Goal: Information Seeking & Learning: Learn about a topic

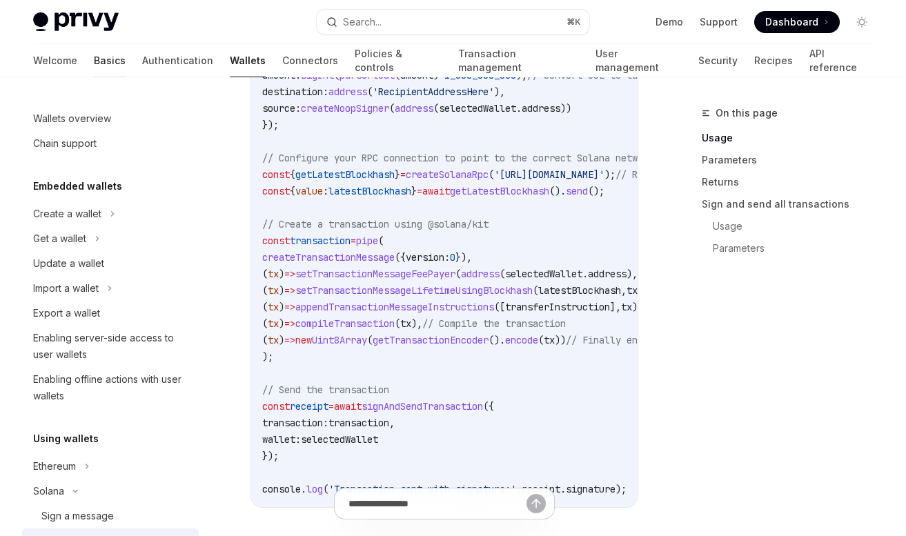
scroll to position [292, 0]
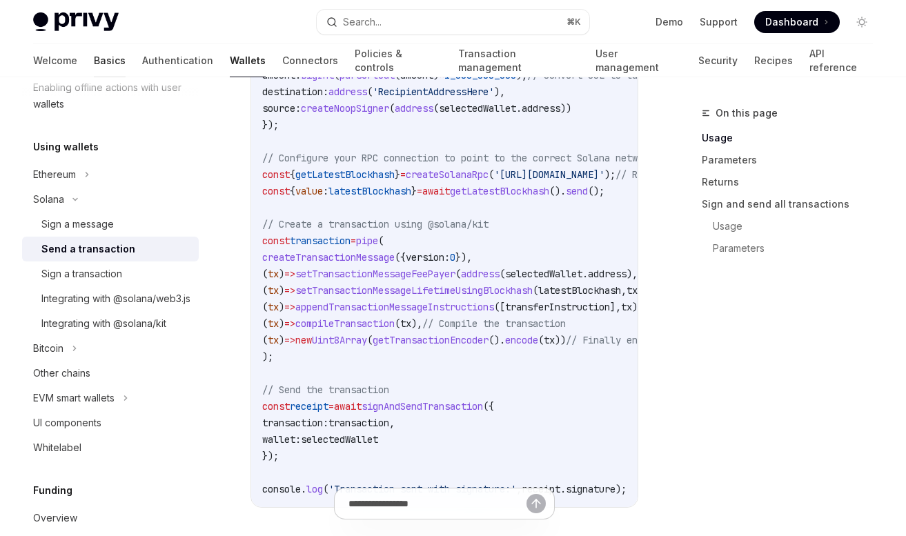
click at [94, 64] on link "Basics" at bounding box center [110, 60] width 32 height 33
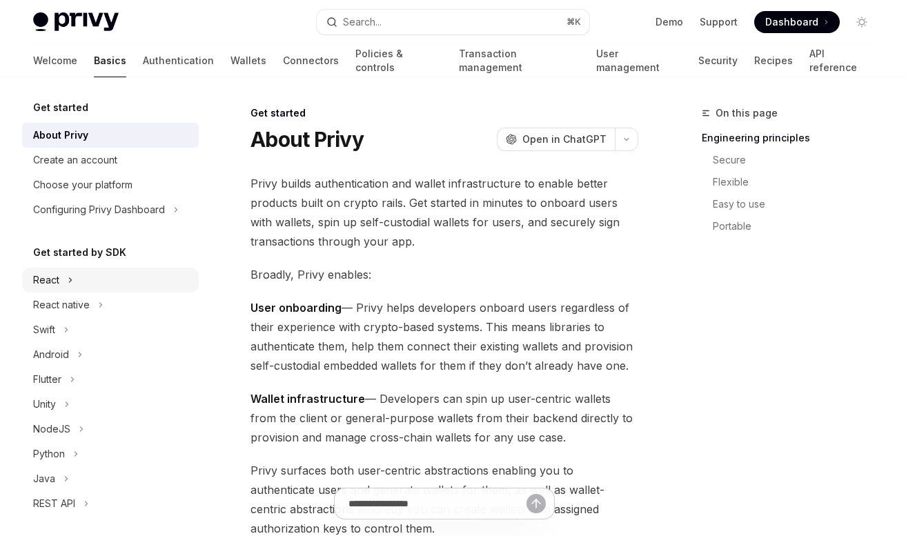
click at [62, 277] on div "React" at bounding box center [110, 280] width 177 height 25
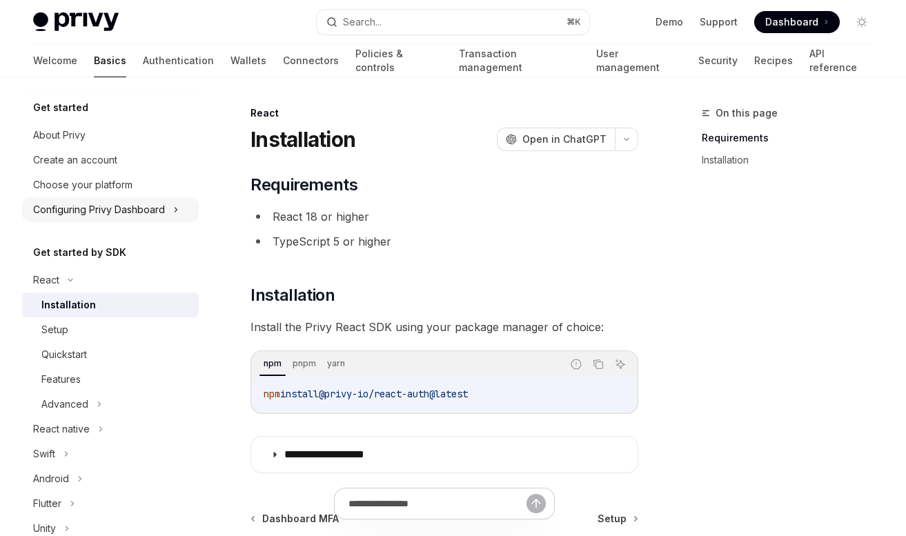
click at [154, 210] on div "Configuring Privy Dashboard" at bounding box center [99, 209] width 132 height 17
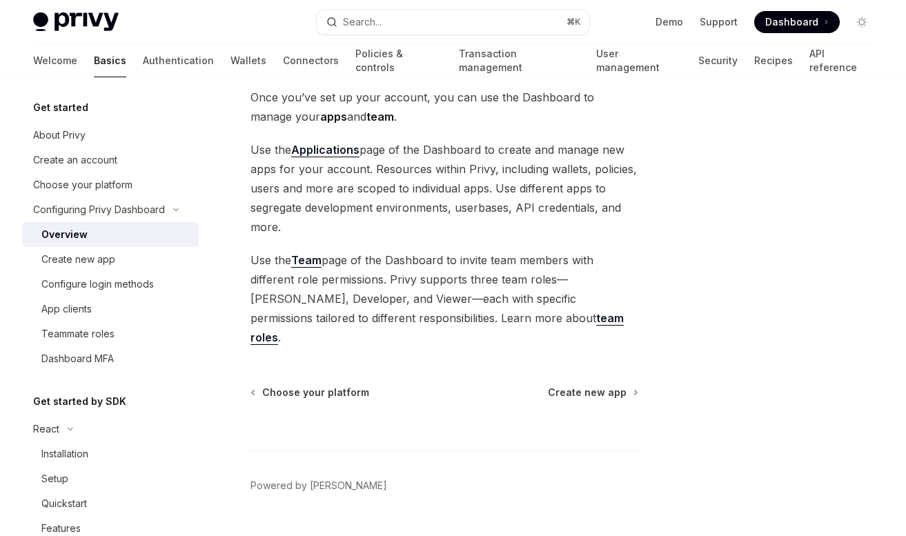
scroll to position [101, 0]
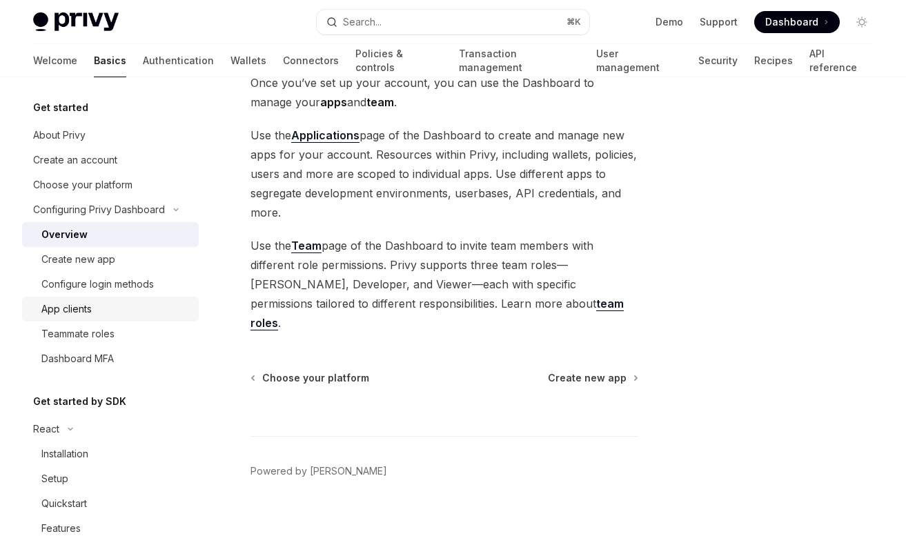
click at [115, 301] on div "App clients" at bounding box center [115, 309] width 149 height 17
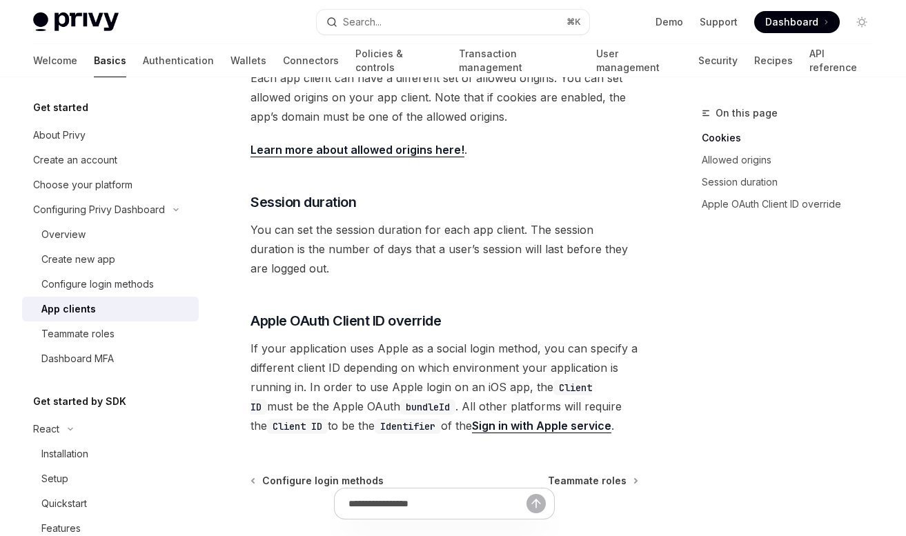
scroll to position [676, 0]
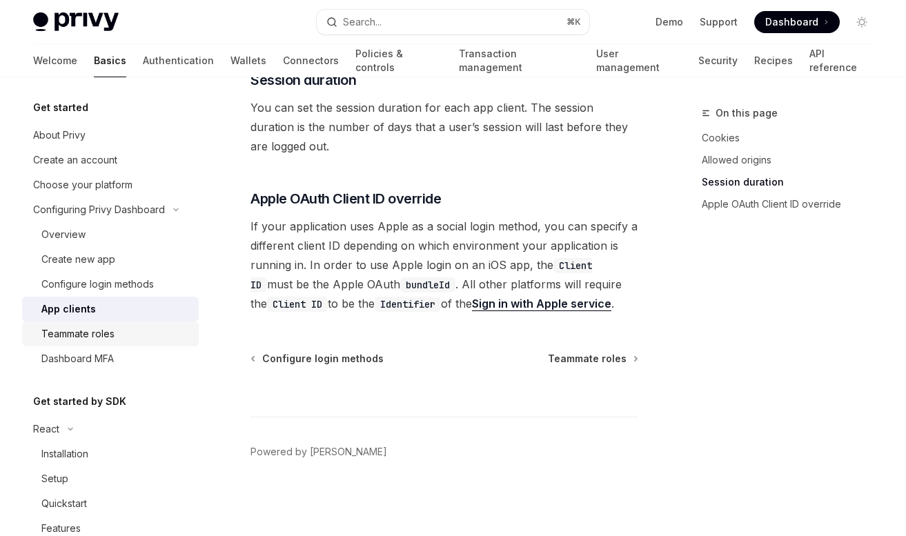
click at [131, 344] on link "Teammate roles" at bounding box center [110, 333] width 177 height 25
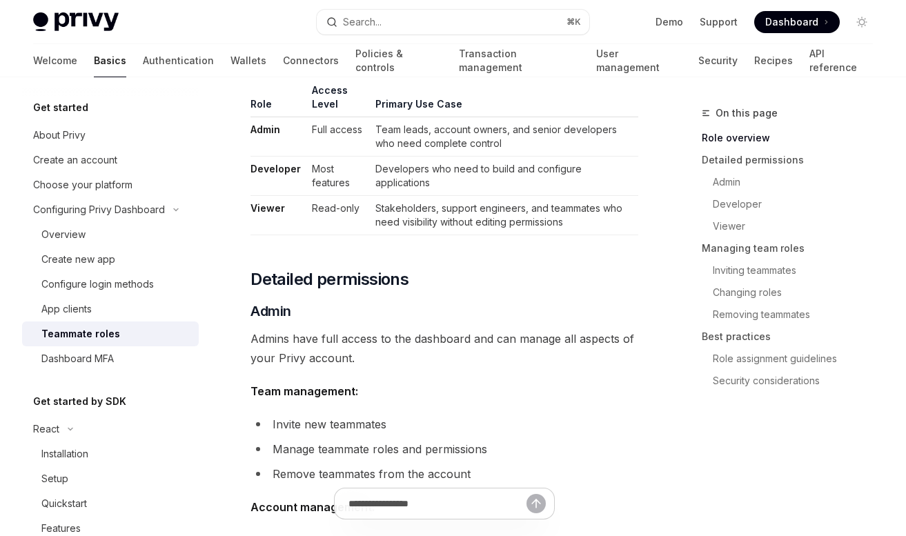
scroll to position [12, 0]
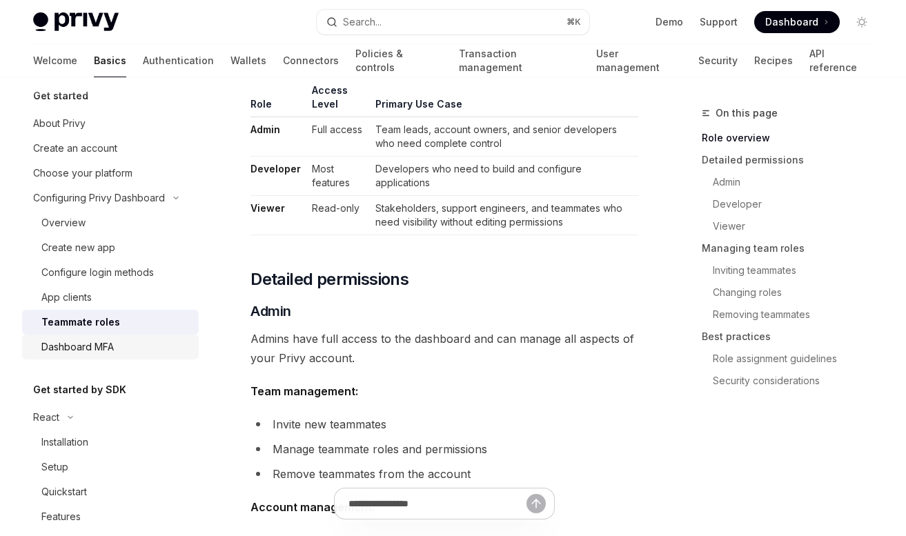
click at [96, 355] on div "Dashboard MFA" at bounding box center [77, 347] width 72 height 17
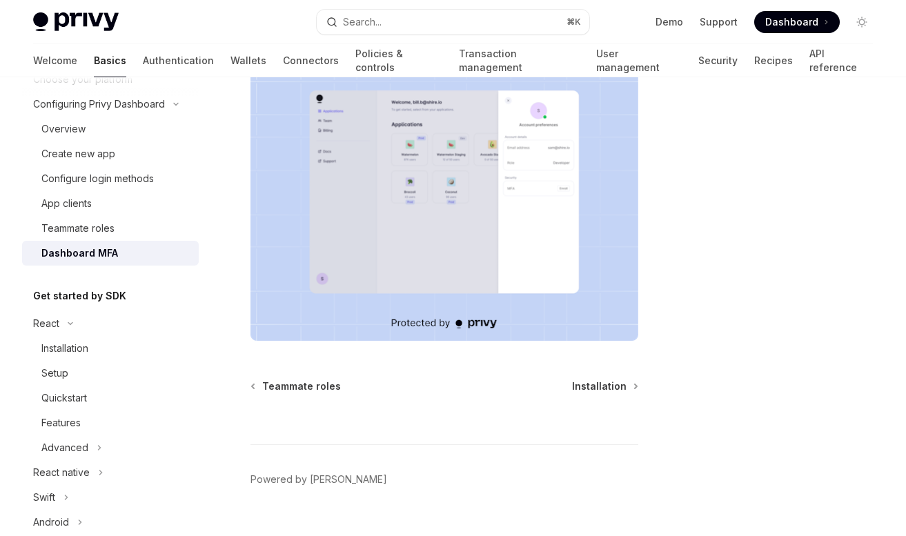
scroll to position [141, 0]
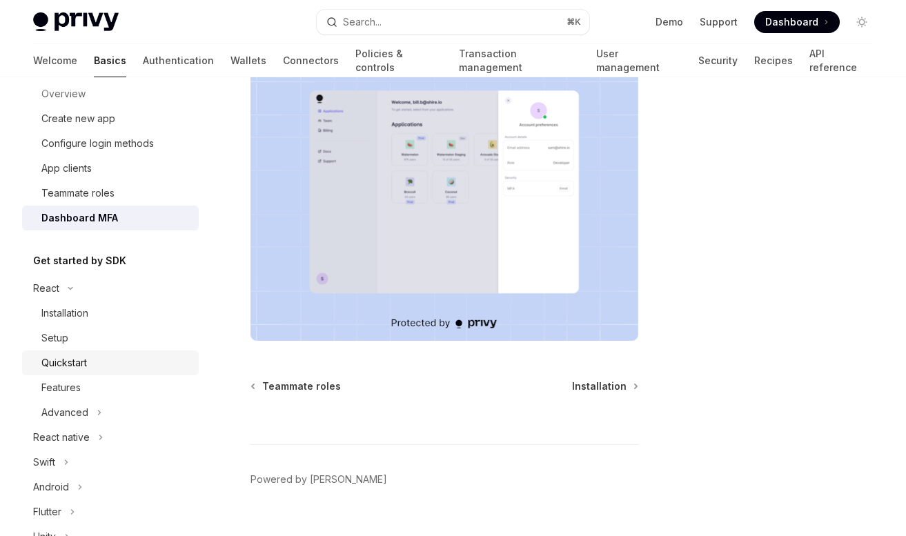
click at [102, 357] on div "Quickstart" at bounding box center [115, 363] width 149 height 17
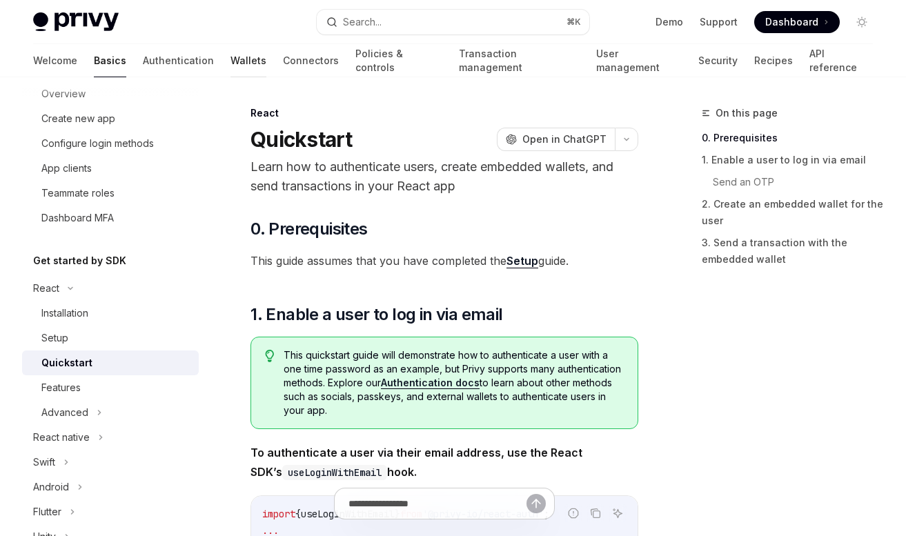
click at [230, 59] on link "Wallets" at bounding box center [248, 60] width 36 height 33
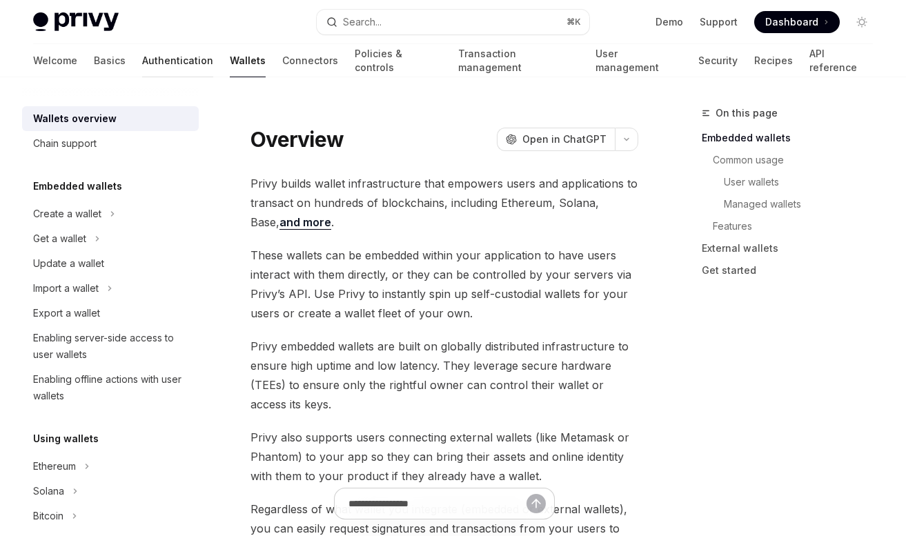
click at [142, 61] on link "Authentication" at bounding box center [177, 60] width 71 height 33
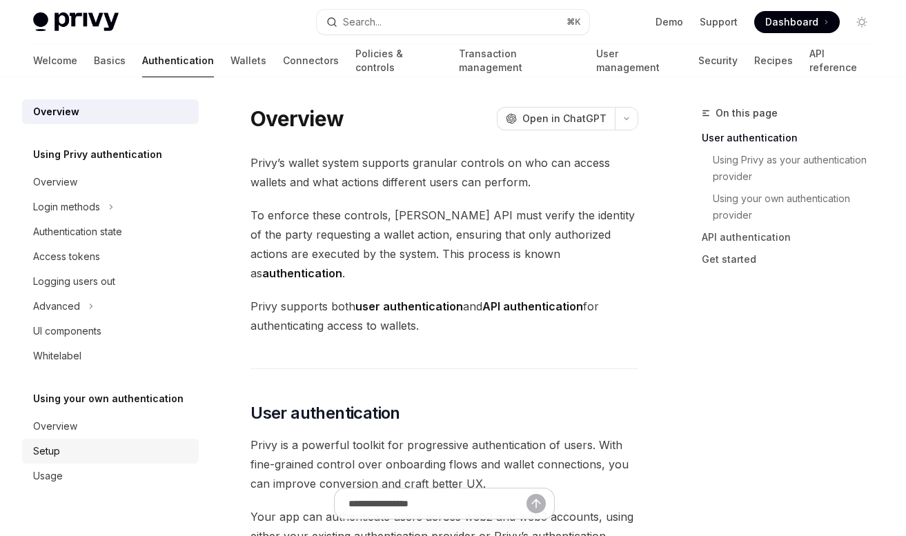
click at [70, 448] on div "Setup" at bounding box center [111, 451] width 157 height 17
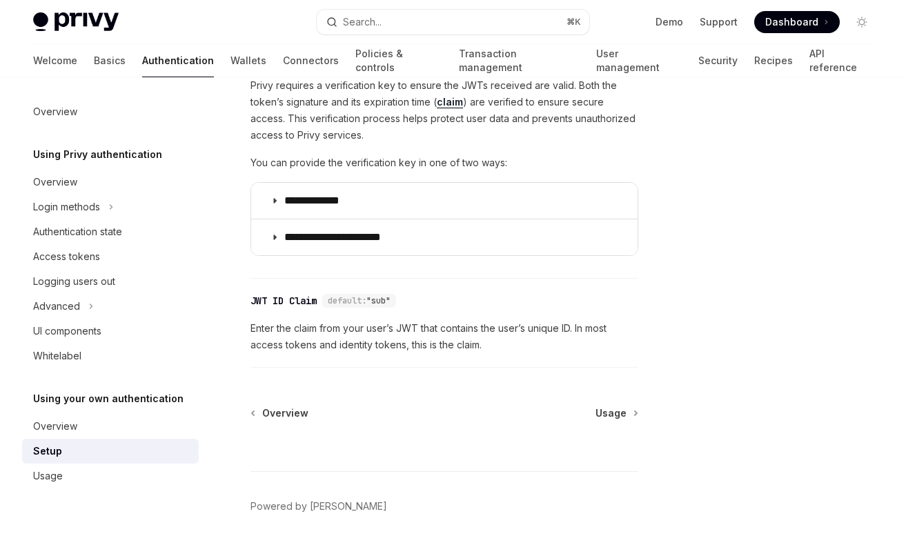
scroll to position [676, 0]
click at [230, 66] on link "Wallets" at bounding box center [248, 60] width 36 height 33
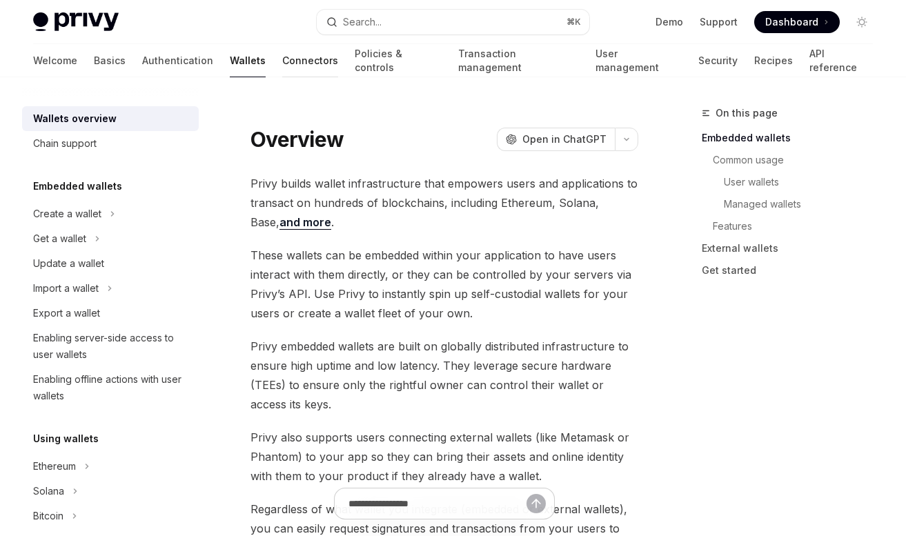
click at [282, 66] on link "Connectors" at bounding box center [310, 60] width 56 height 33
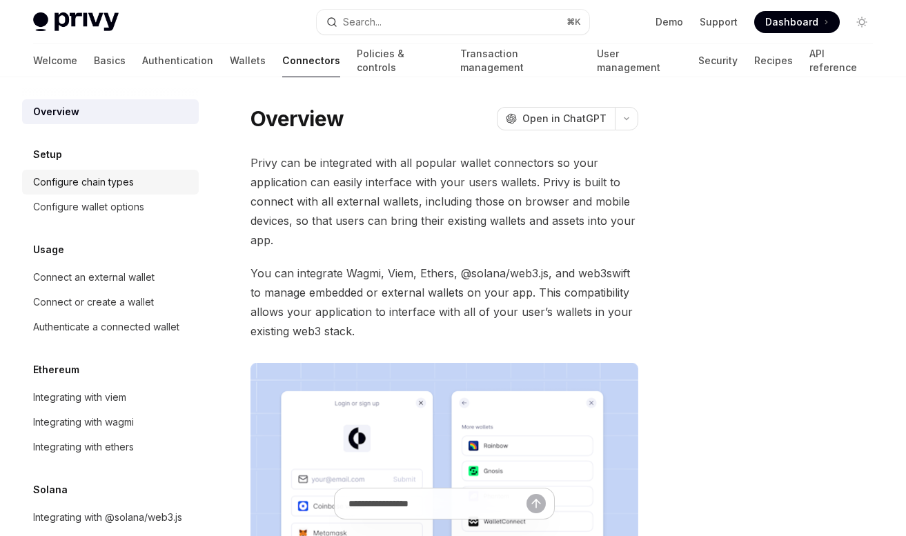
click at [70, 179] on div "Configure chain types" at bounding box center [83, 182] width 101 height 17
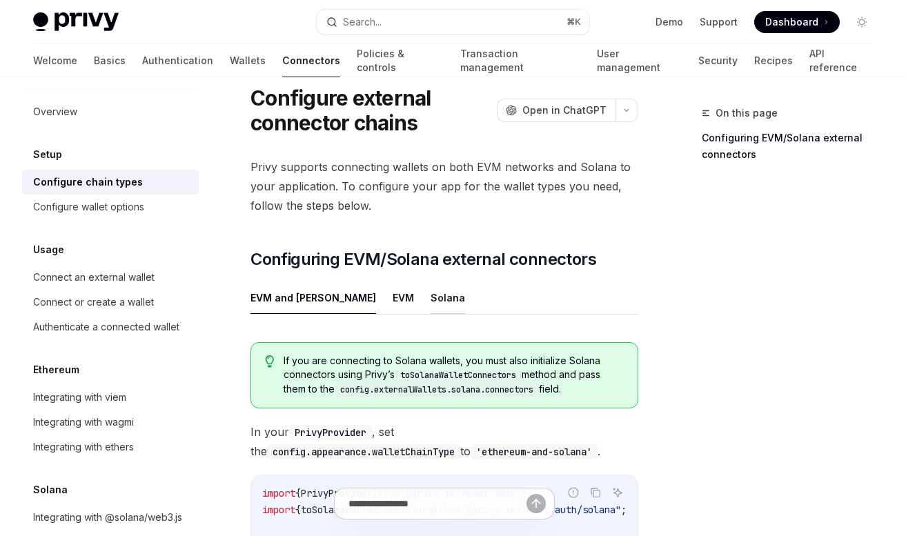
click at [430, 293] on button "Solana" at bounding box center [447, 297] width 34 height 32
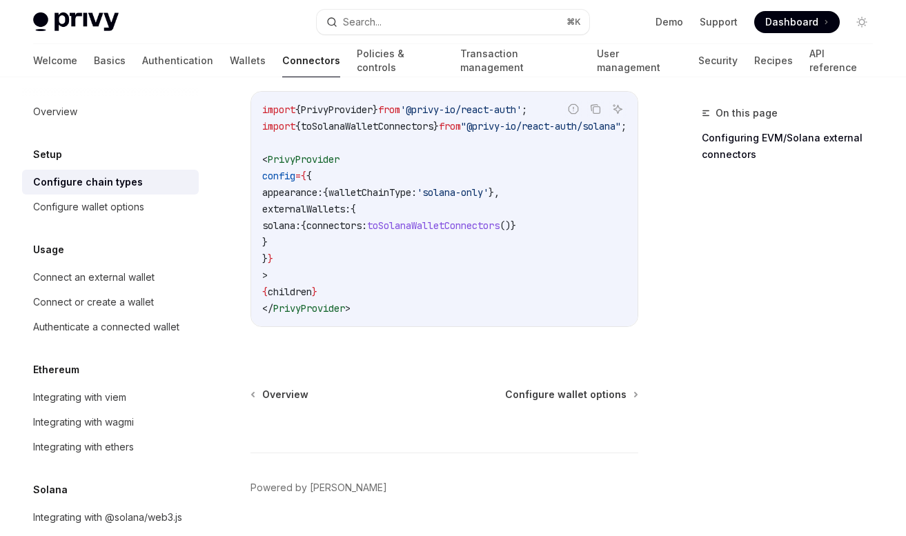
scroll to position [437, 0]
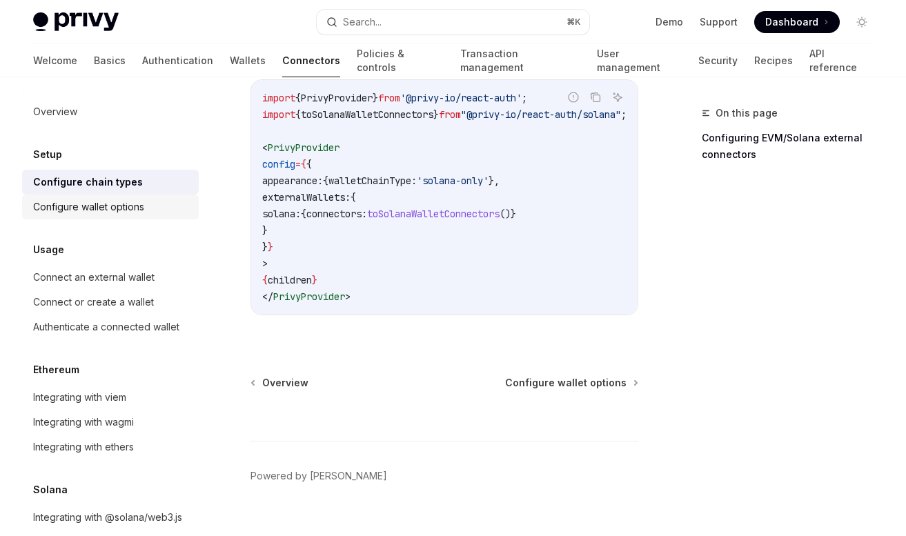
click at [78, 212] on div "Configure wallet options" at bounding box center [88, 207] width 111 height 17
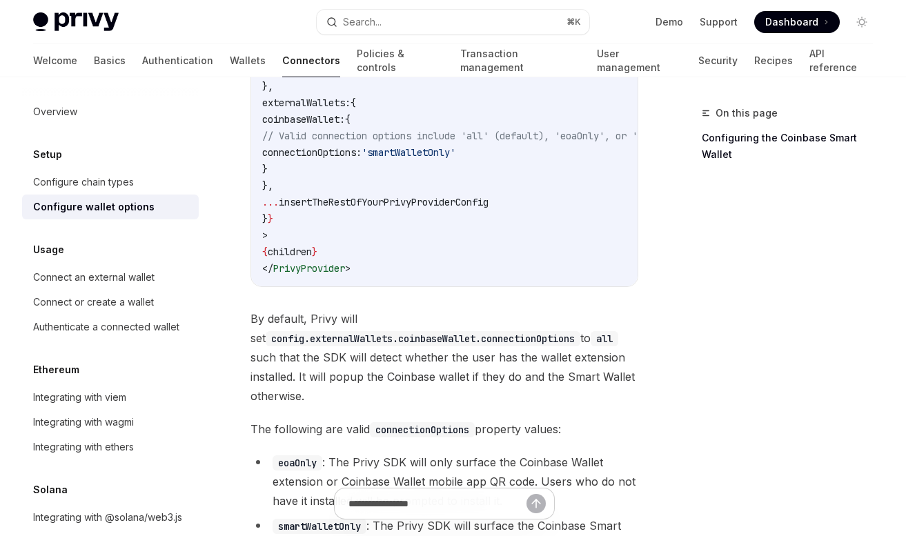
scroll to position [1877, 0]
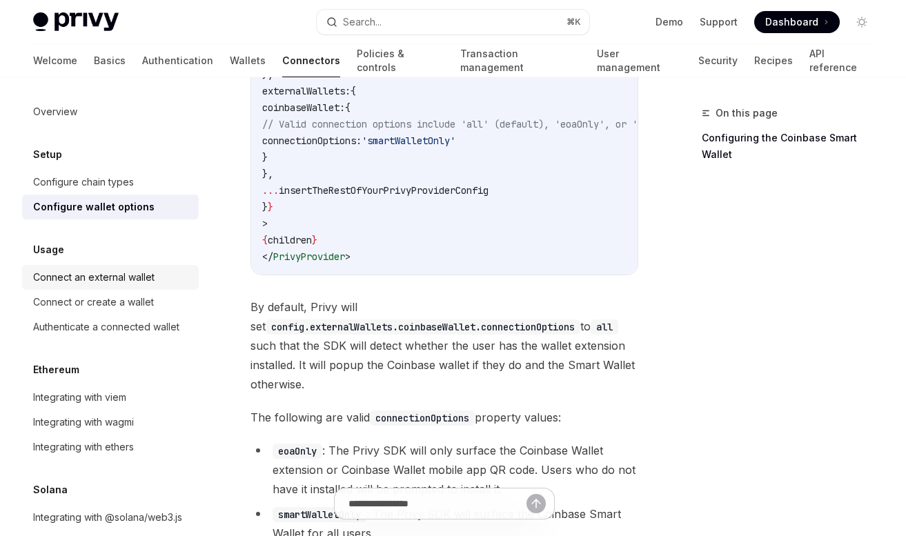
click at [91, 271] on div "Connect an external wallet" at bounding box center [93, 277] width 121 height 17
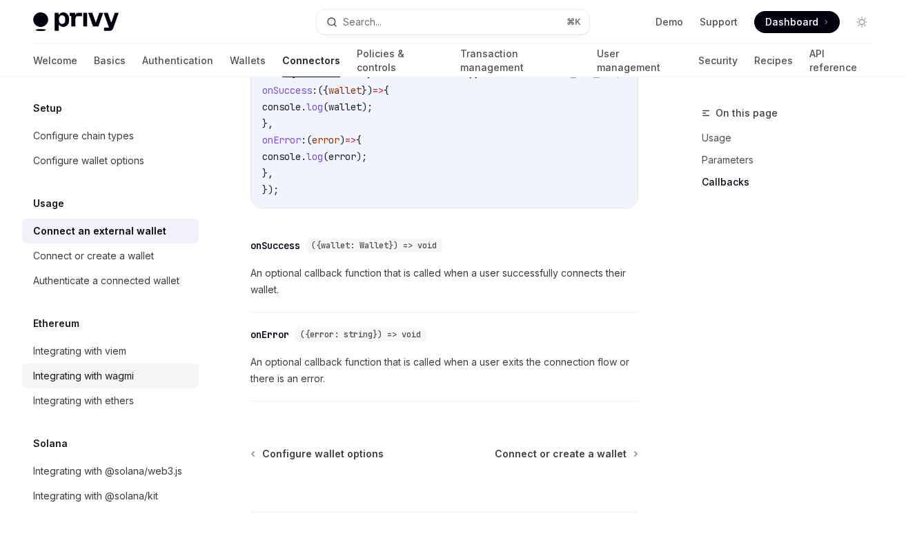
scroll to position [1011, 0]
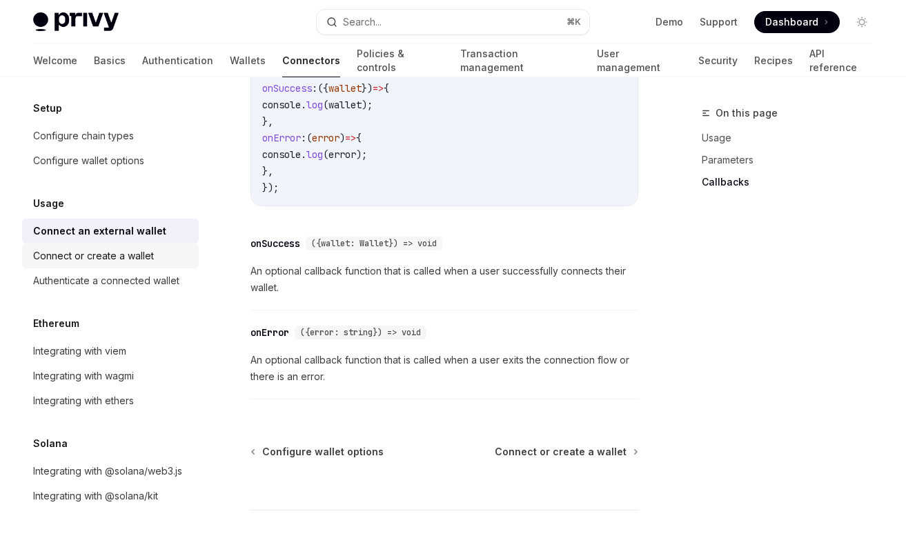
click at [131, 261] on div "Connect or create a wallet" at bounding box center [93, 256] width 121 height 17
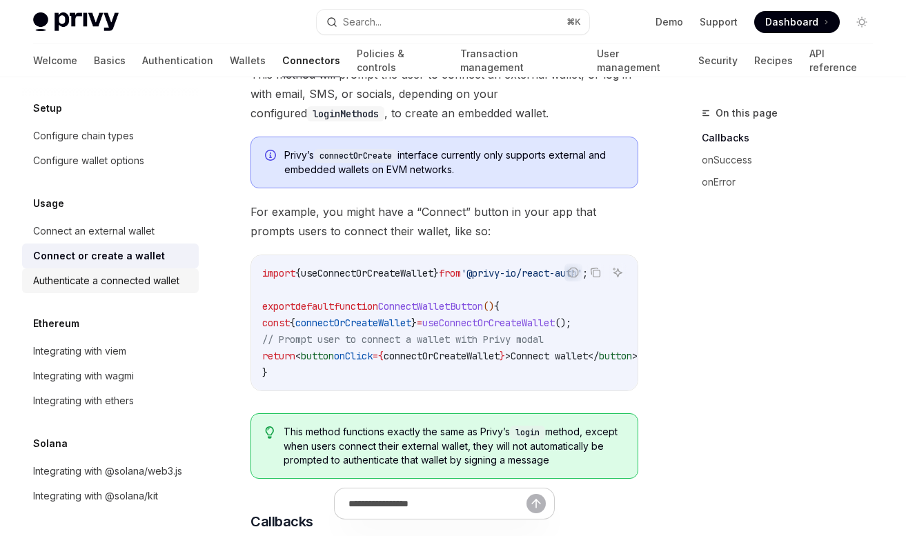
scroll to position [417, 0]
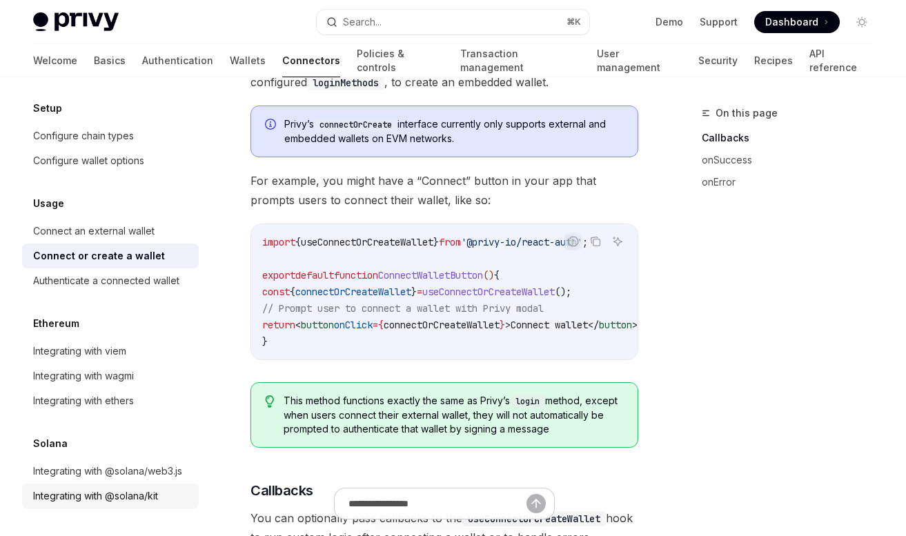
click at [146, 500] on div "Integrating with @solana/kit" at bounding box center [95, 496] width 125 height 17
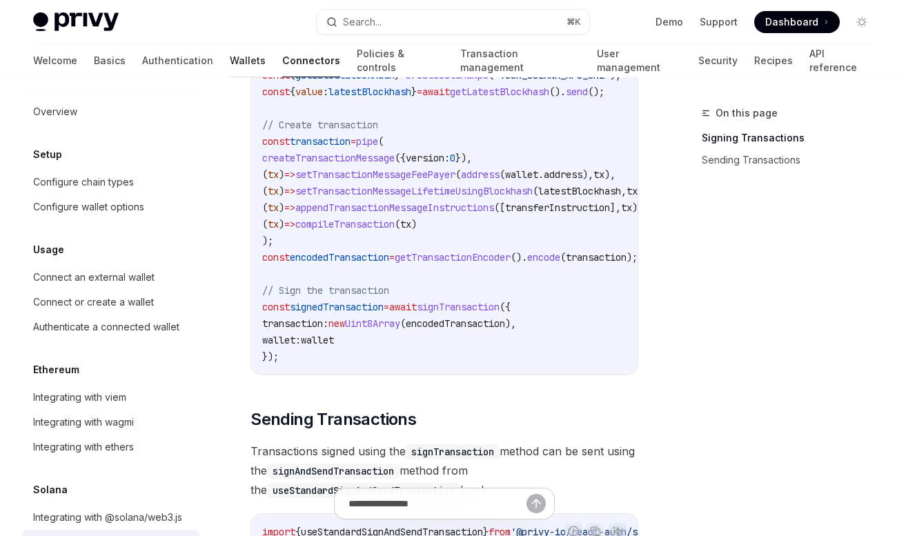
click at [230, 64] on link "Wallets" at bounding box center [248, 60] width 36 height 33
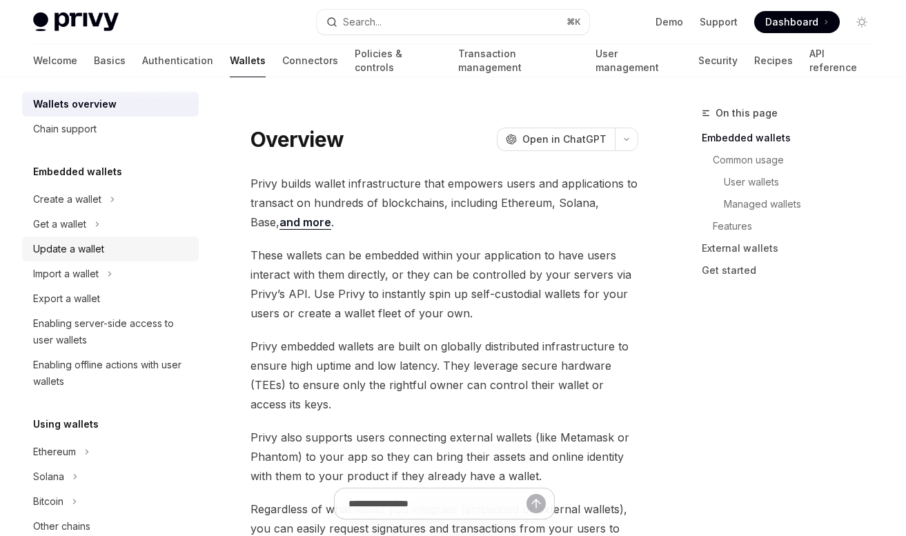
scroll to position [18, 0]
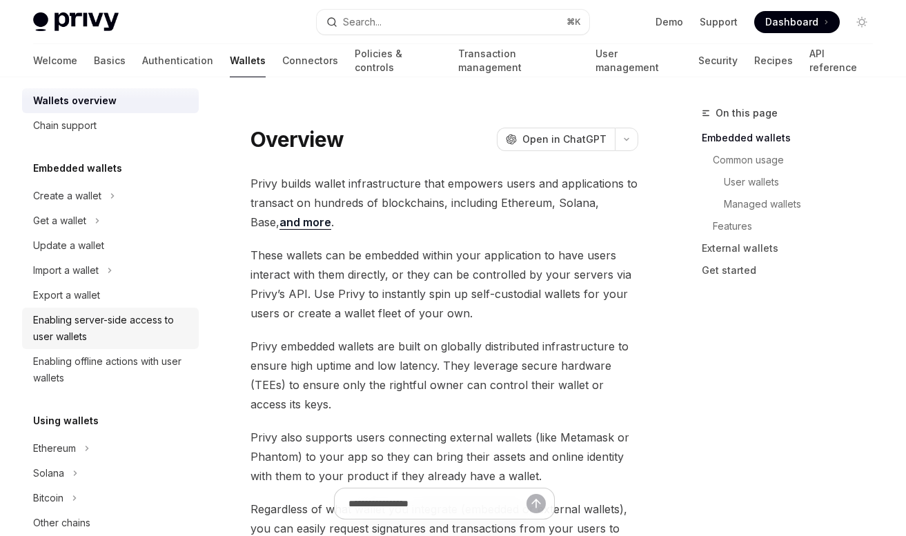
click at [130, 319] on div "Enabling server-side access to user wallets" at bounding box center [111, 328] width 157 height 33
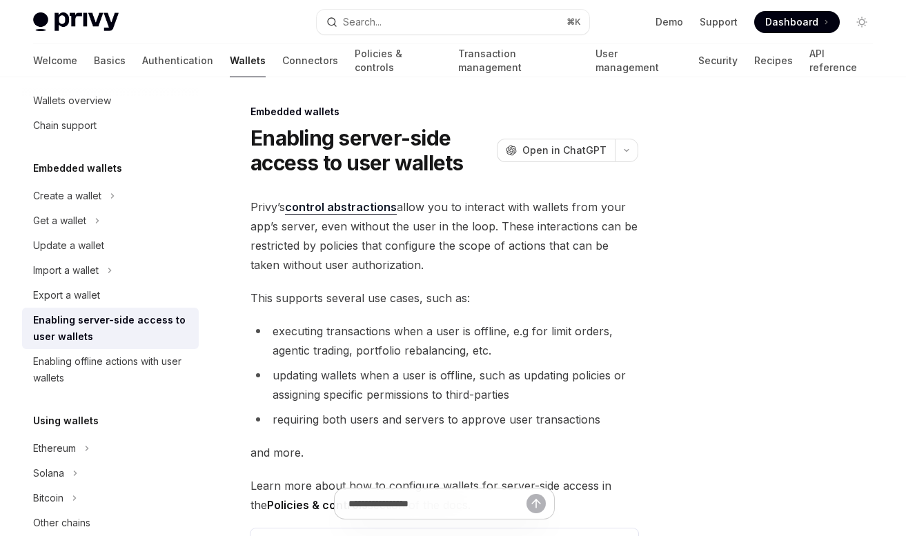
scroll to position [324, 0]
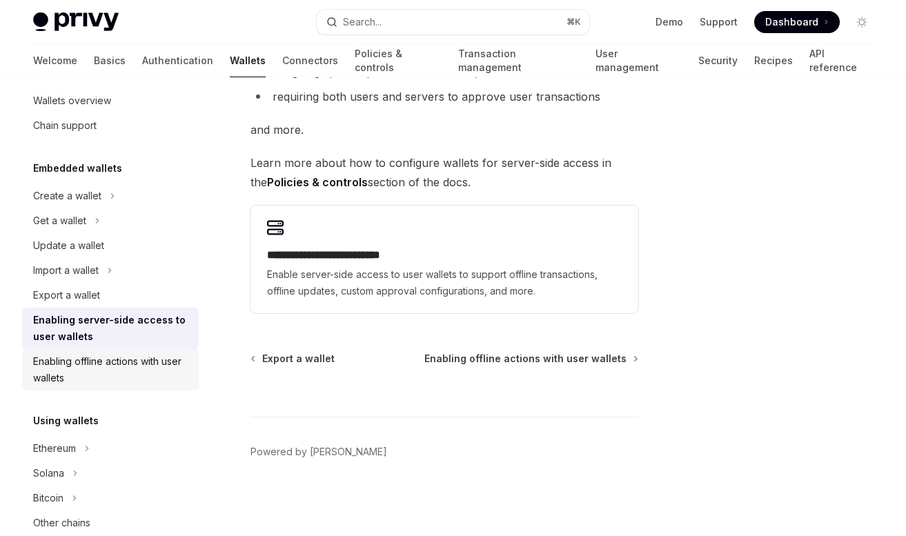
click at [137, 370] on div "Enabling offline actions with user wallets" at bounding box center [111, 369] width 157 height 33
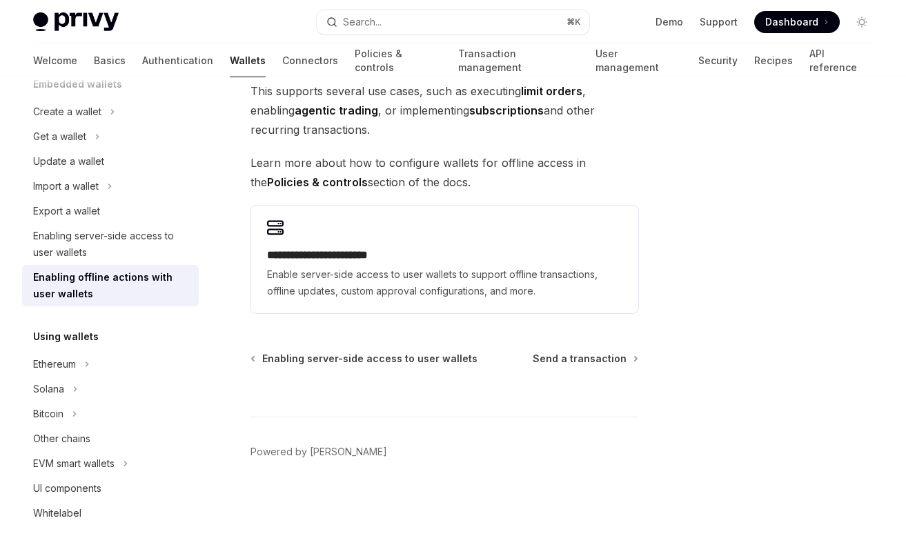
scroll to position [118, 0]
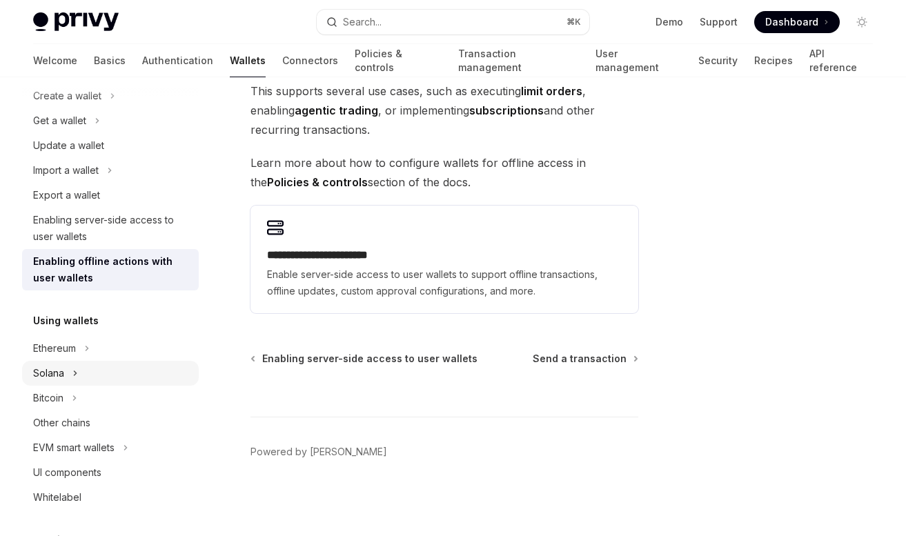
click at [104, 375] on div "Solana" at bounding box center [110, 373] width 177 height 25
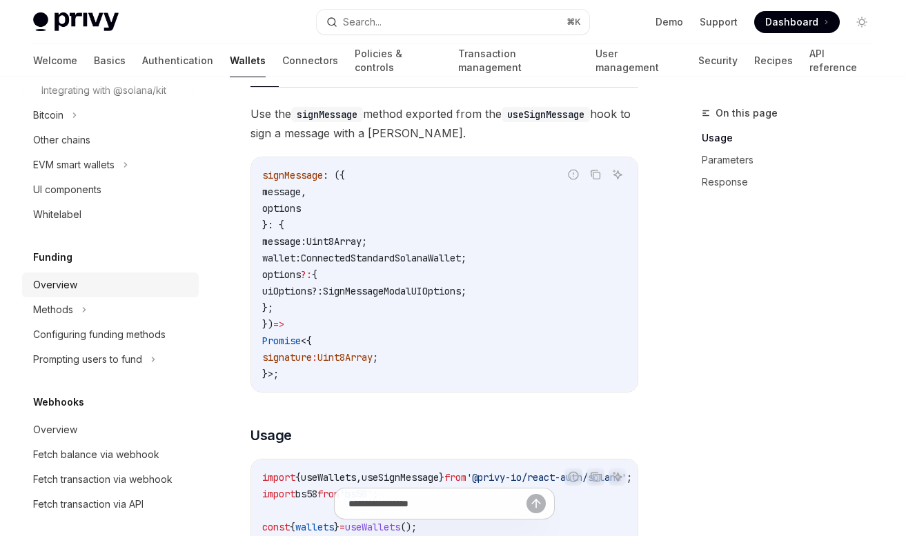
scroll to position [528, 0]
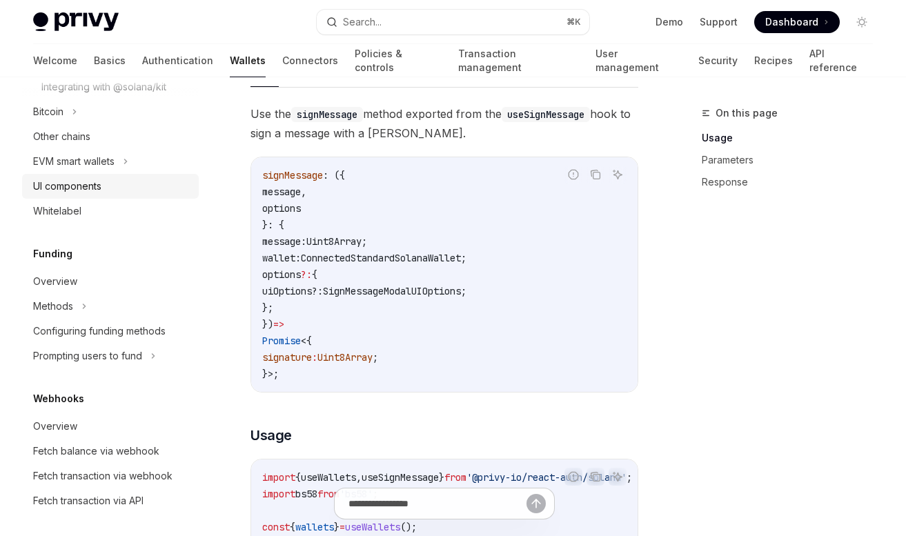
click at [93, 195] on div "UI components" at bounding box center [67, 186] width 68 height 17
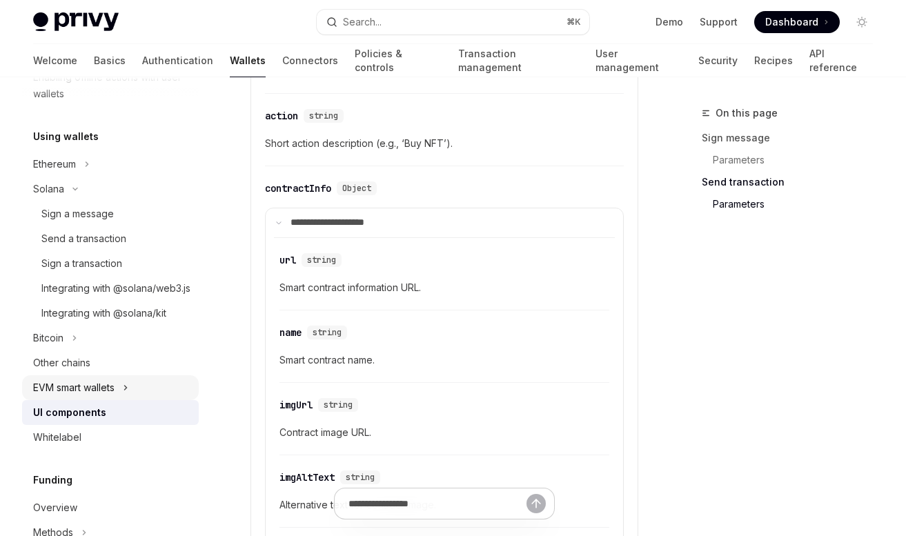
scroll to position [290, 0]
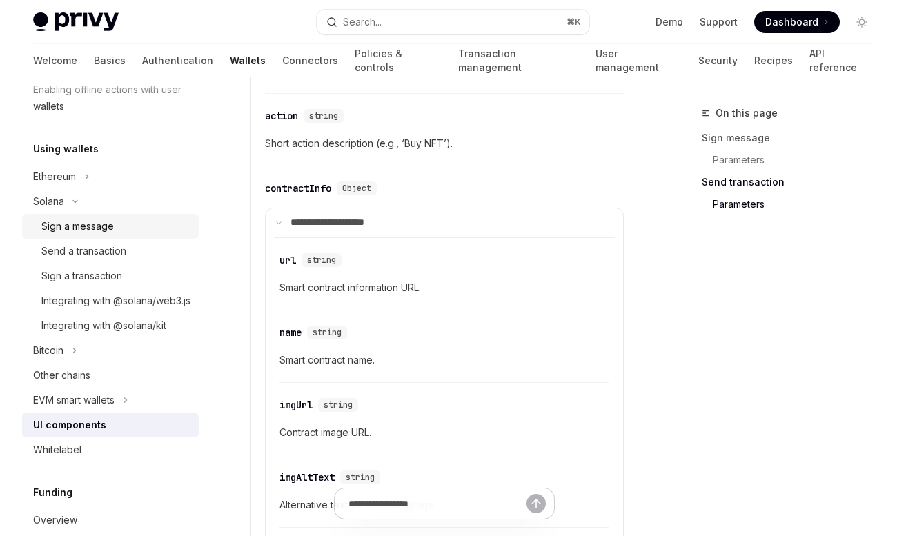
click at [134, 221] on div "Sign a message" at bounding box center [115, 226] width 149 height 17
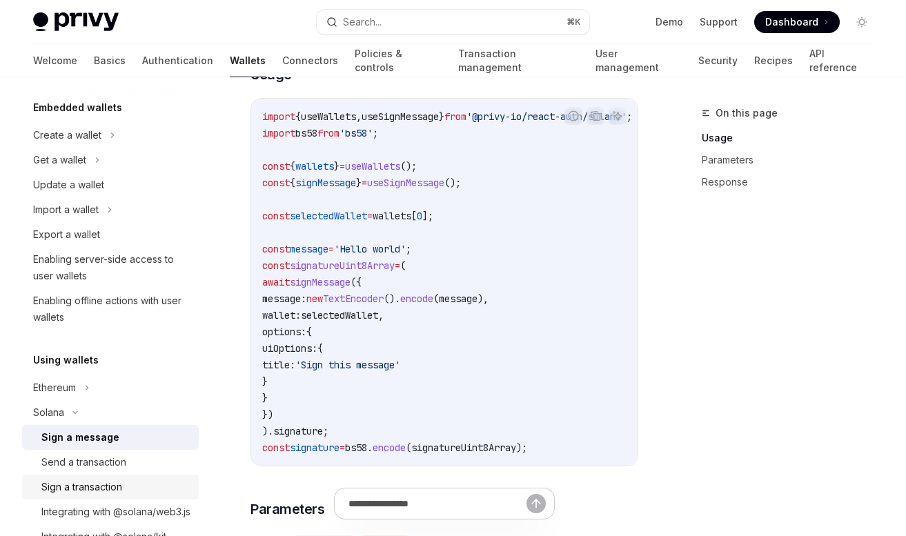
scroll to position [77, 0]
click at [142, 57] on link "Authentication" at bounding box center [177, 60] width 71 height 33
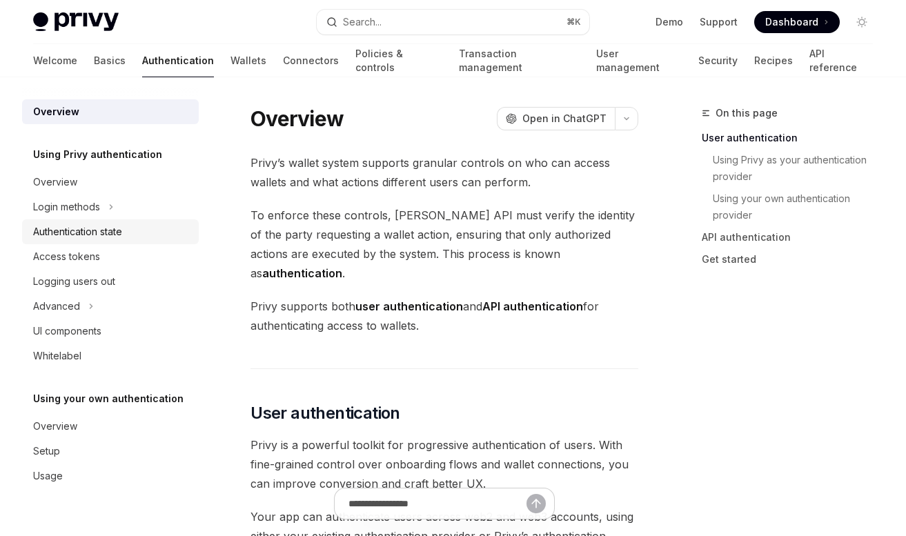
click at [109, 232] on div "Authentication state" at bounding box center [77, 232] width 89 height 17
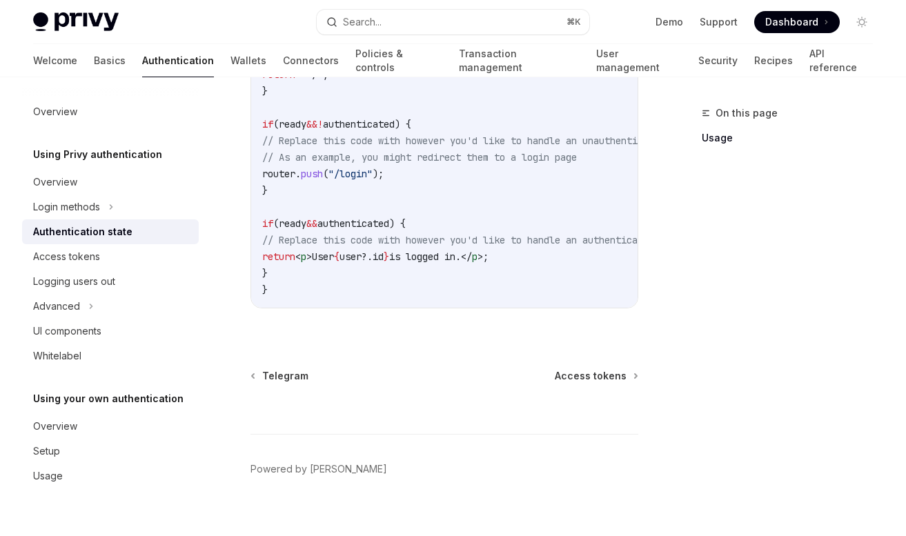
scroll to position [671, 0]
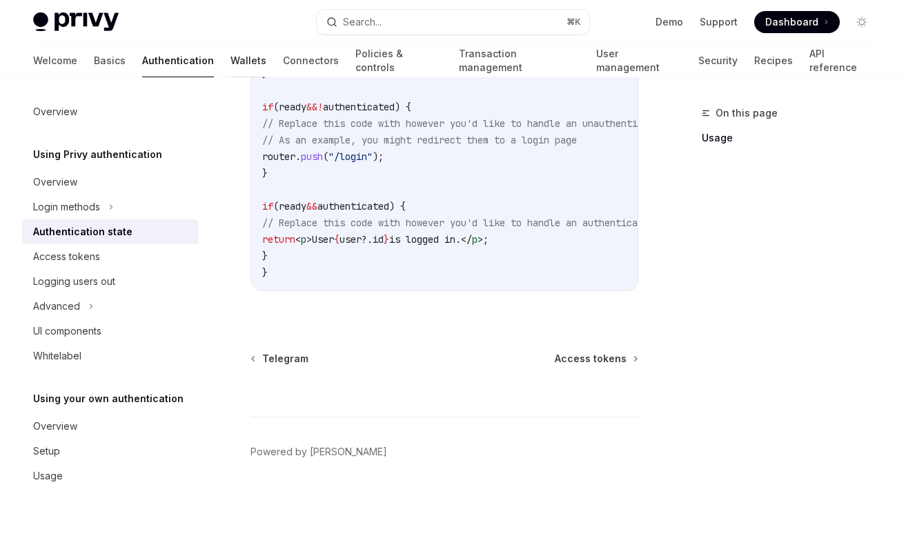
click at [230, 58] on link "Wallets" at bounding box center [248, 60] width 36 height 33
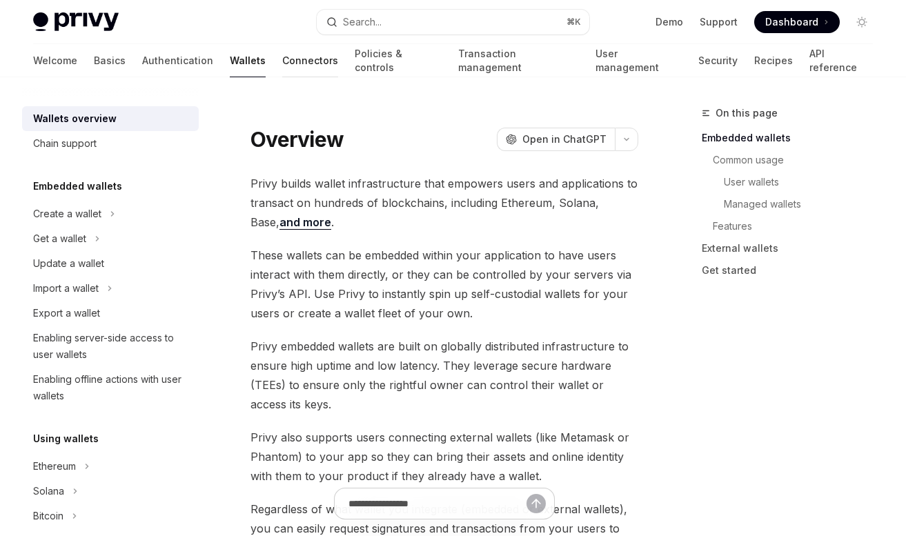
click at [282, 61] on link "Connectors" at bounding box center [310, 60] width 56 height 33
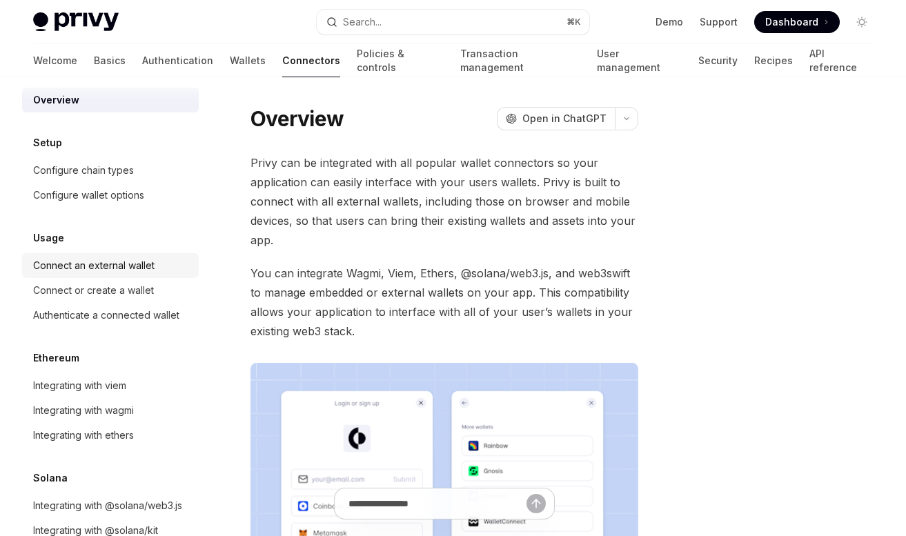
scroll to position [20, 0]
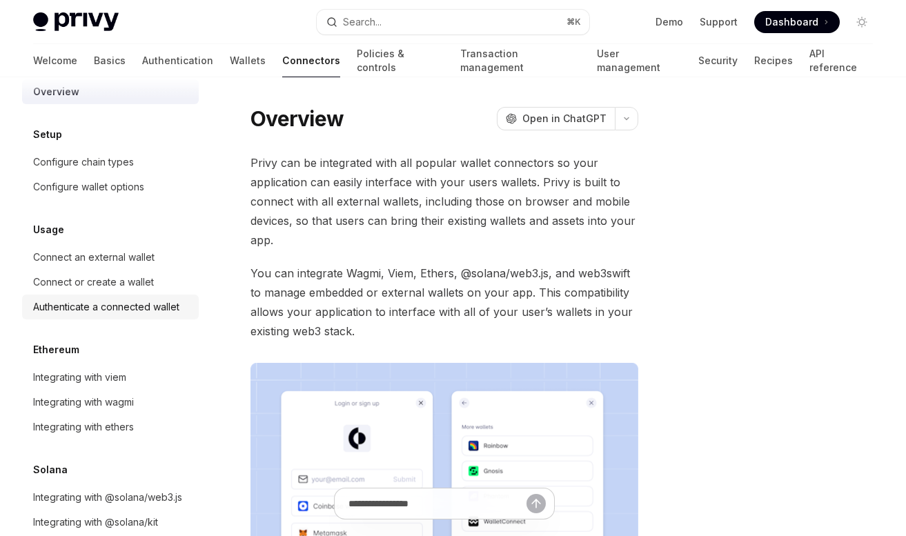
click at [139, 308] on div "Authenticate a connected wallet" at bounding box center [106, 307] width 146 height 17
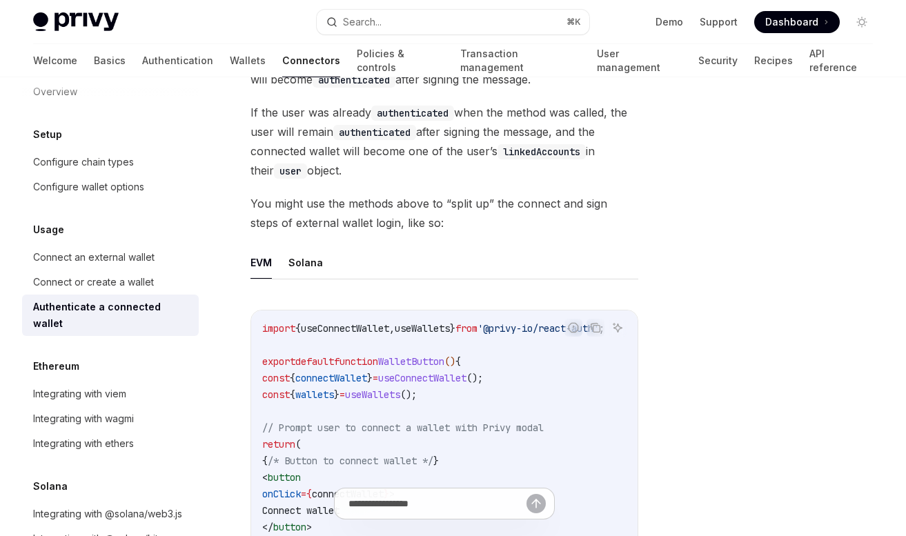
scroll to position [637, 0]
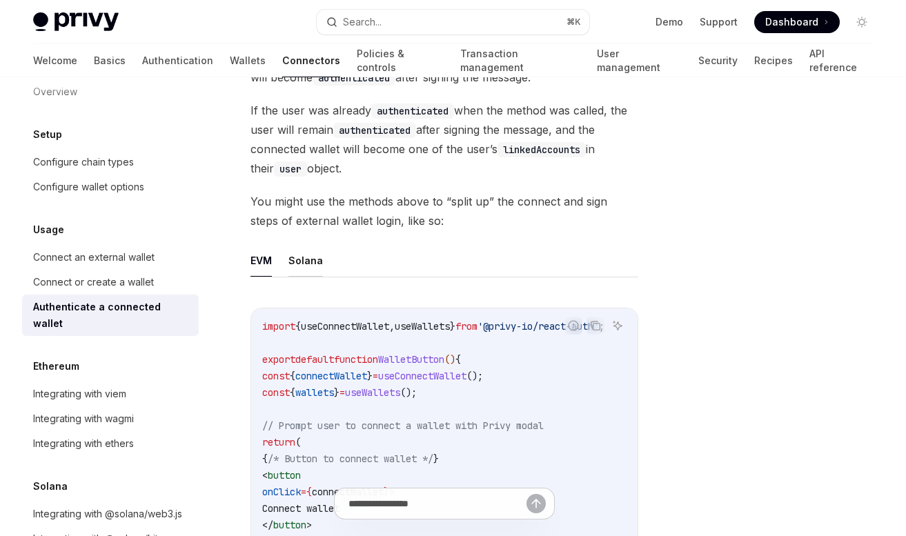
click at [307, 266] on button "Solana" at bounding box center [305, 260] width 34 height 32
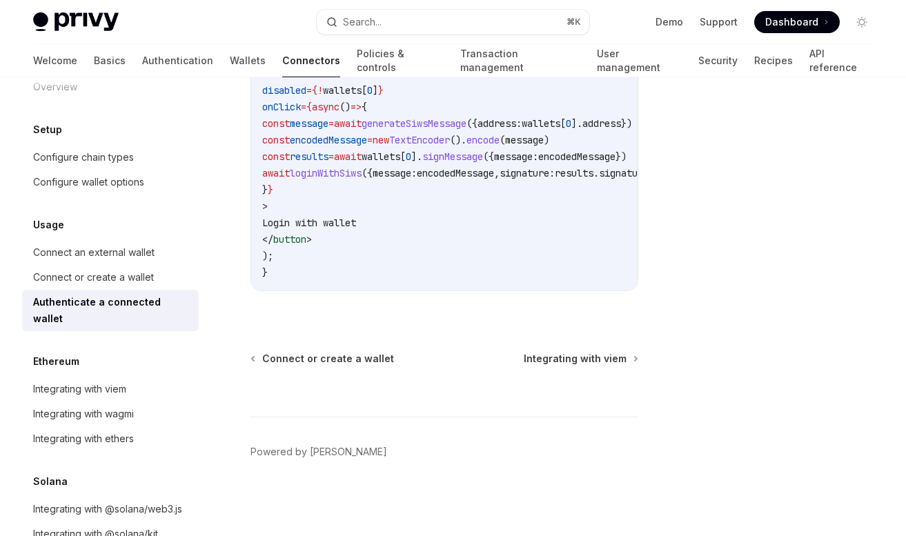
scroll to position [46, 0]
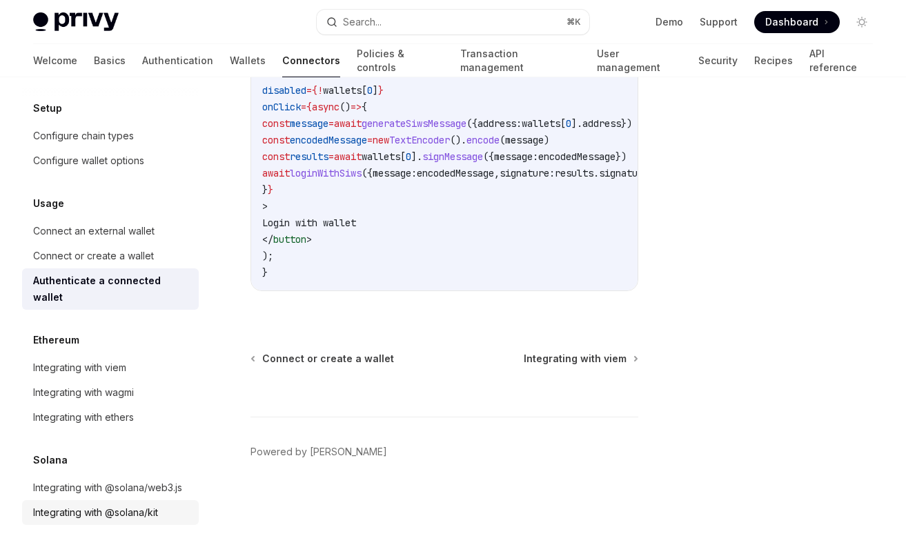
click at [162, 507] on link "Integrating with @solana/kit" at bounding box center [110, 512] width 177 height 25
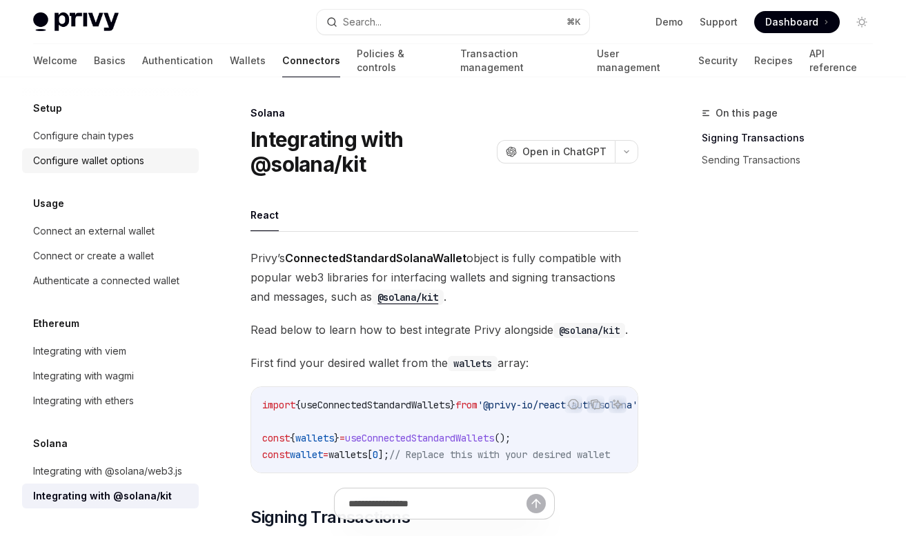
click at [94, 157] on div "Configure wallet options" at bounding box center [88, 160] width 111 height 17
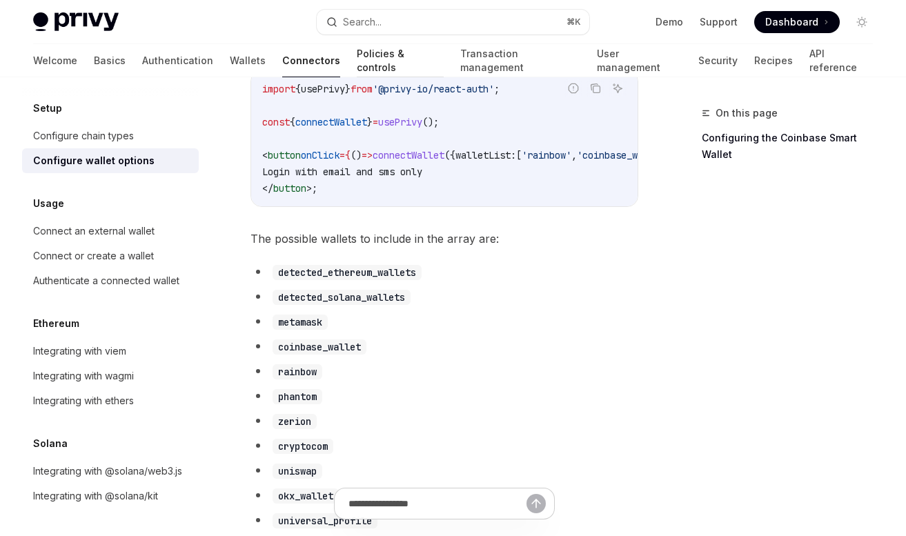
click at [357, 68] on link "Policies & controls" at bounding box center [400, 60] width 87 height 33
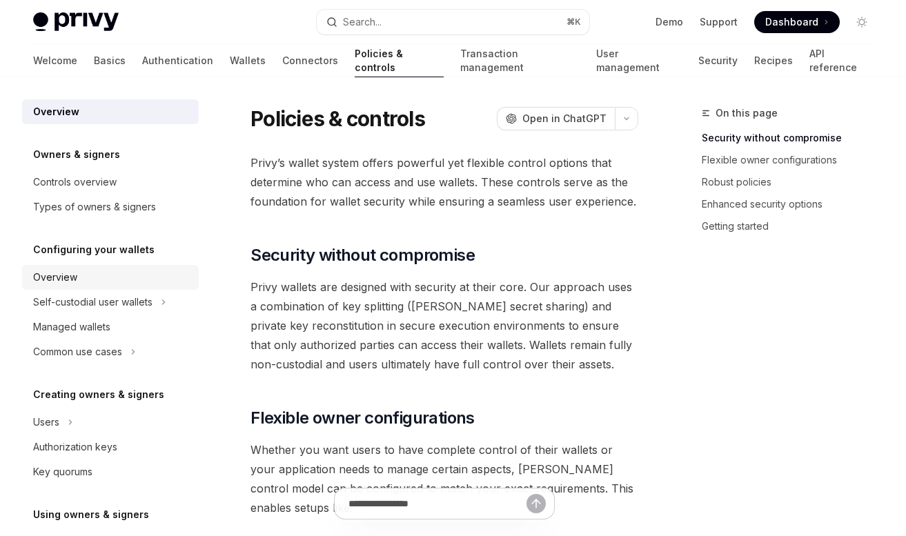
click at [95, 272] on div "Overview" at bounding box center [111, 277] width 157 height 17
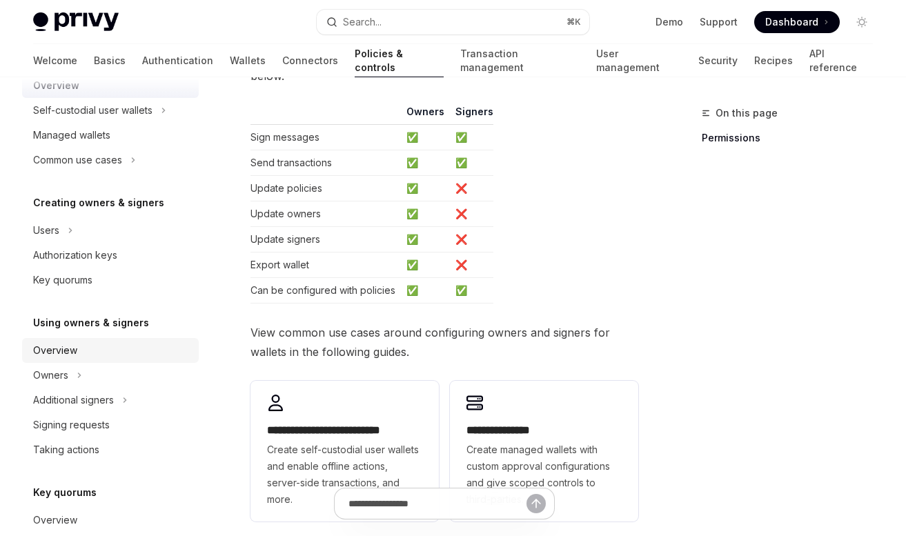
scroll to position [195, 0]
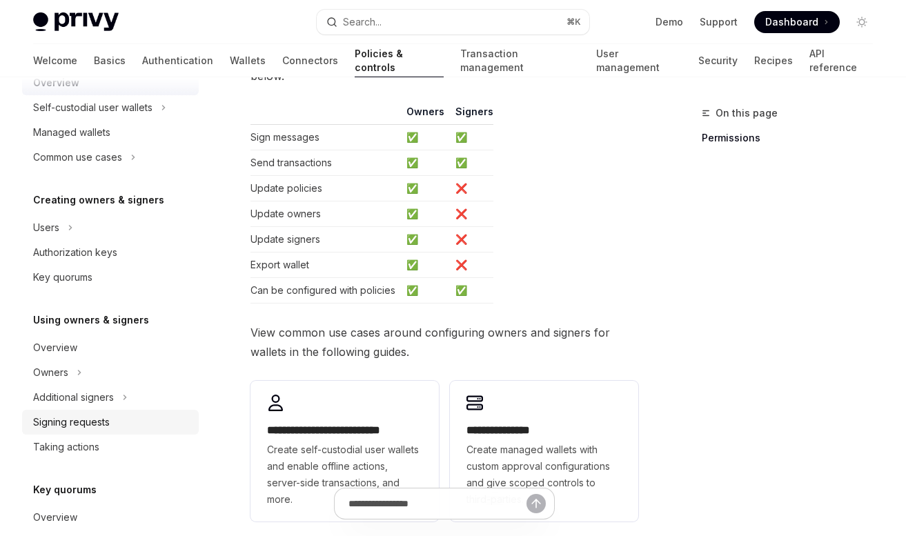
click at [76, 415] on div "Signing requests" at bounding box center [71, 422] width 77 height 17
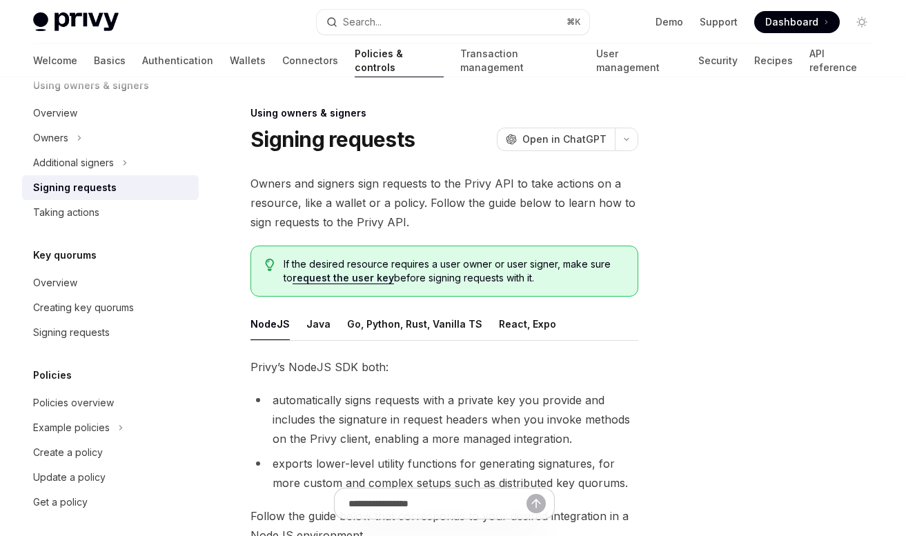
scroll to position [435, 0]
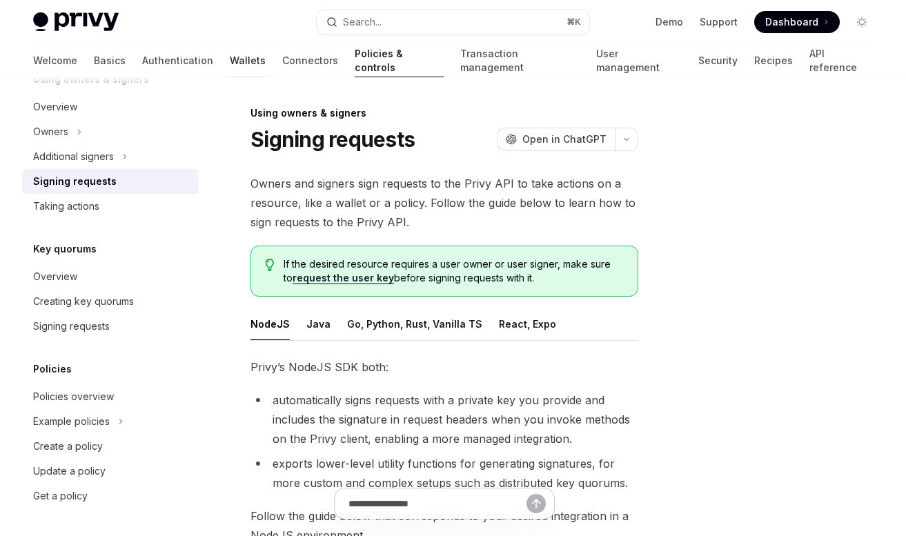
click at [230, 69] on link "Wallets" at bounding box center [248, 60] width 36 height 33
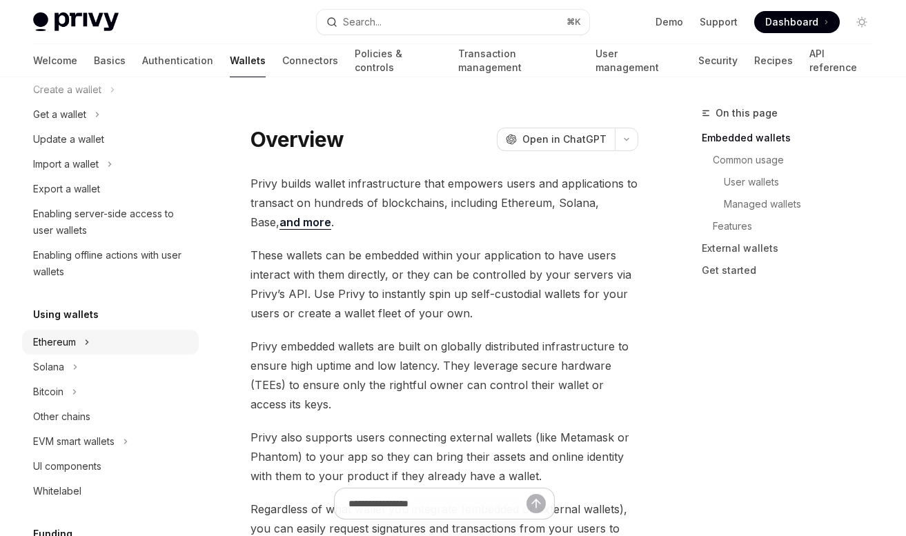
scroll to position [136, 0]
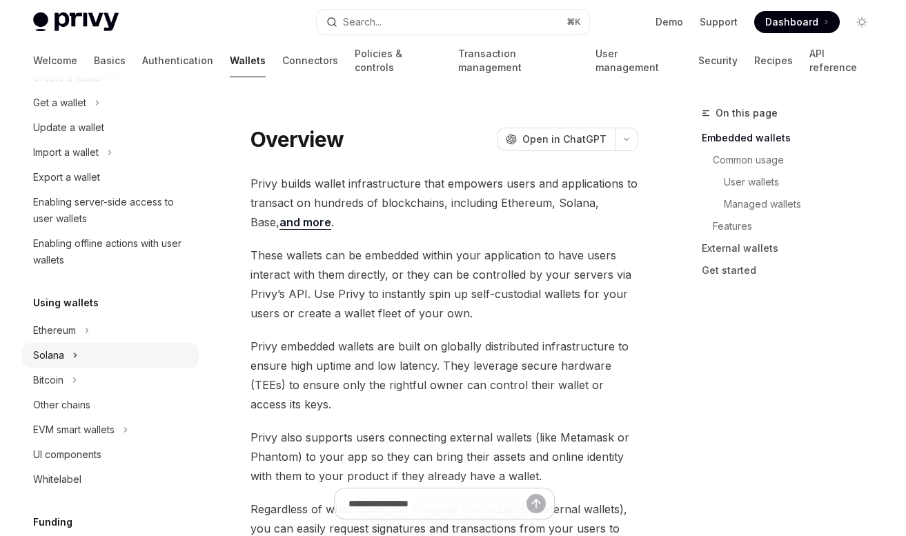
click at [92, 365] on div "Solana" at bounding box center [110, 355] width 177 height 25
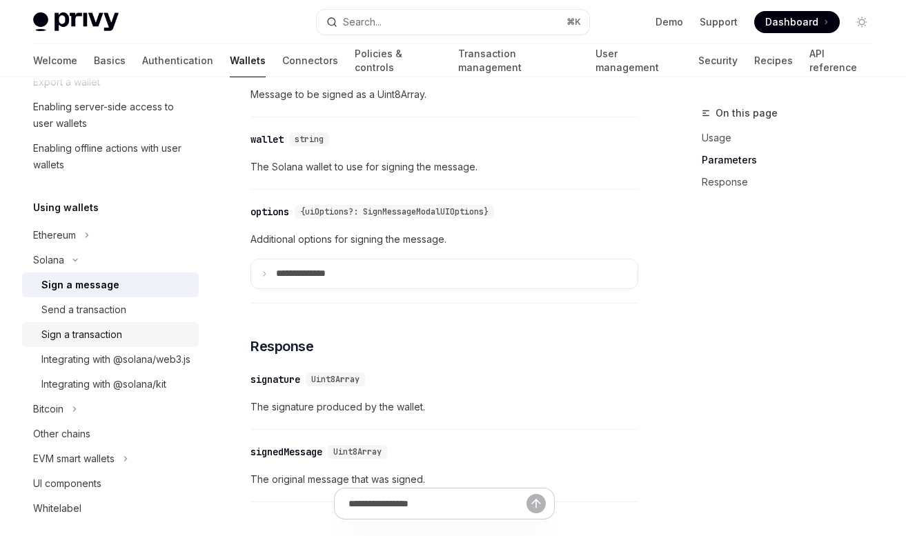
scroll to position [284, 0]
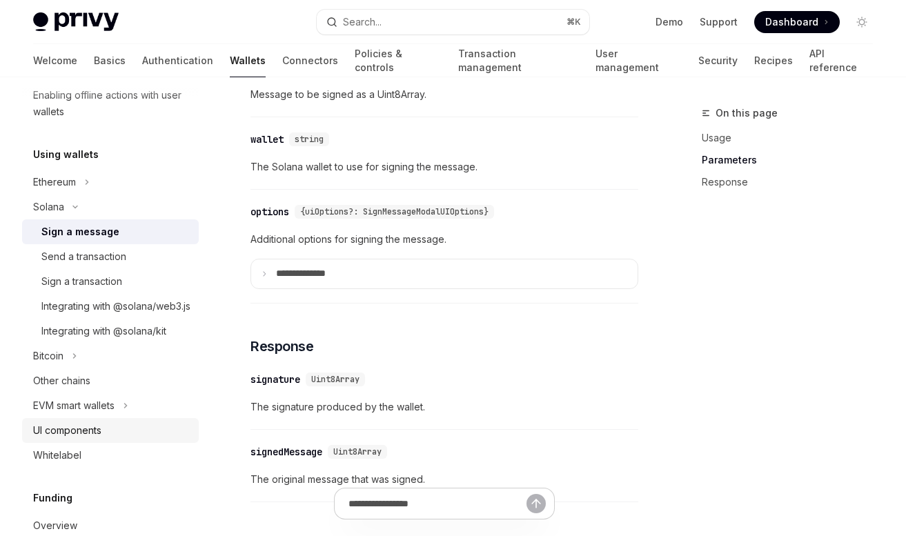
click at [163, 439] on div "UI components" at bounding box center [111, 430] width 157 height 17
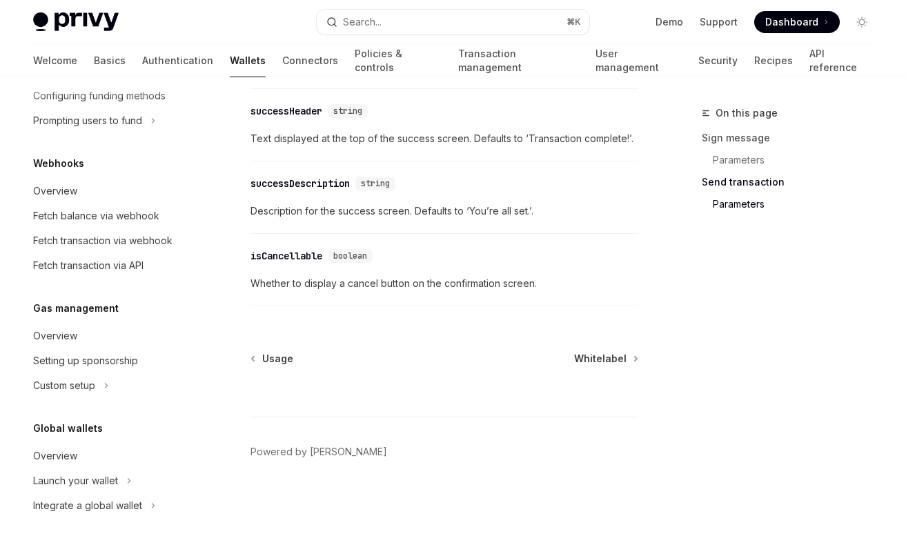
scroll to position [790, 0]
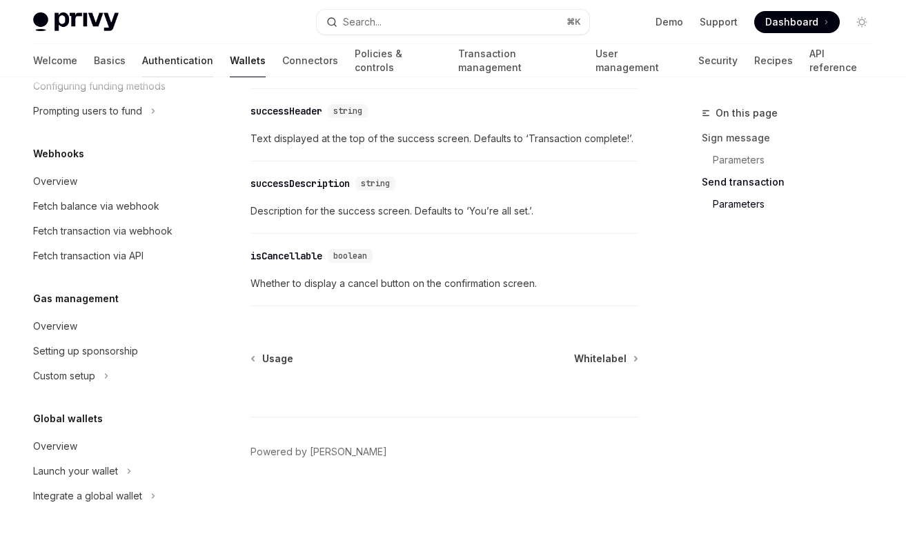
click at [142, 55] on link "Authentication" at bounding box center [177, 60] width 71 height 33
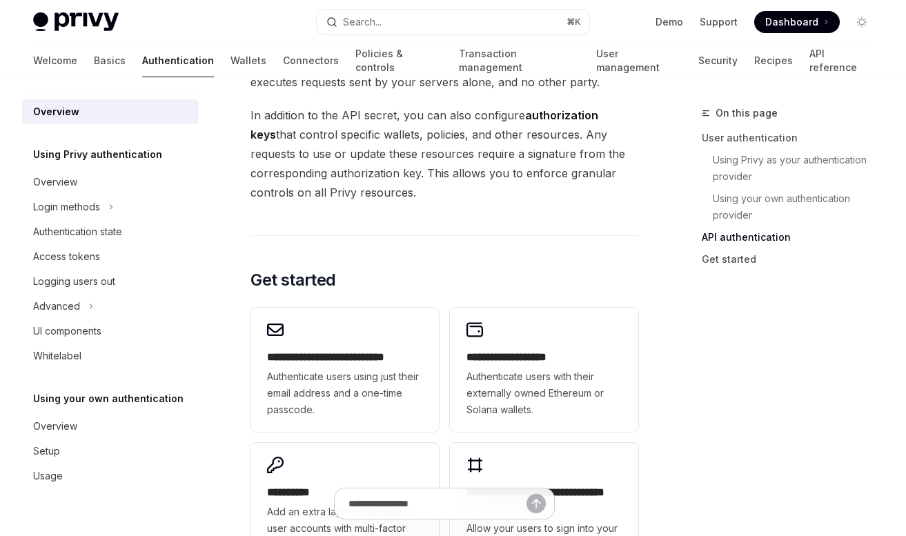
scroll to position [1360, 0]
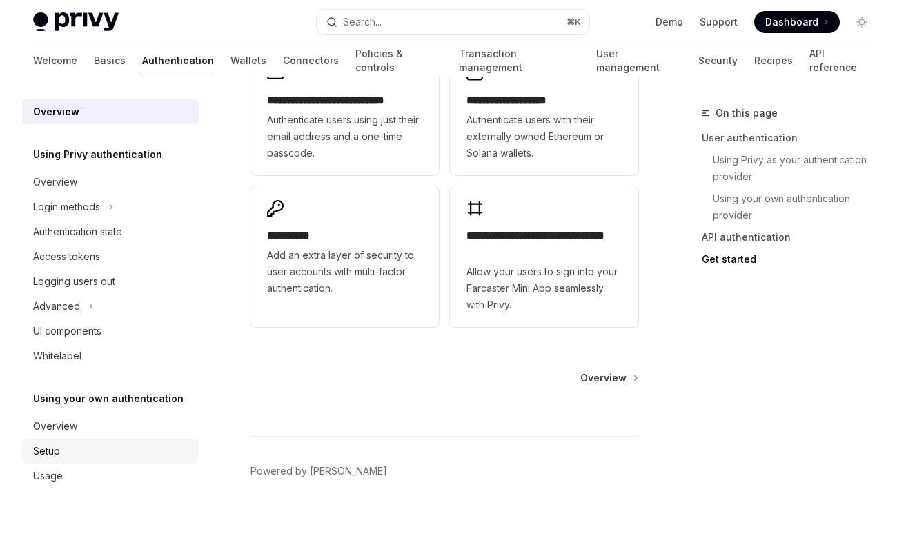
click at [73, 442] on link "Setup" at bounding box center [110, 451] width 177 height 25
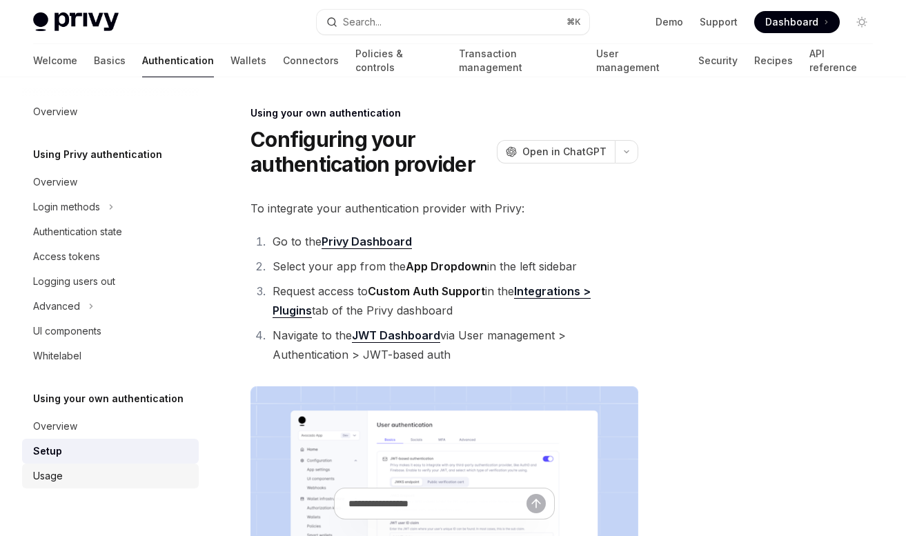
click at [82, 471] on div "Usage" at bounding box center [111, 476] width 157 height 17
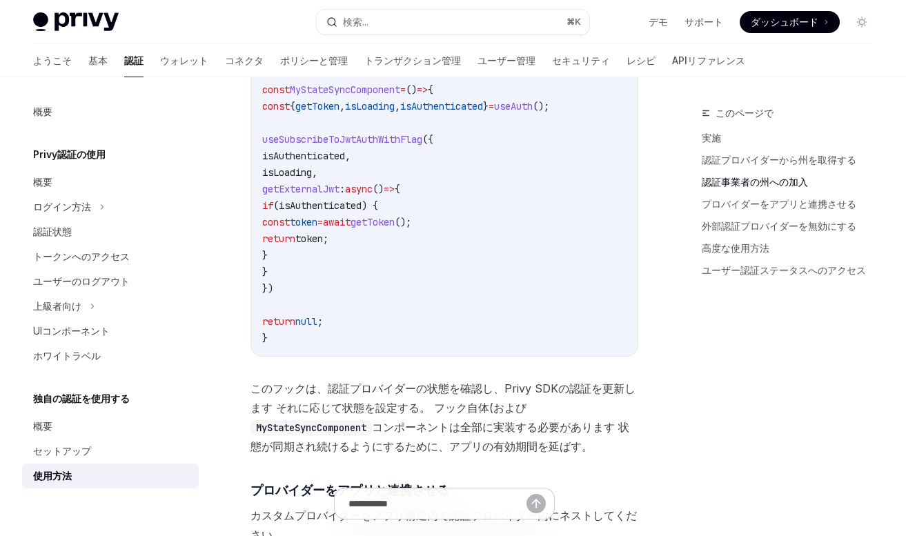
scroll to position [709, 0]
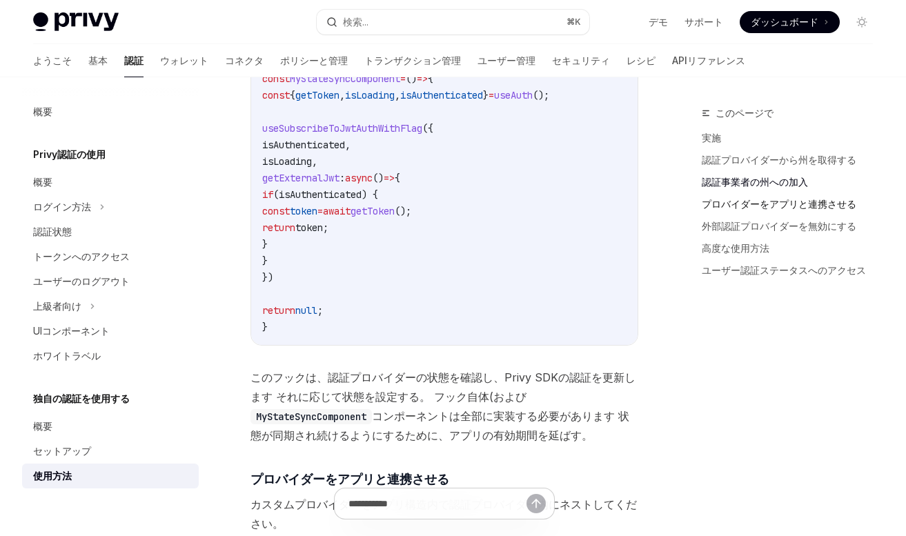
click at [745, 212] on link "プロバイダーをアプリと連携させる" at bounding box center [793, 204] width 182 height 22
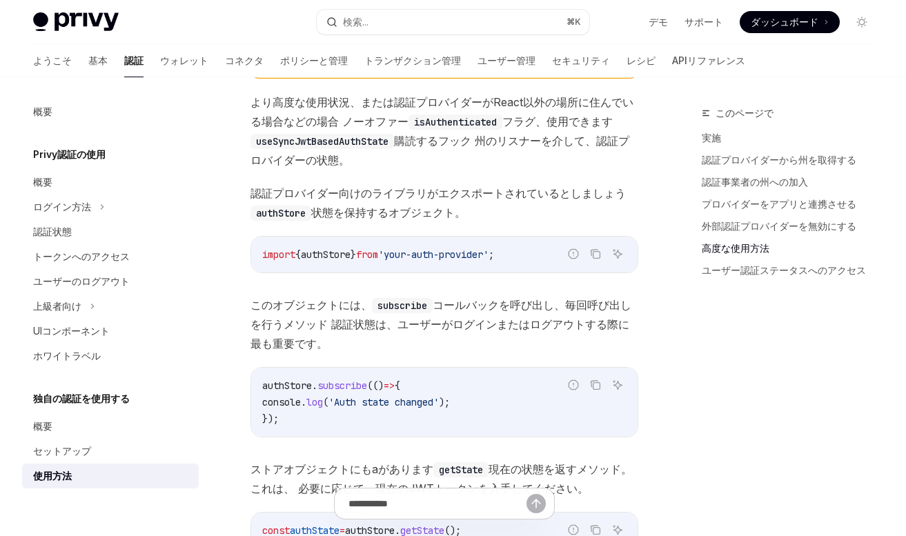
scroll to position [1974, 0]
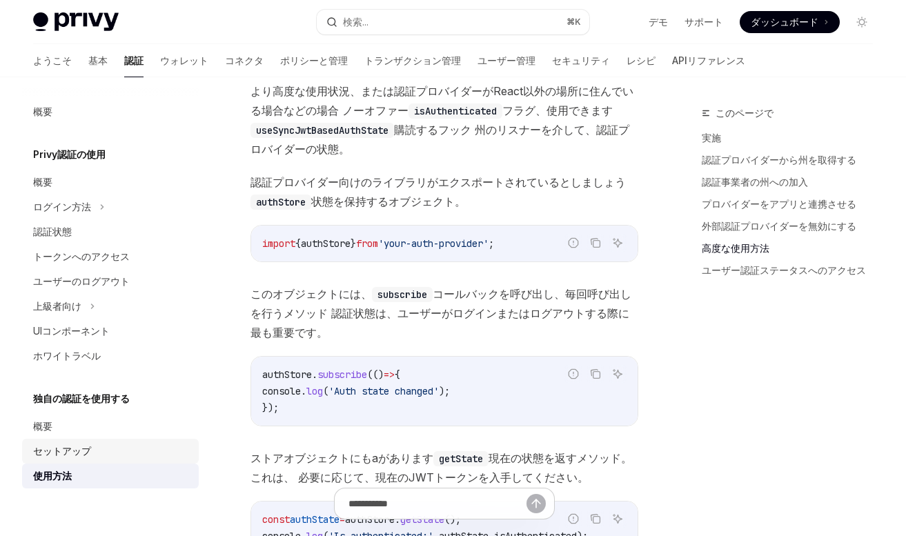
click at [60, 444] on div "セットアップ" at bounding box center [62, 451] width 58 height 17
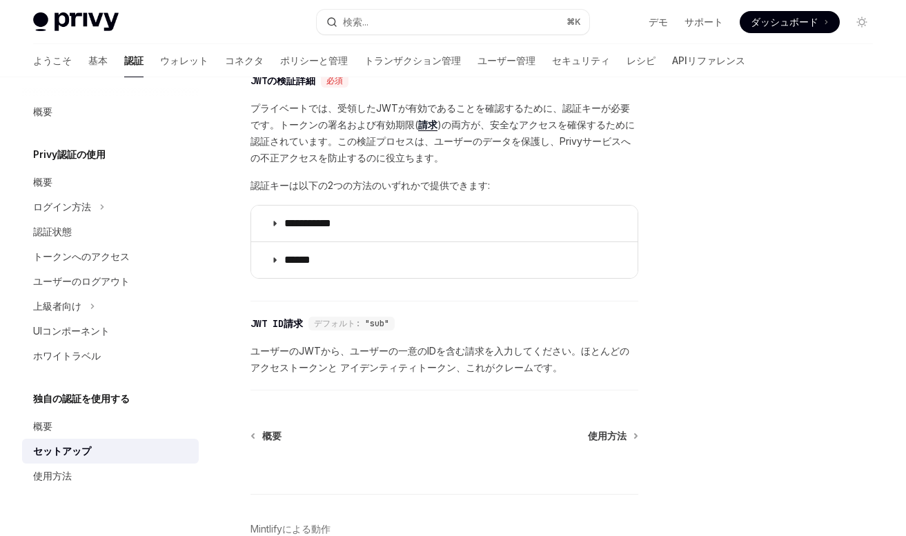
scroll to position [661, 0]
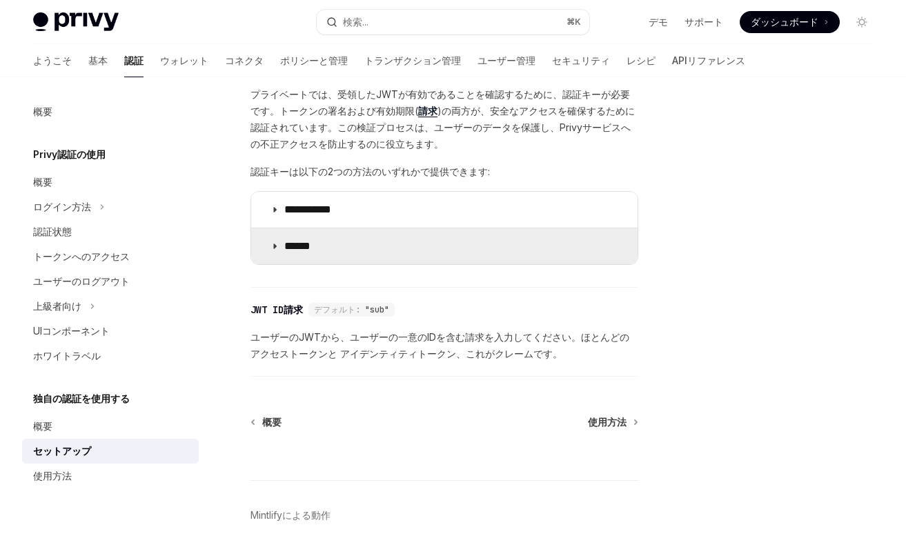
click at [365, 241] on summary "******" at bounding box center [444, 246] width 386 height 36
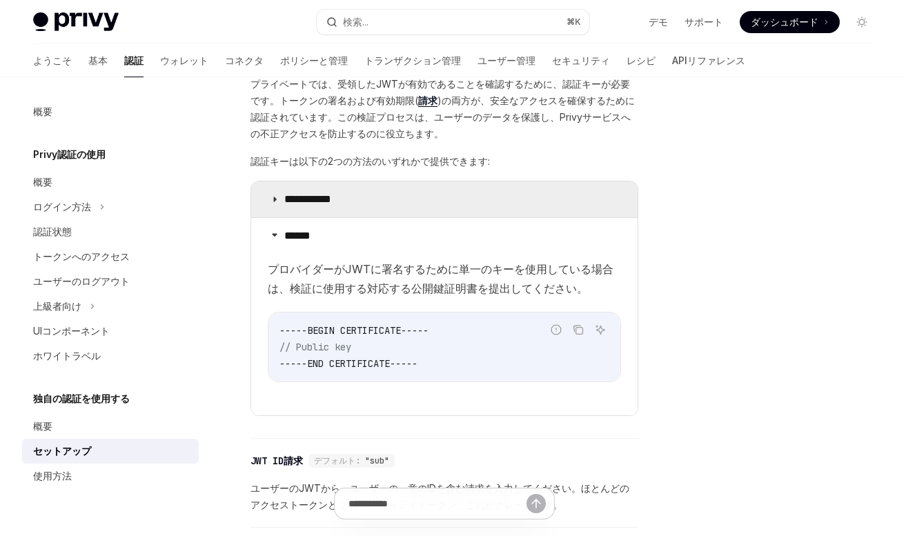
click at [374, 194] on p "**********" at bounding box center [338, 199] width 109 height 14
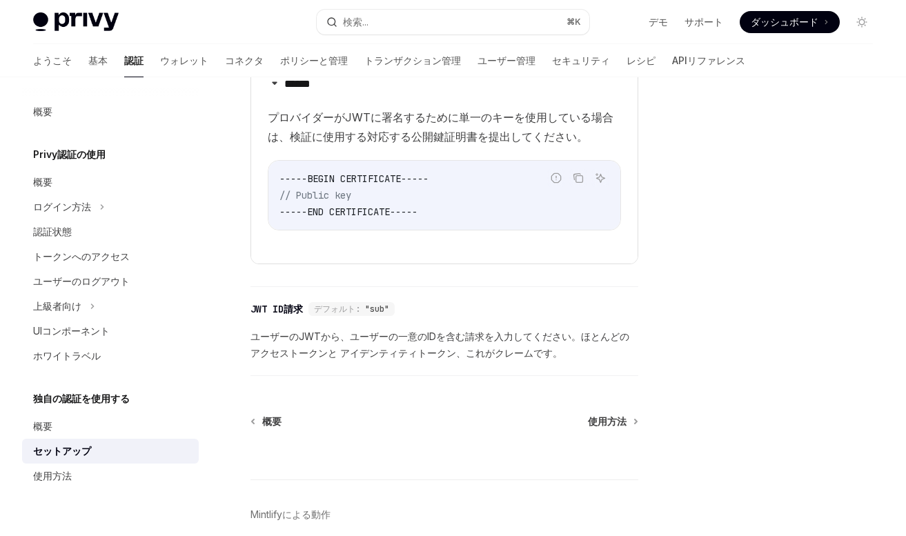
scroll to position [1169, 0]
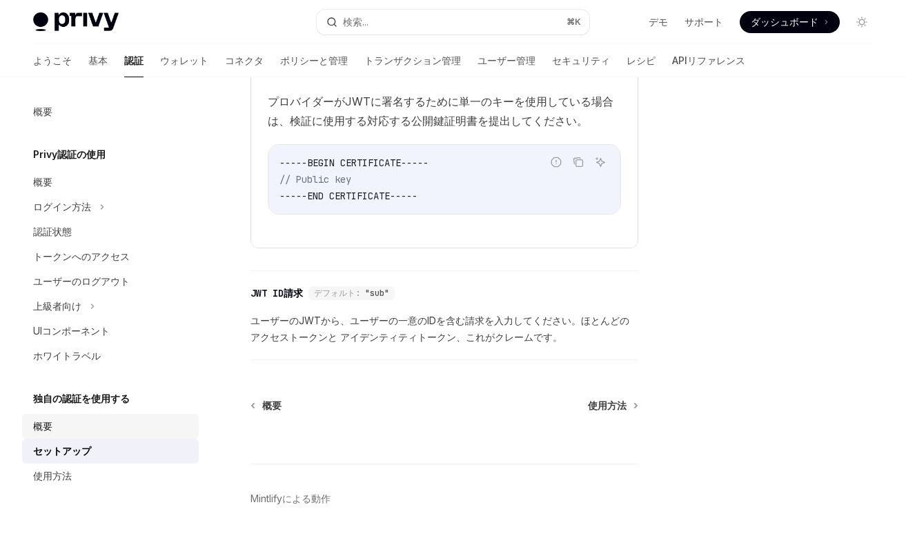
click at [112, 434] on div "概要" at bounding box center [111, 426] width 157 height 17
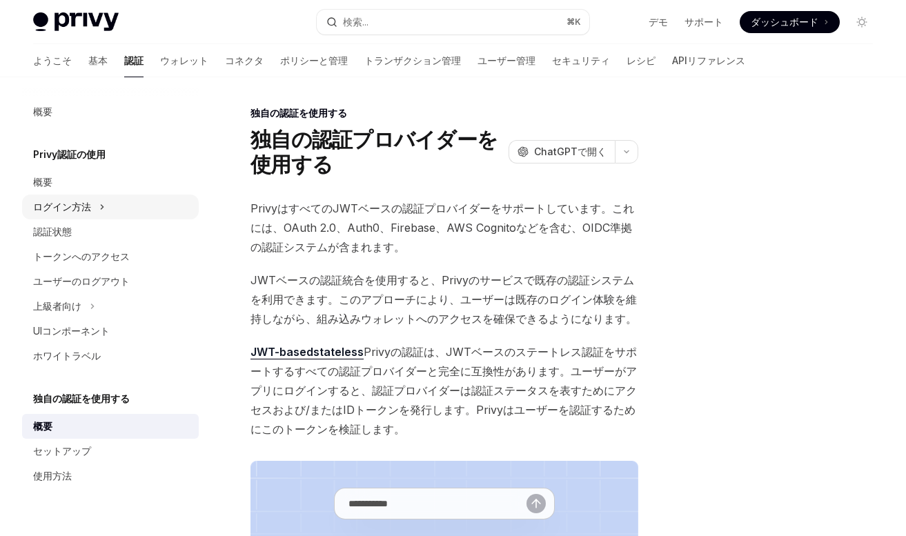
click at [97, 197] on div "ログイン方法" at bounding box center [110, 207] width 177 height 25
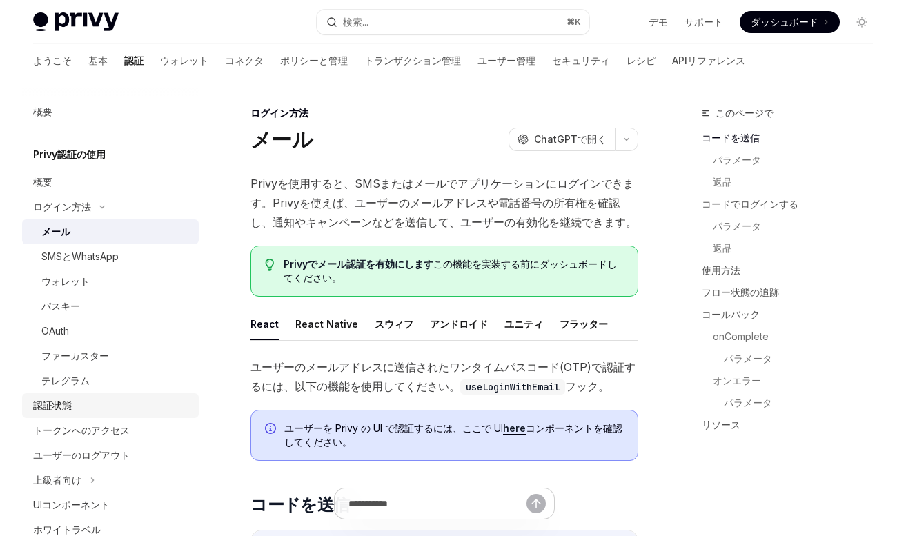
click at [84, 405] on div "認証状態" at bounding box center [111, 405] width 157 height 17
type textarea "*"
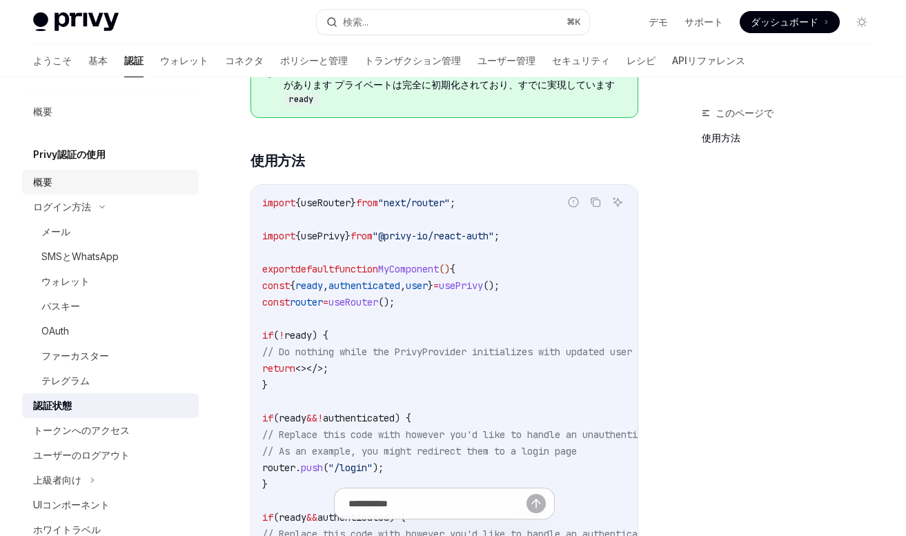
scroll to position [282, 0]
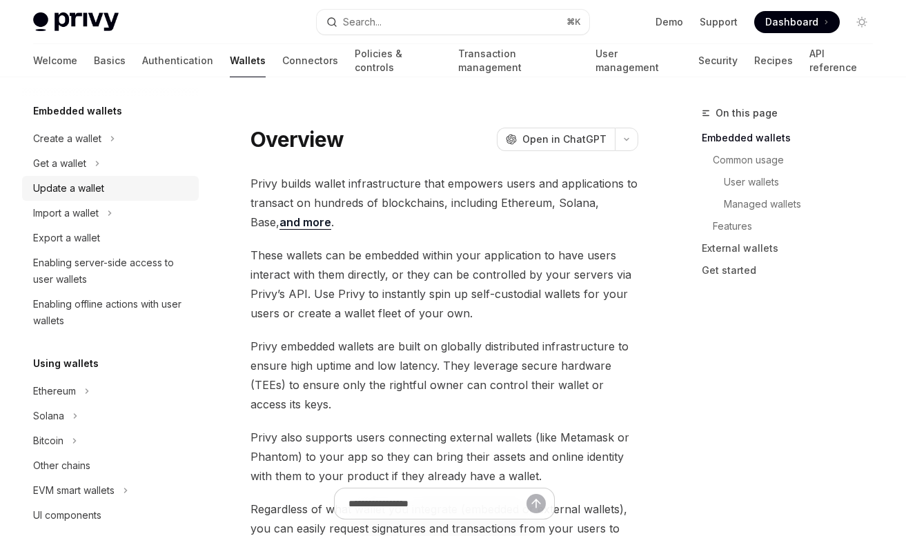
scroll to position [78, 0]
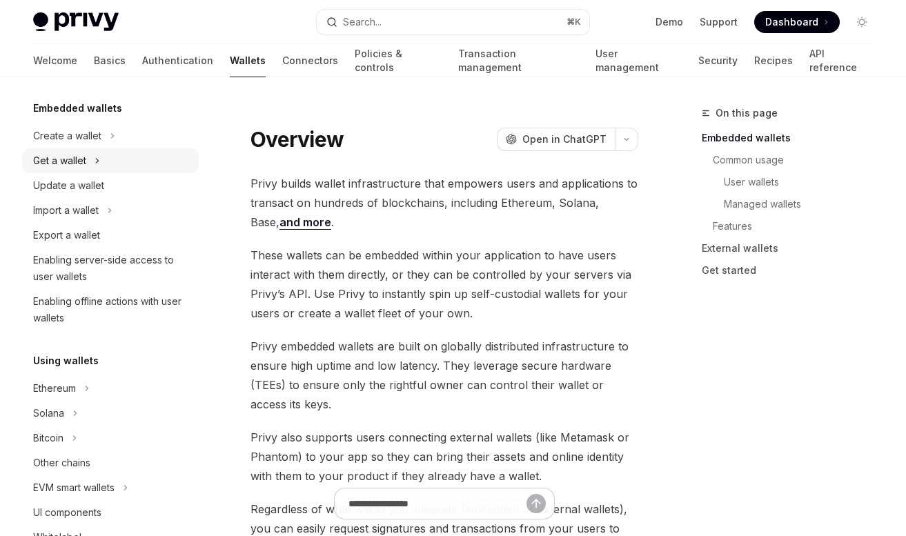
click at [162, 158] on div "Get a wallet" at bounding box center [110, 160] width 177 height 25
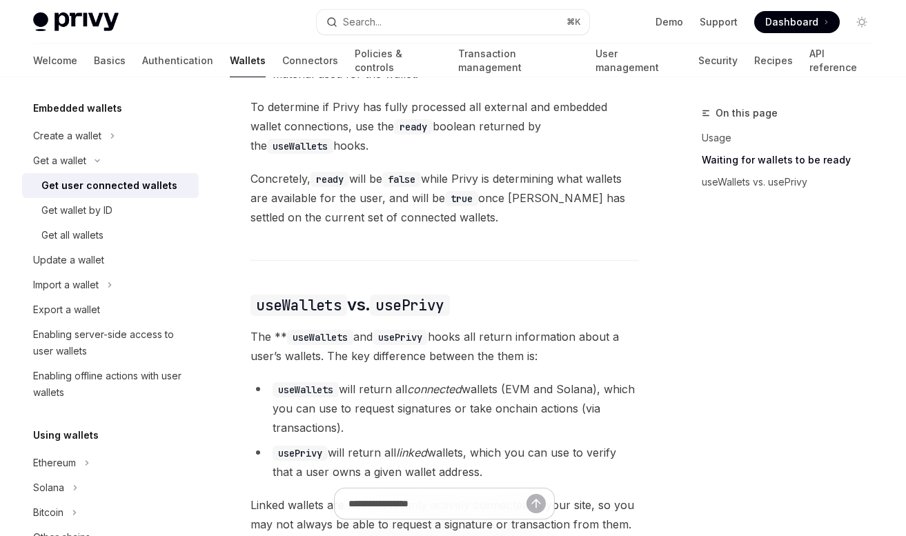
scroll to position [1125, 0]
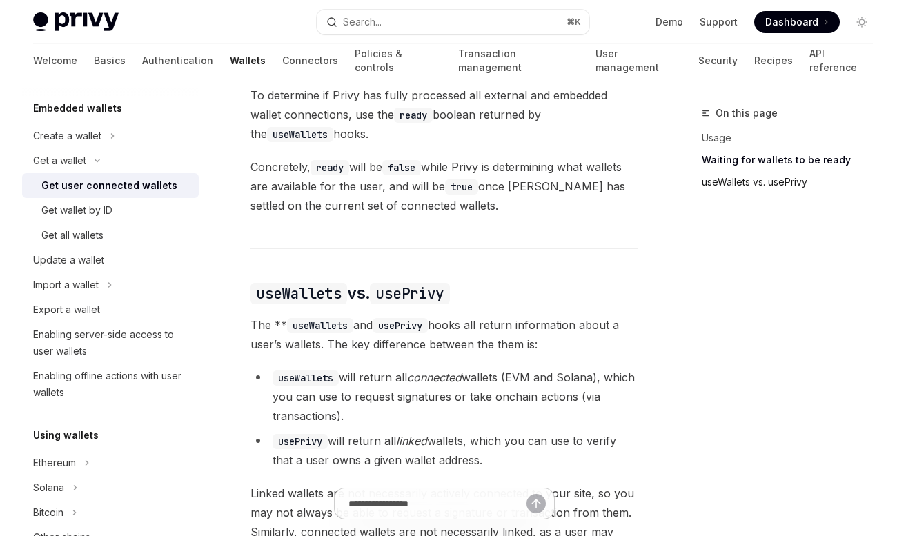
click at [770, 186] on link "useWallets vs. usePrivy" at bounding box center [793, 182] width 182 height 22
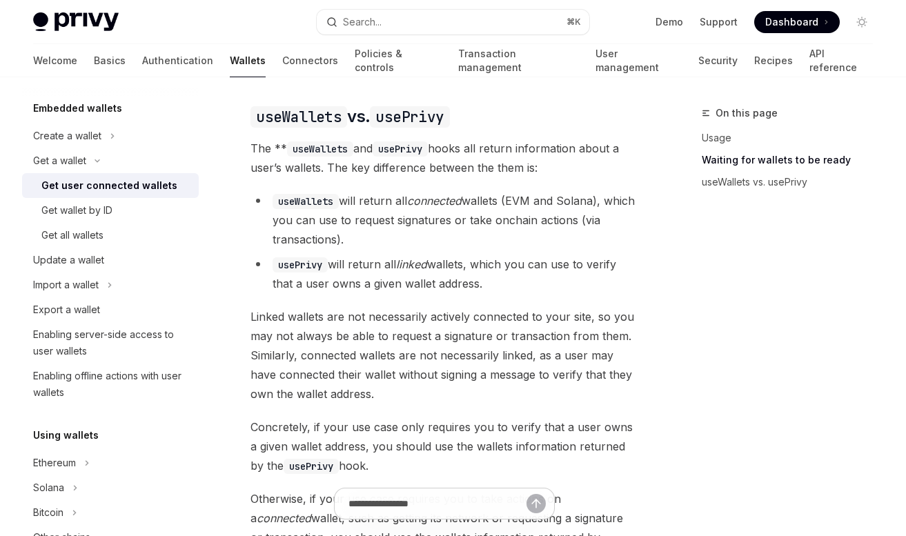
scroll to position [1302, 0]
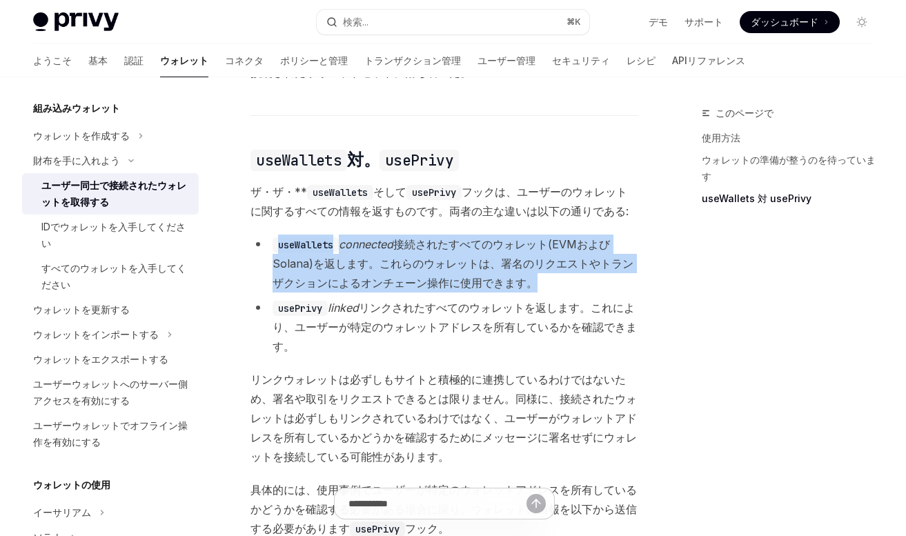
drag, startPoint x: 404, startPoint y: 229, endPoint x: 528, endPoint y: 293, distance: 139.8
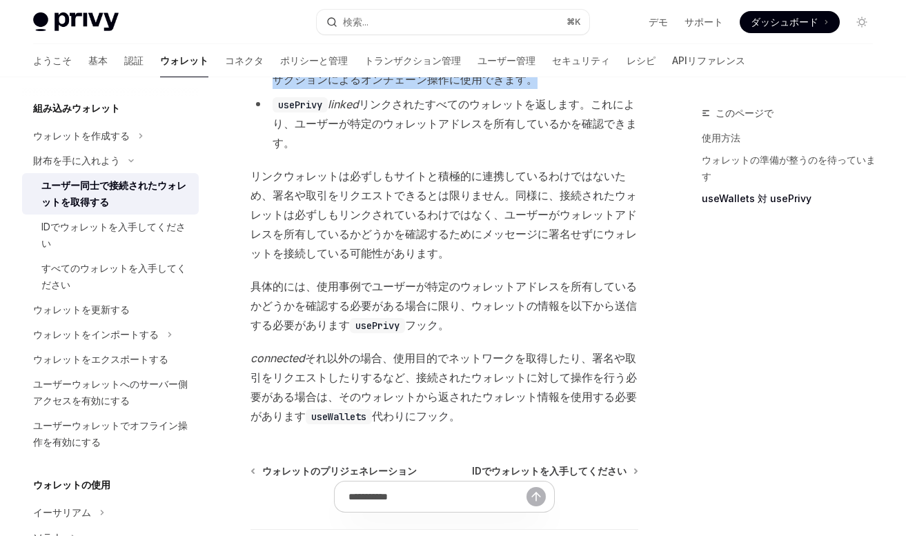
scroll to position [1618, 0]
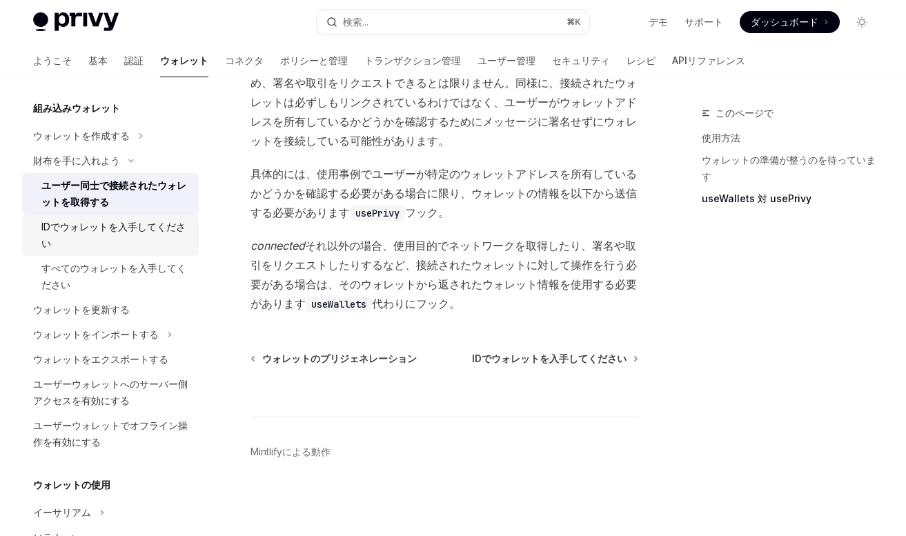
click at [171, 242] on div "IDでウォレットを入手してください" at bounding box center [115, 235] width 149 height 33
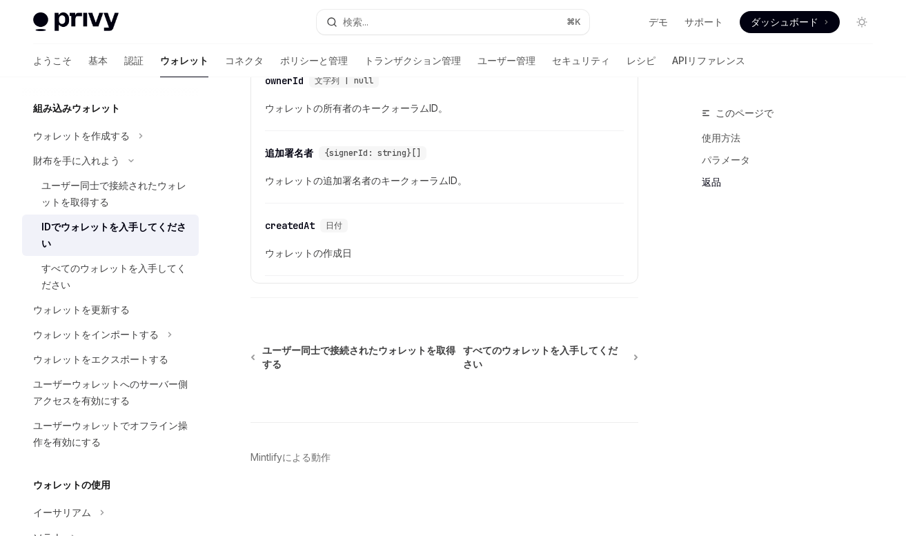
scroll to position [1016, 0]
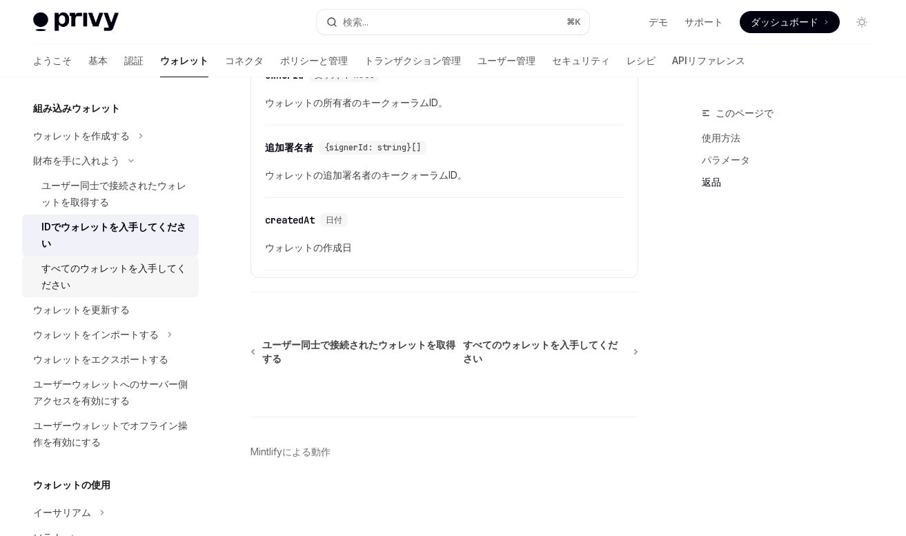
click at [185, 273] on div "すべてのウォレットを入手してください" at bounding box center [115, 276] width 149 height 33
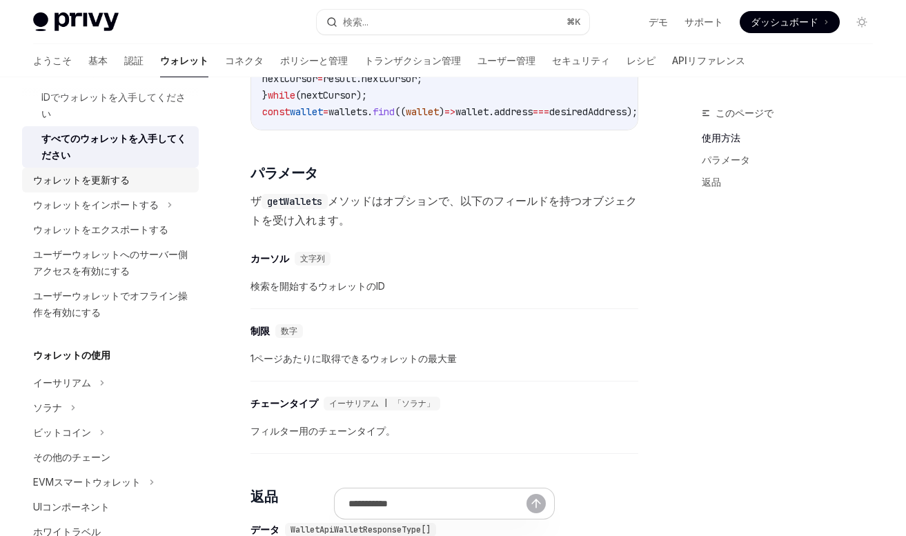
scroll to position [209, 0]
click at [129, 305] on div "ユーザーウォレットでオフライン操作を有効にする" at bounding box center [111, 302] width 157 height 33
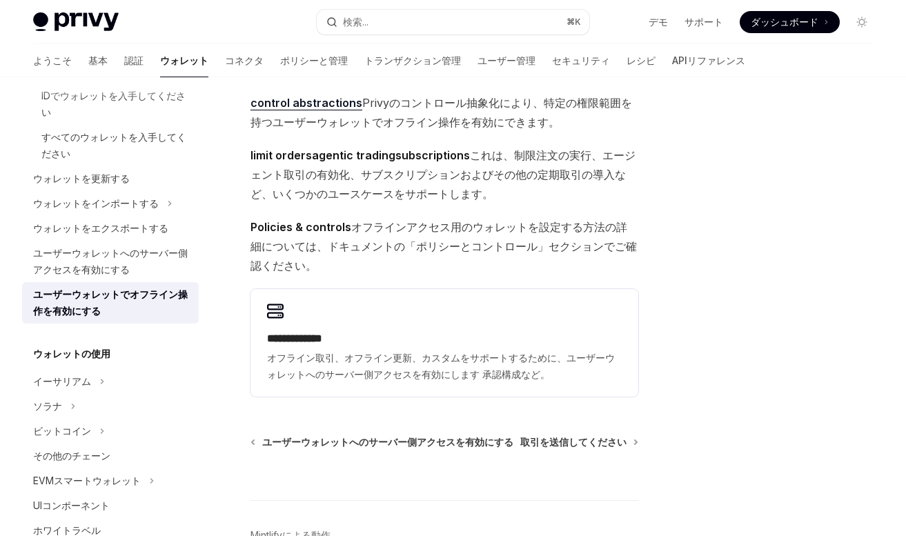
scroll to position [169, 0]
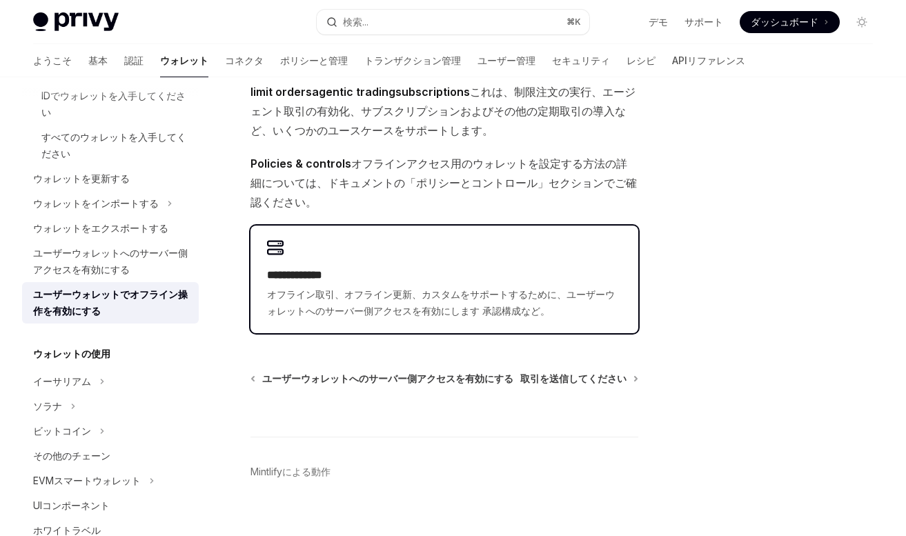
click at [329, 306] on span "オフライン取引、オフライン更新、カスタムをサポートするために、ユーザーウォレットへのサーバー側アクセスを有効にします 承認構成など。" at bounding box center [444, 302] width 355 height 33
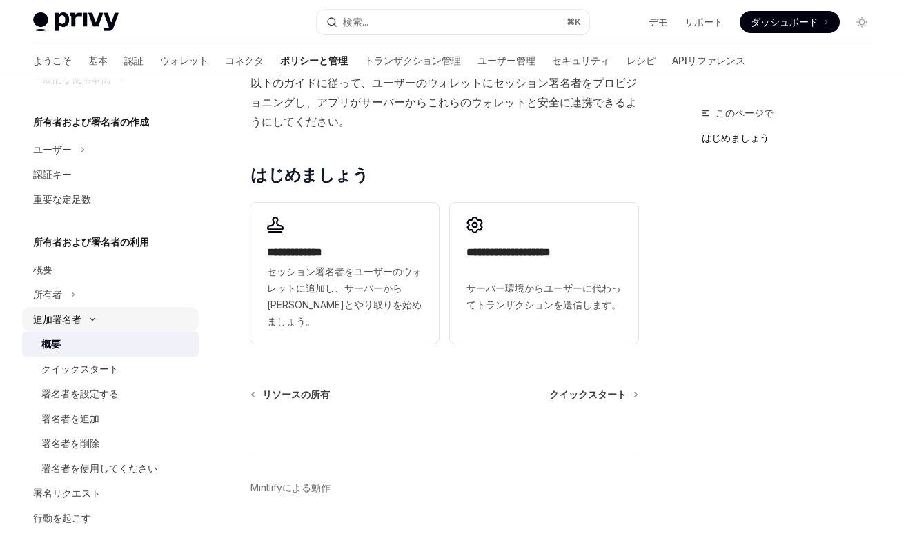
scroll to position [363, 0]
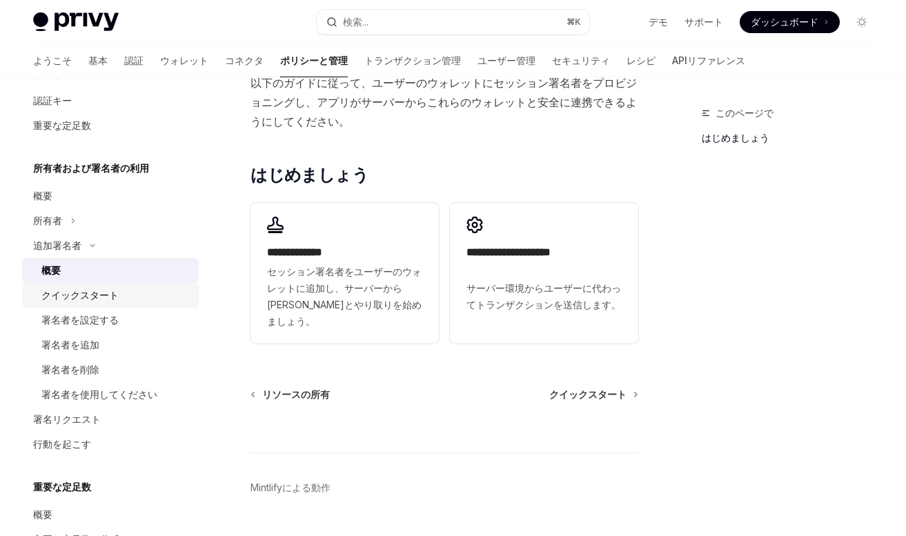
click at [79, 304] on link "クイックスタート" at bounding box center [110, 295] width 177 height 25
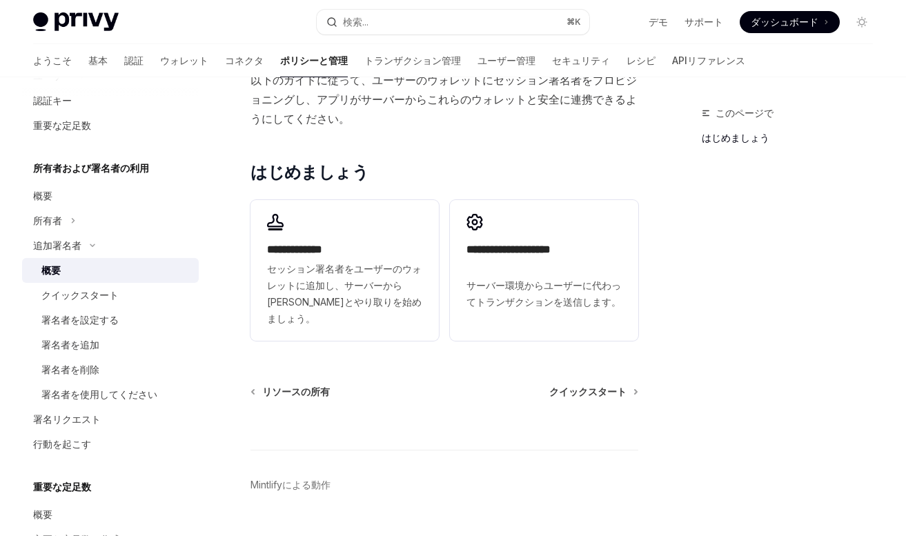
scroll to position [457, 0]
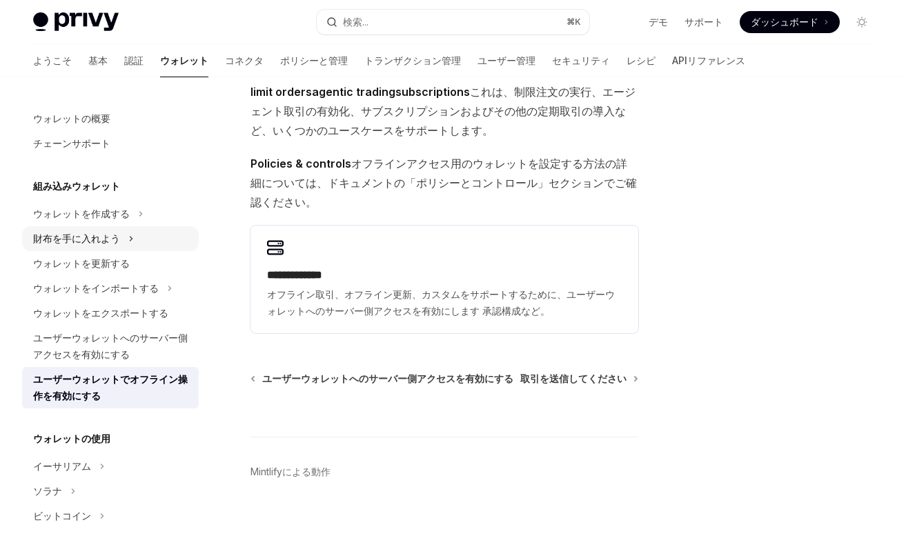
click at [57, 236] on div "財布を手に入れよう" at bounding box center [76, 238] width 87 height 17
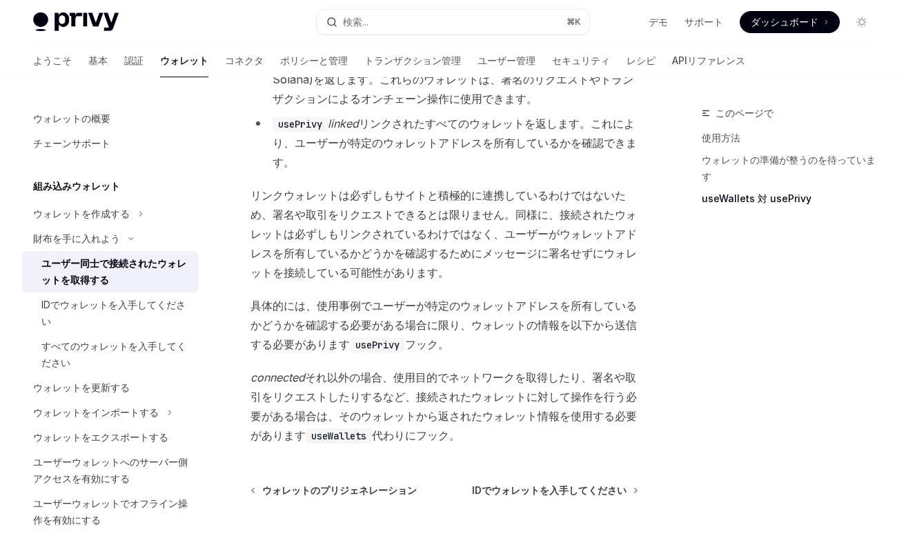
scroll to position [1618, 0]
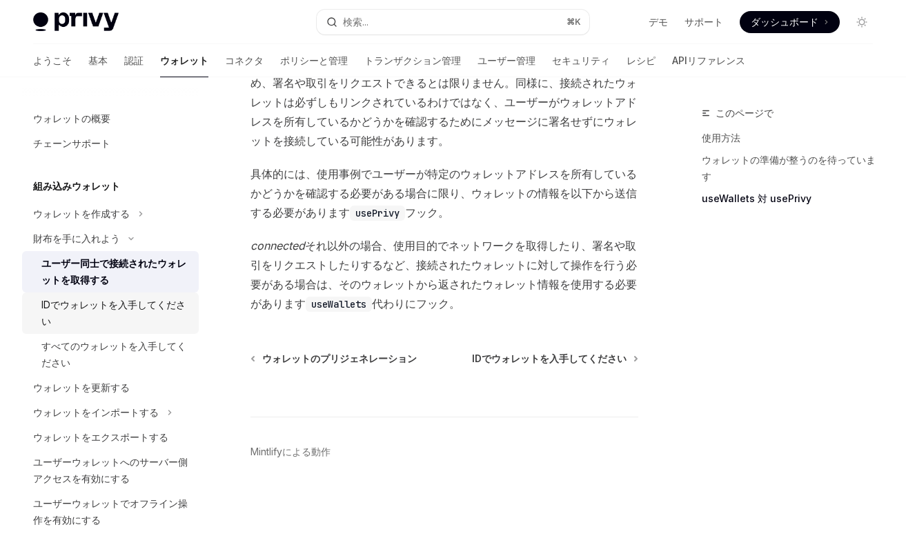
click at [128, 315] on div "IDでウォレットを入手してください" at bounding box center [115, 313] width 149 height 33
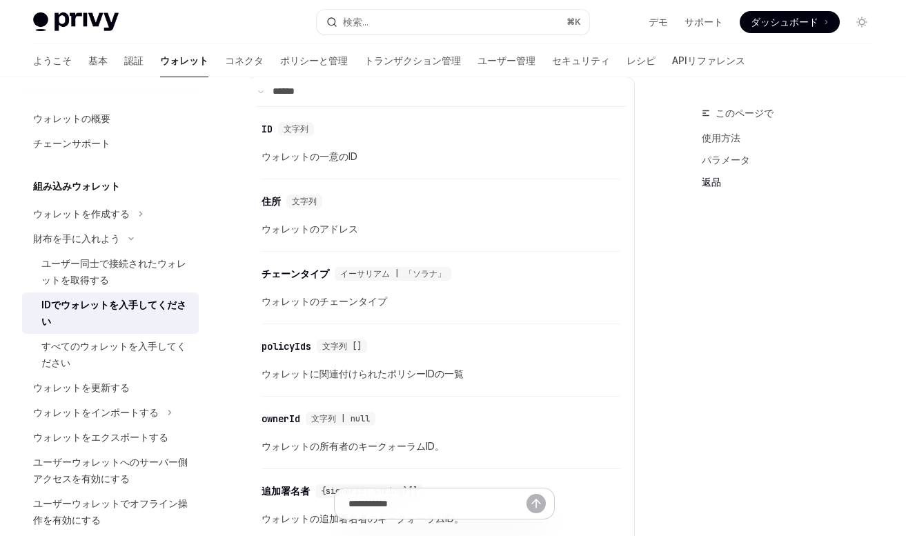
scroll to position [680, 0]
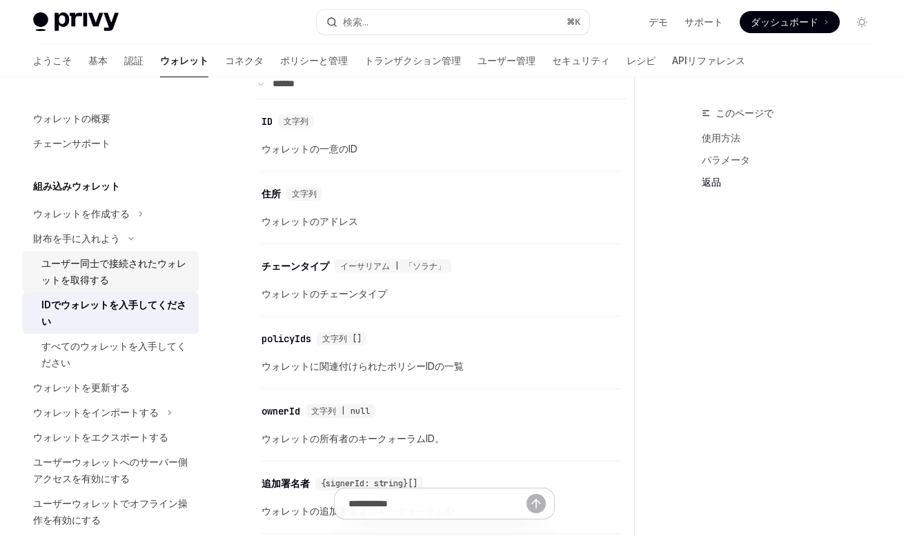
click at [168, 270] on div "ユーザー同士で接続されたウォレットを取得する" at bounding box center [115, 271] width 149 height 33
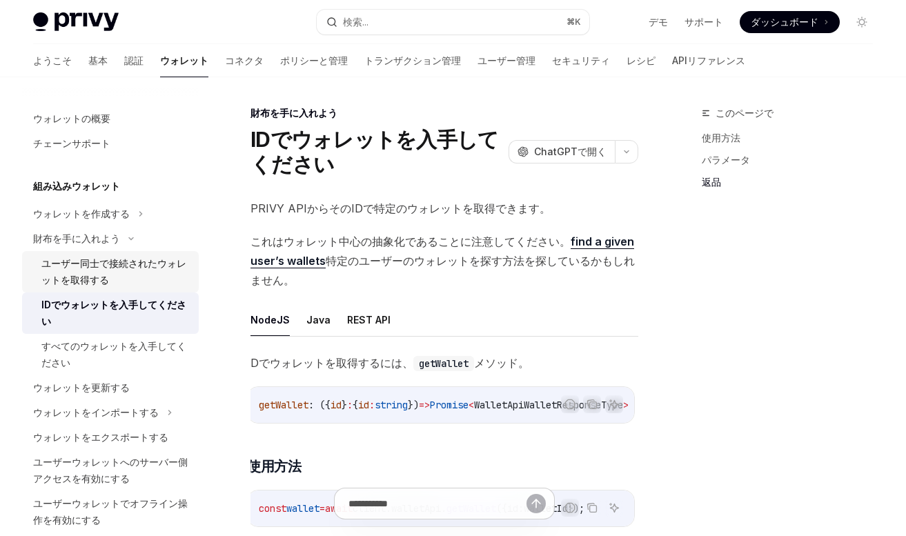
type textarea "*"
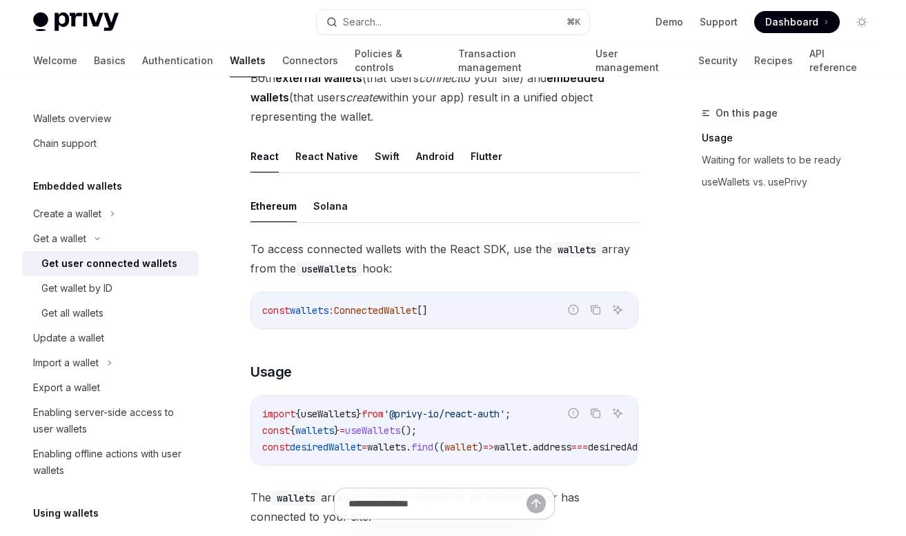
scroll to position [434, 0]
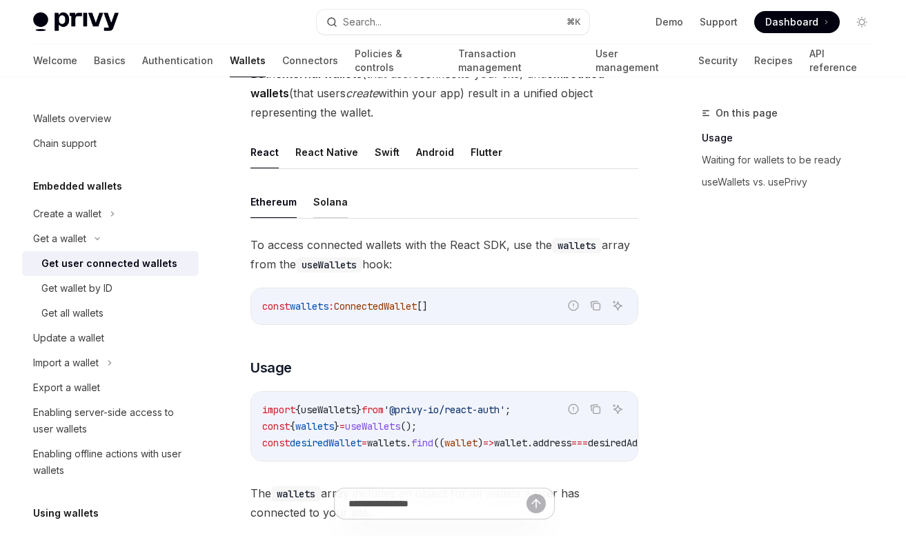
click at [325, 198] on button "Solana" at bounding box center [330, 202] width 34 height 32
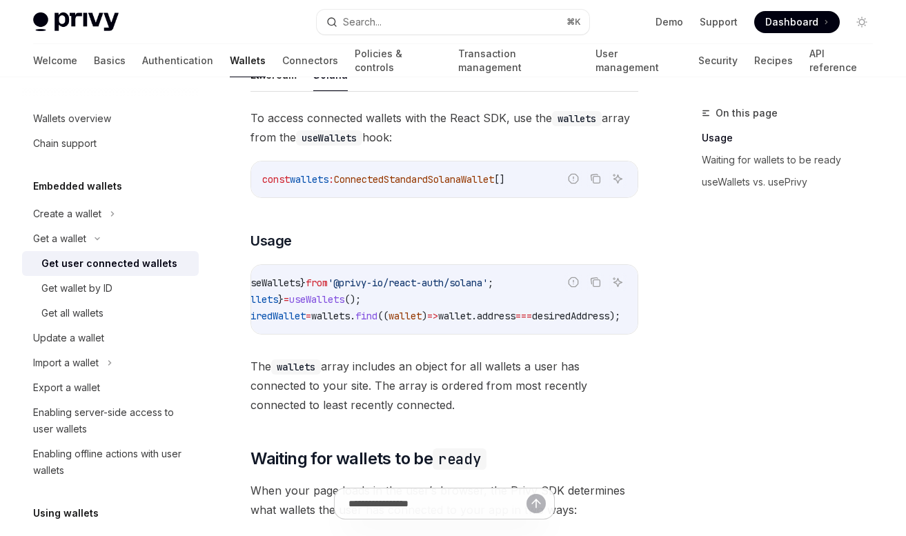
scroll to position [0, 65]
click at [142, 55] on link "Authentication" at bounding box center [177, 60] width 71 height 33
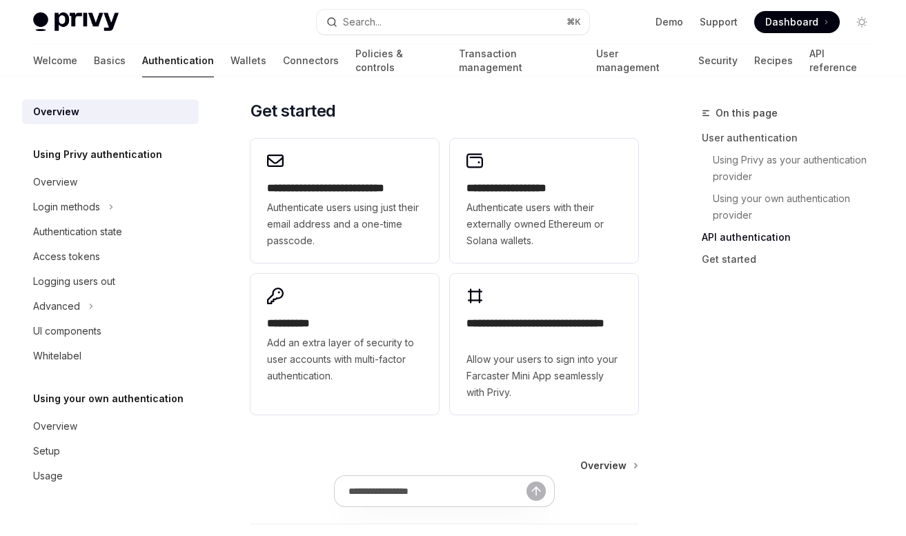
scroll to position [1360, 0]
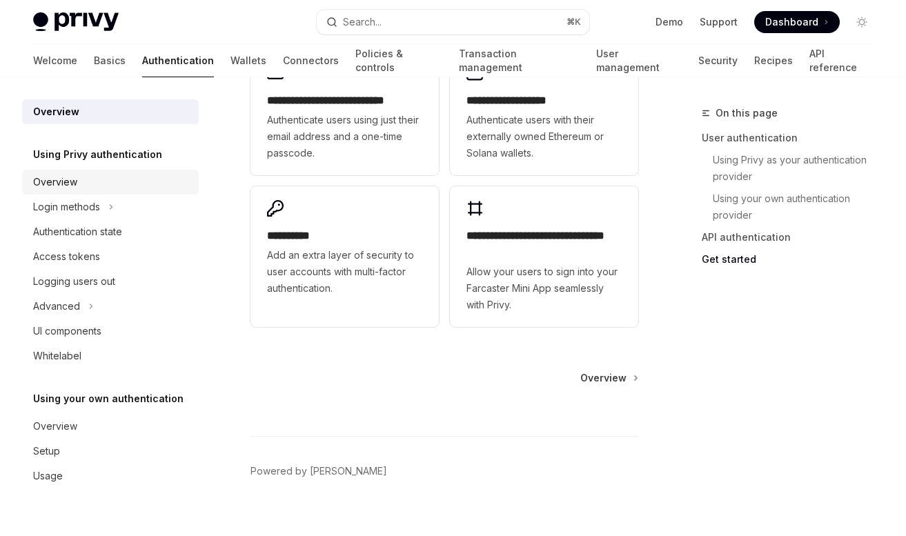
click at [117, 184] on div "Overview" at bounding box center [111, 182] width 157 height 17
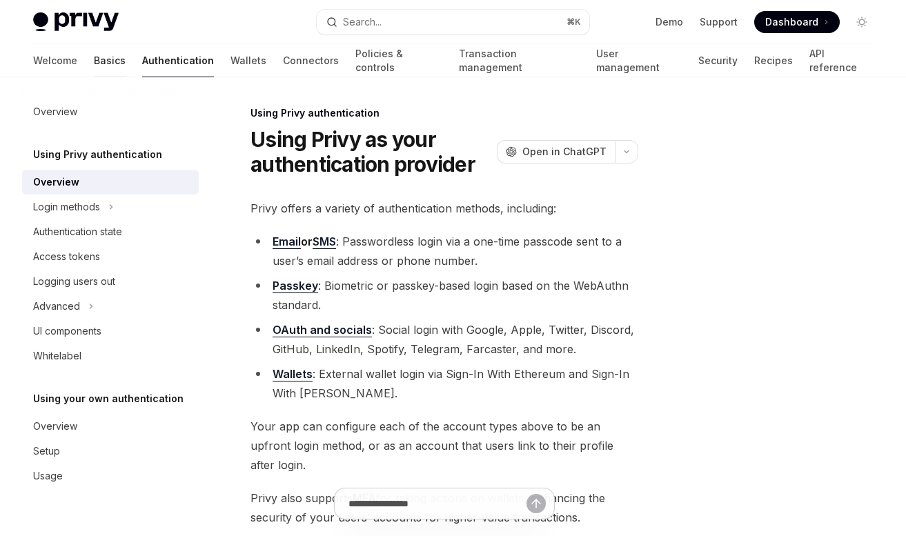
click at [94, 59] on link "Basics" at bounding box center [110, 60] width 32 height 33
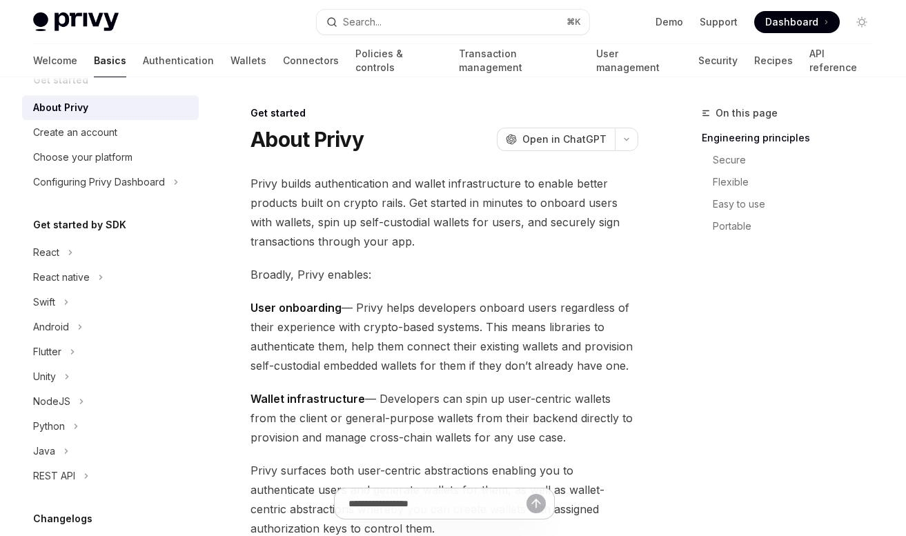
scroll to position [44, 0]
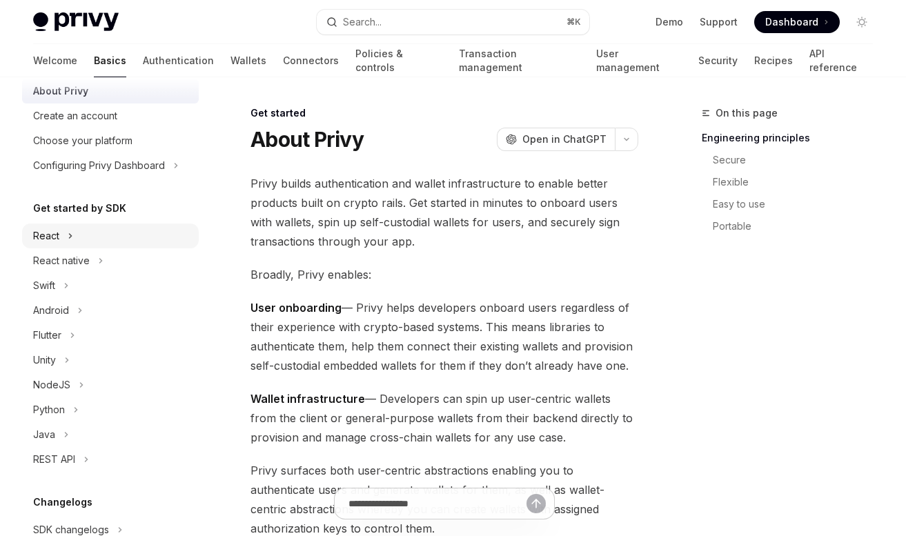
click at [69, 233] on icon at bounding box center [71, 236] width 6 height 17
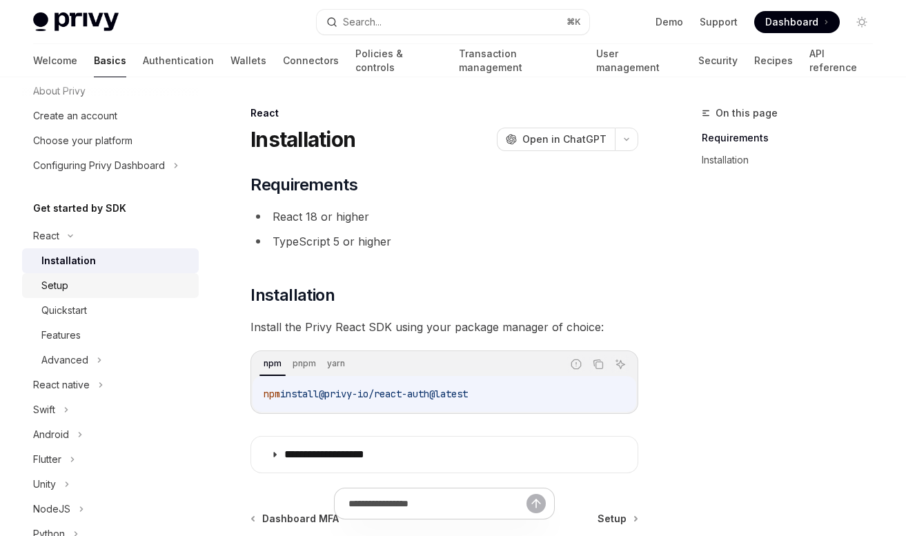
click at [93, 282] on div "Setup" at bounding box center [115, 285] width 149 height 17
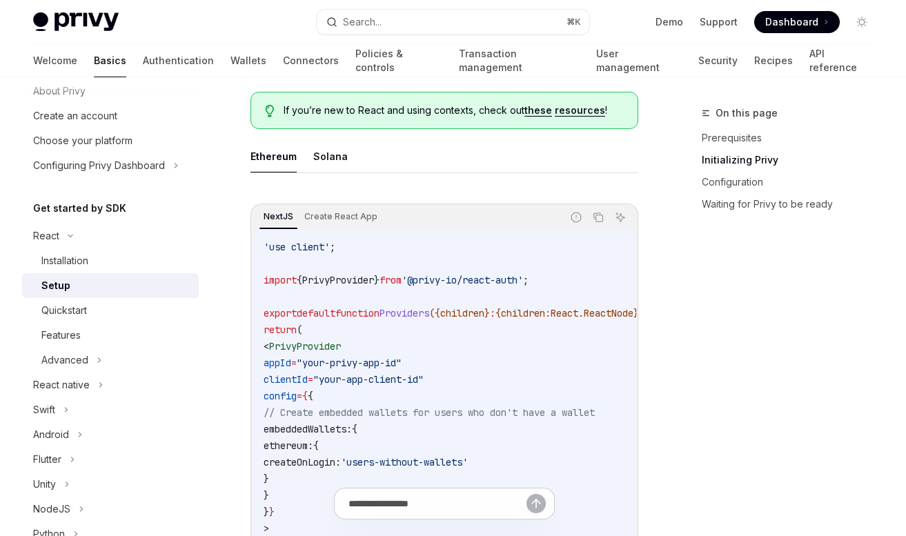
scroll to position [406, 0]
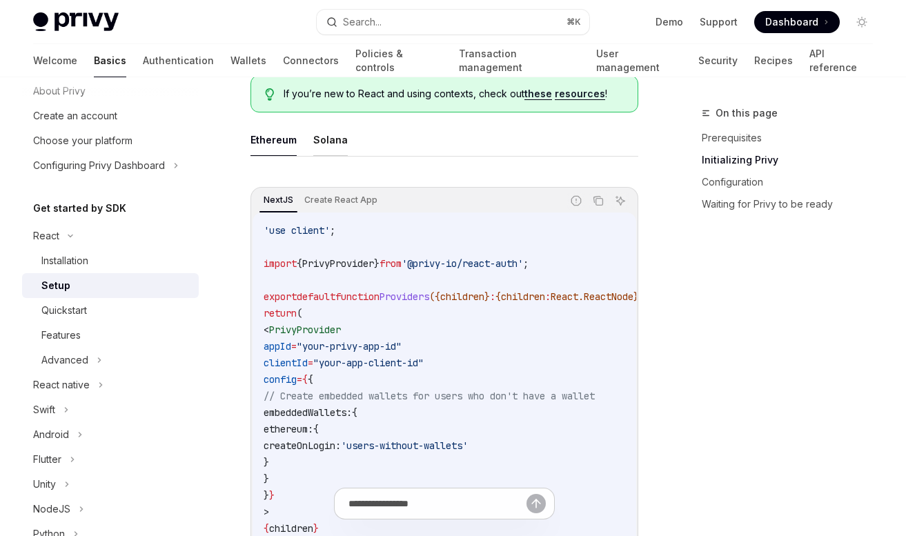
click at [326, 132] on button "Solana" at bounding box center [330, 139] width 34 height 32
click at [328, 146] on button "Solana" at bounding box center [330, 139] width 34 height 32
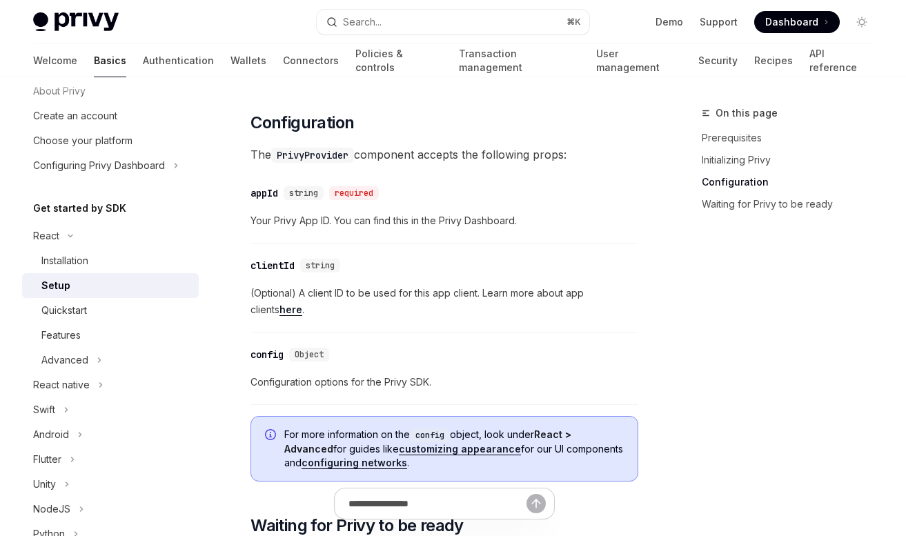
scroll to position [1071, 0]
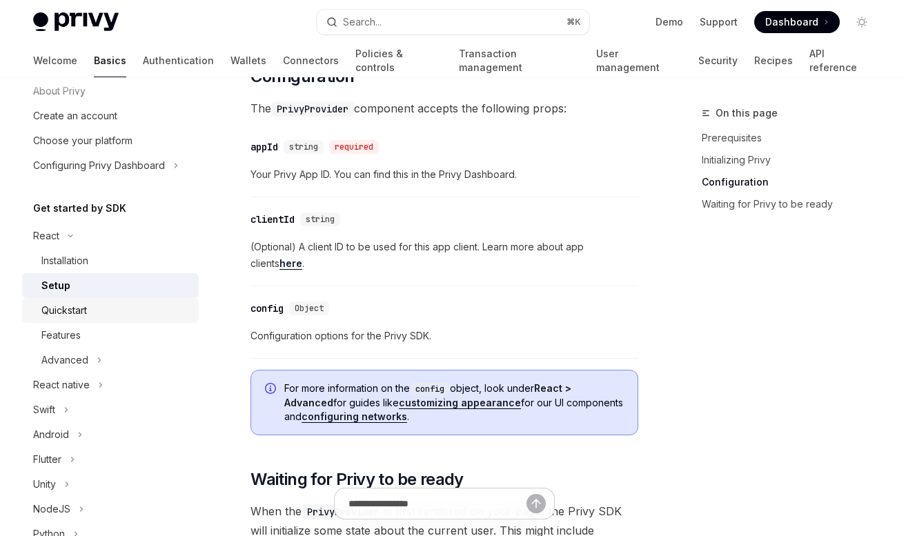
click at [116, 317] on div "Quickstart" at bounding box center [115, 310] width 149 height 17
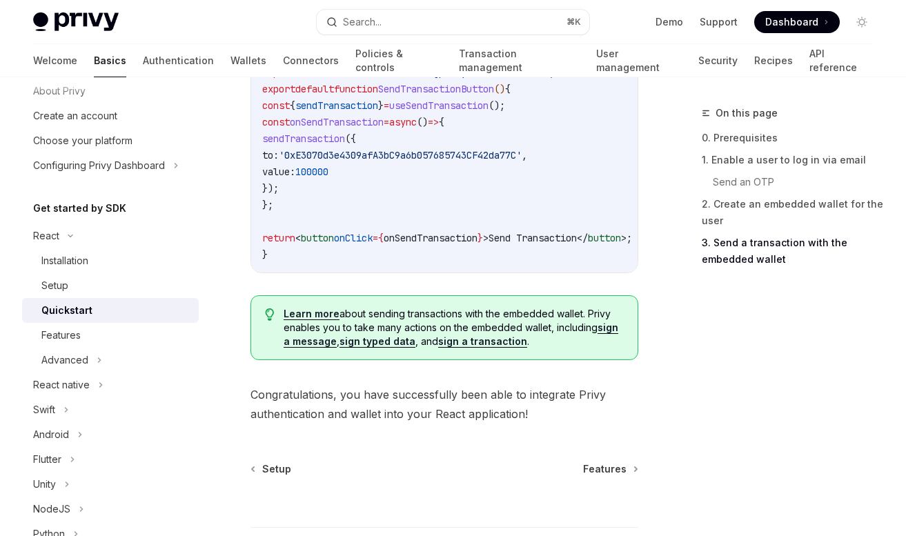
scroll to position [1426, 0]
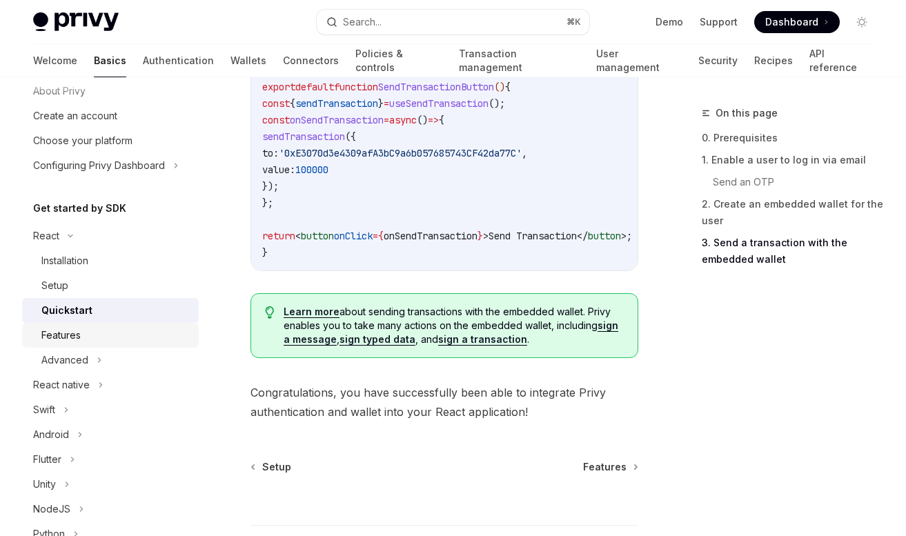
click at [126, 344] on link "Features" at bounding box center [110, 335] width 177 height 25
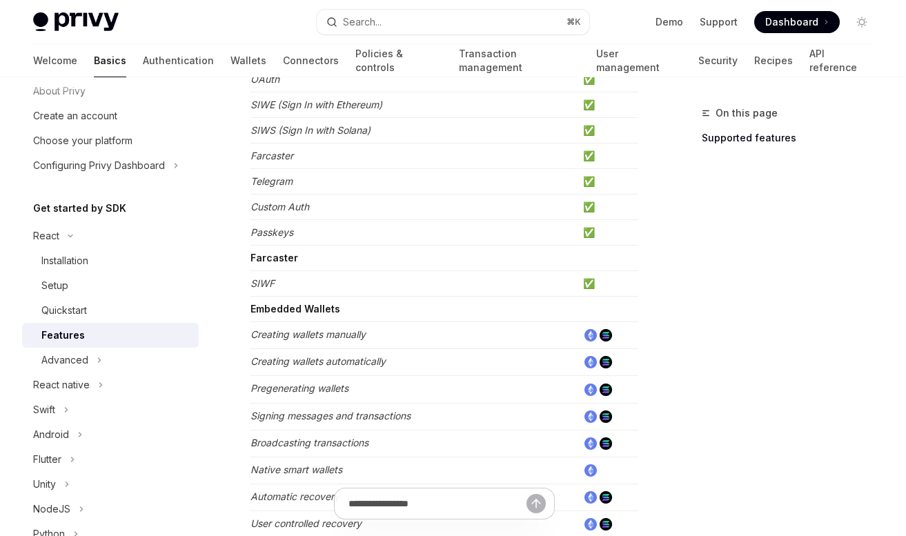
scroll to position [342, 0]
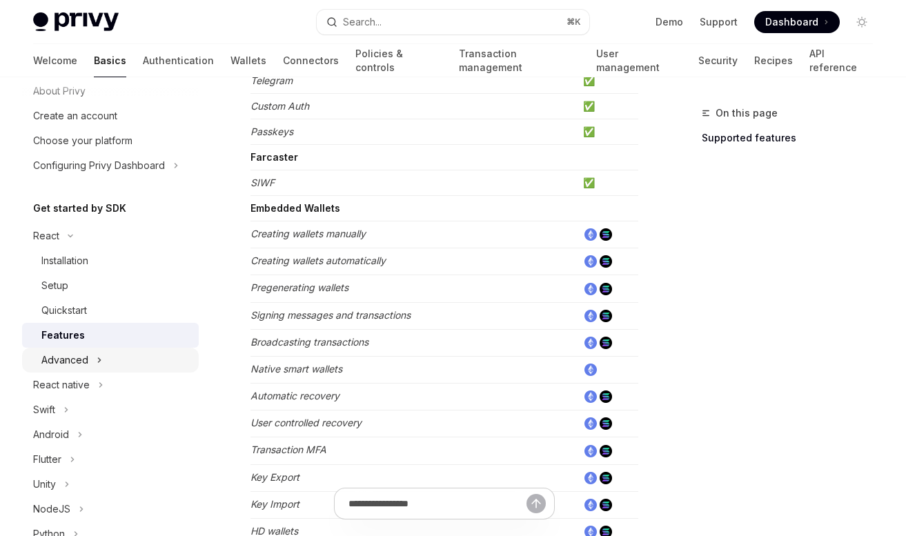
click at [93, 359] on div "Advanced" at bounding box center [110, 360] width 177 height 25
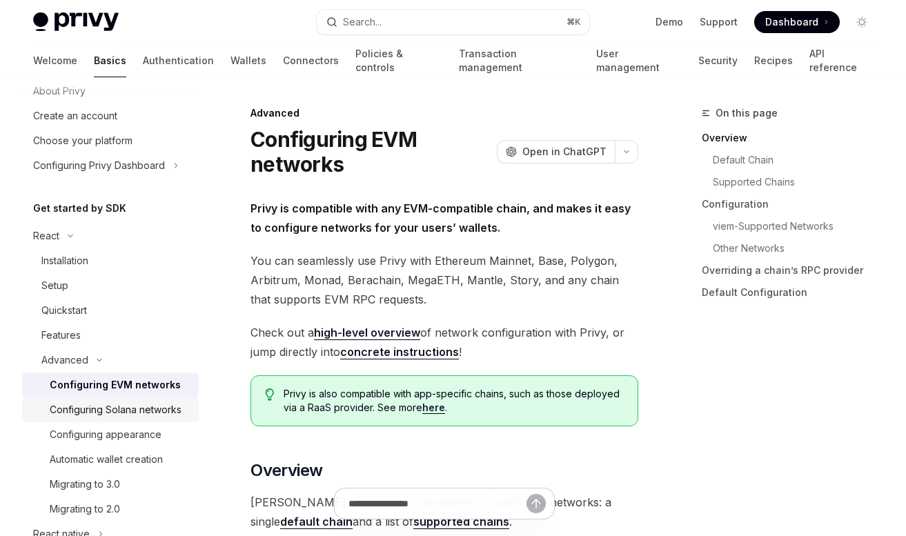
click at [119, 407] on div "Configuring Solana networks" at bounding box center [116, 410] width 132 height 17
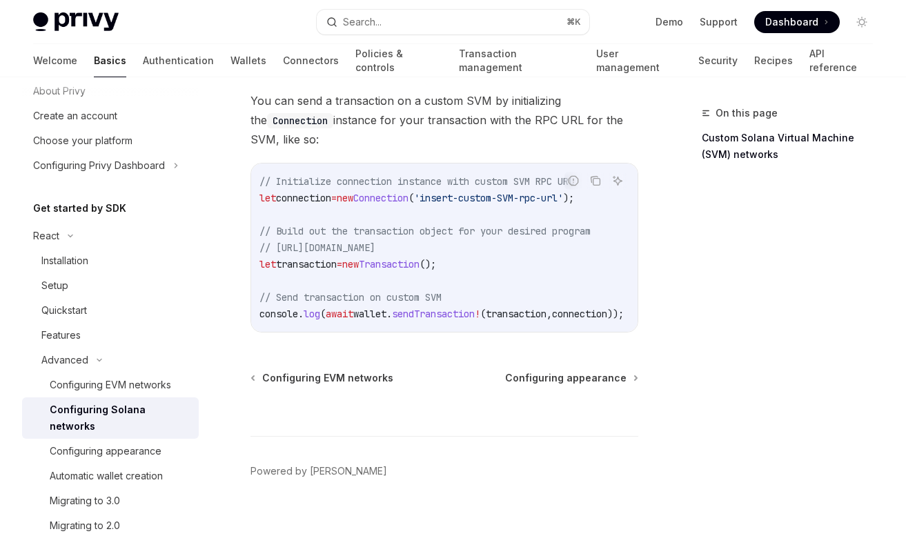
scroll to position [0, 12]
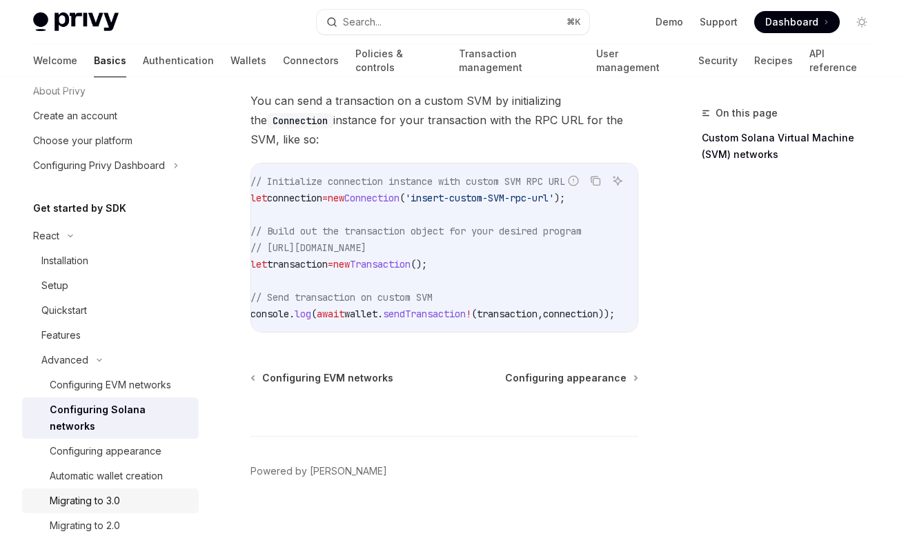
click at [140, 493] on div "Migrating to 3.0" at bounding box center [120, 501] width 141 height 17
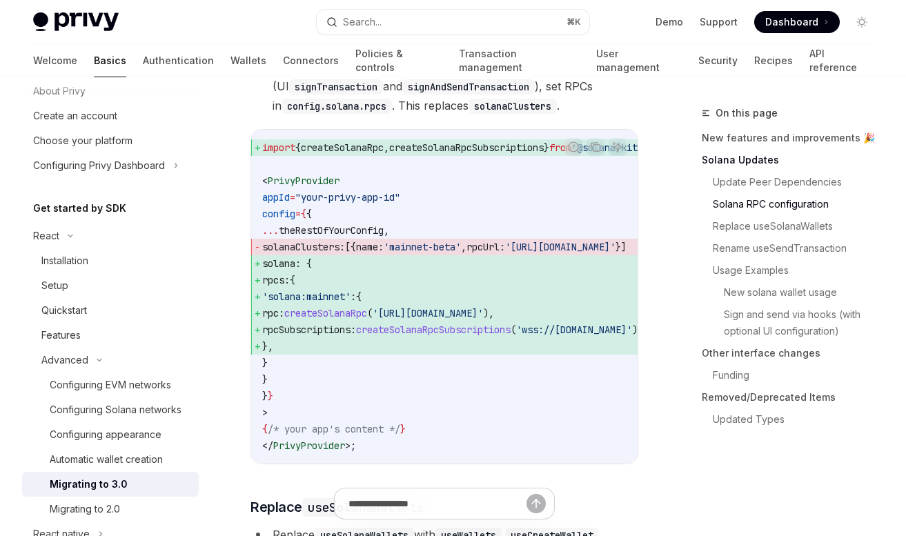
scroll to position [904, 0]
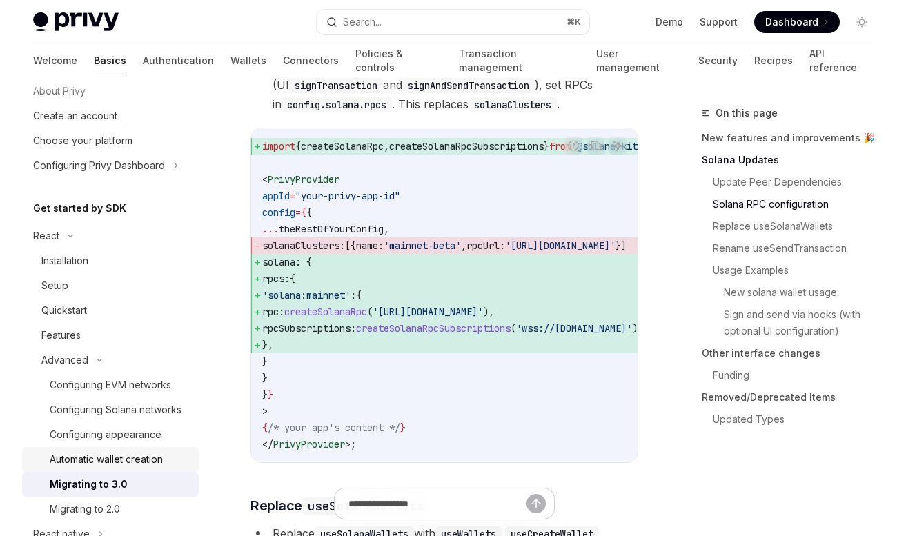
click at [163, 460] on div "Automatic wallet creation" at bounding box center [106, 459] width 113 height 17
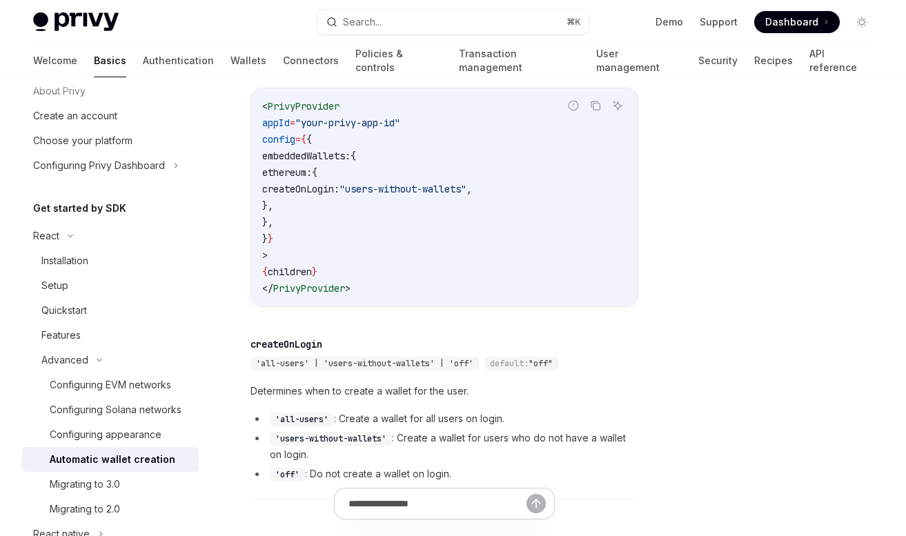
scroll to position [335, 0]
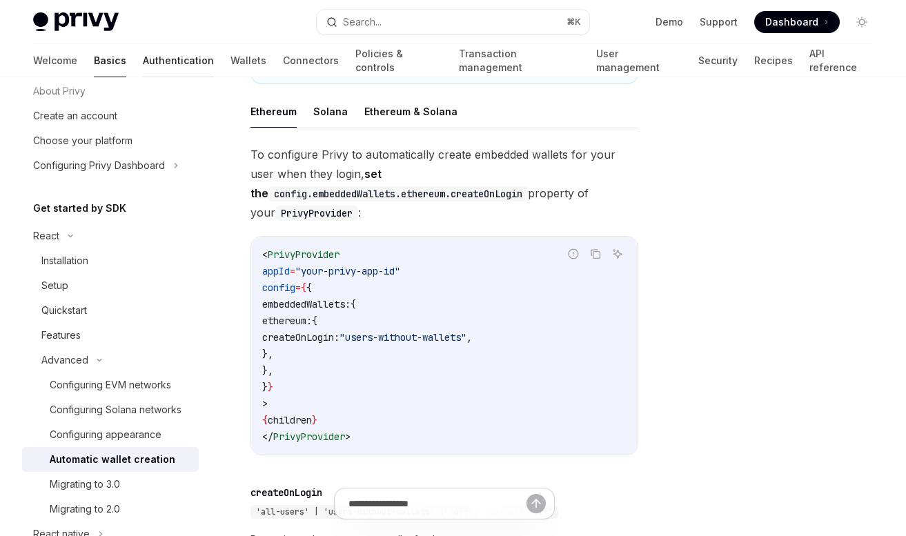
click at [143, 68] on link "Authentication" at bounding box center [178, 60] width 71 height 33
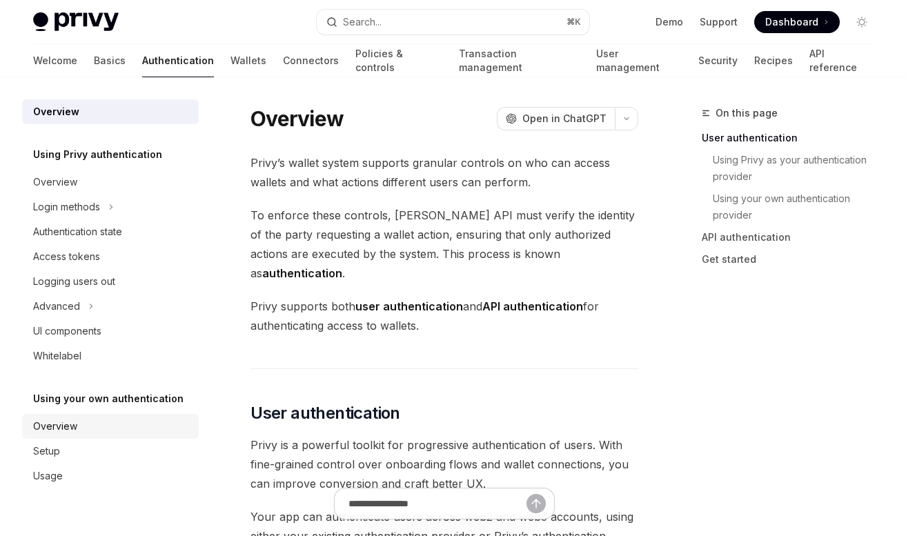
click at [110, 419] on div "Overview" at bounding box center [111, 426] width 157 height 17
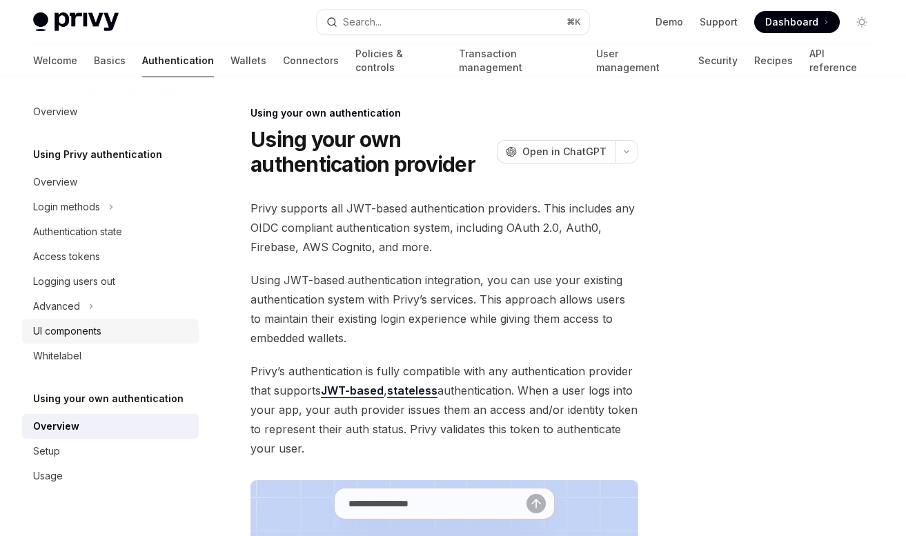
click at [131, 328] on div "UI components" at bounding box center [111, 331] width 157 height 17
type textarea "*"
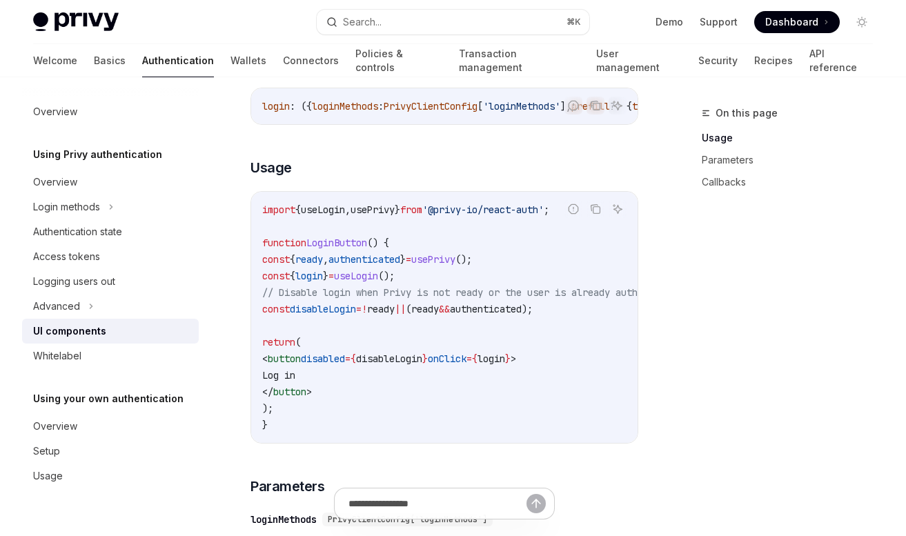
scroll to position [0, 7]
click at [486, 23] on button "Search... ⌘ K" at bounding box center [453, 22] width 273 height 25
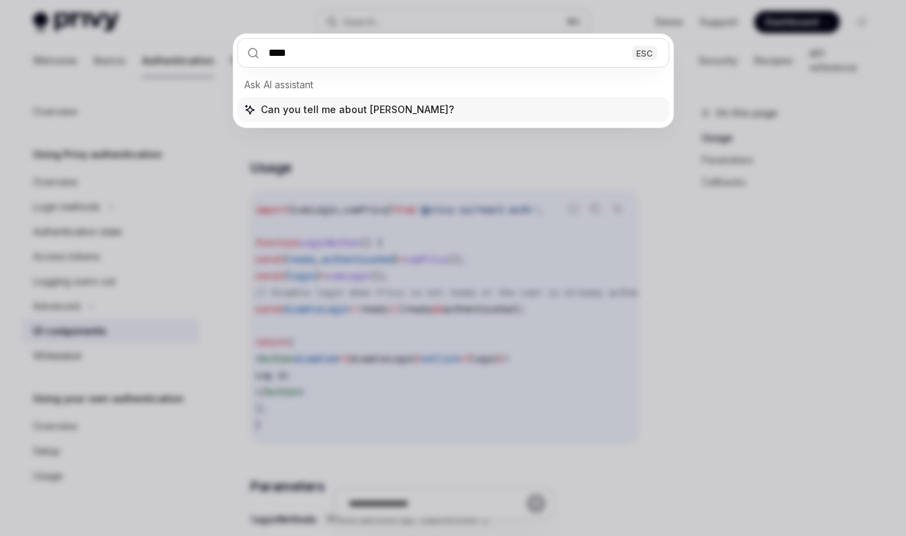
type input "*****"
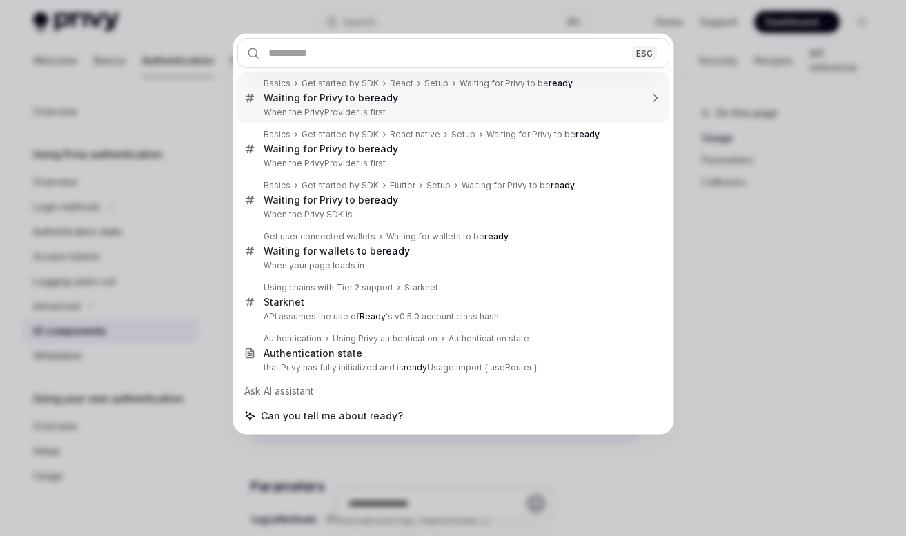
type textarea "*"
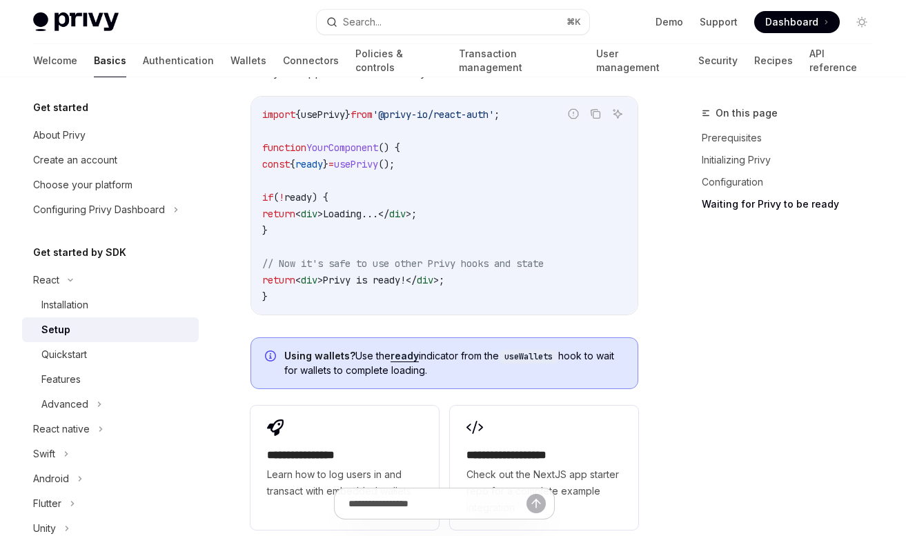
scroll to position [1553, 0]
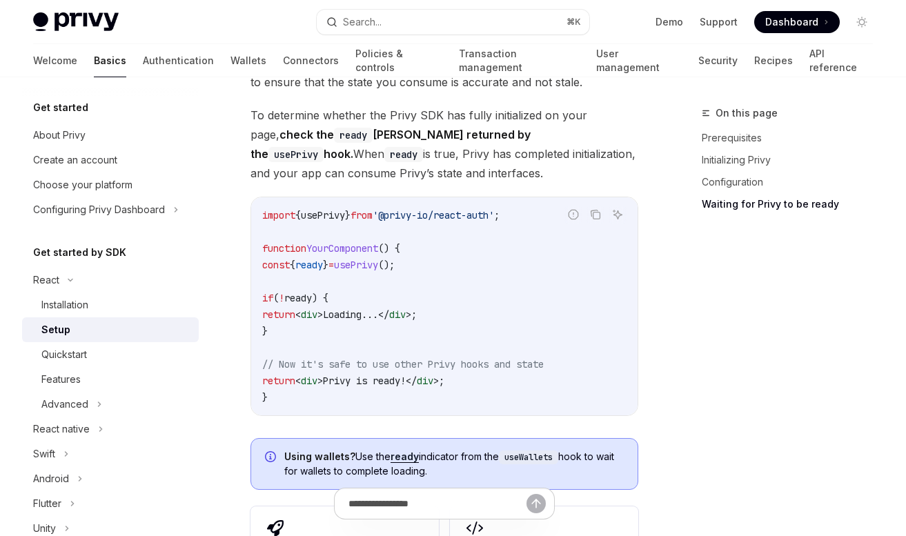
click at [323, 268] on span "ready" at bounding box center [309, 265] width 28 height 12
drag, startPoint x: 306, startPoint y: 329, endPoint x: 259, endPoint y: 301, distance: 54.4
click at [259, 301] on div "import { usePrivy } from '@privy-io/react-auth' ; function YourComponent () { c…" at bounding box center [444, 306] width 386 height 218
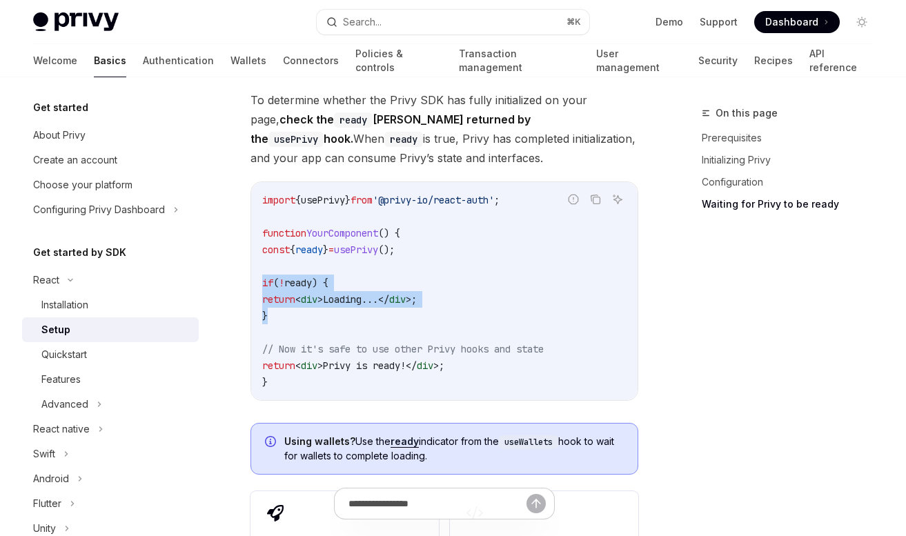
scroll to position [1570, 0]
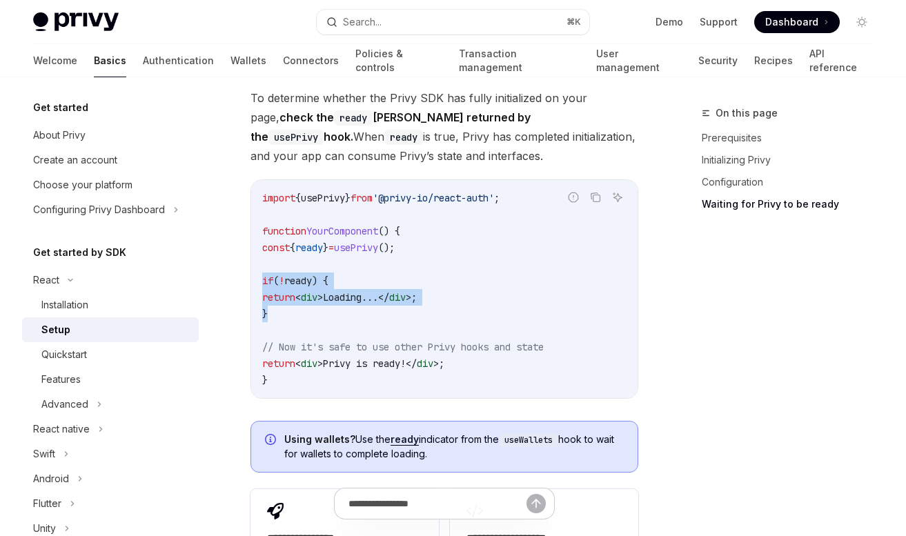
copy code "if ( ! ready ) { return < div > Loading... </ div > ; }"
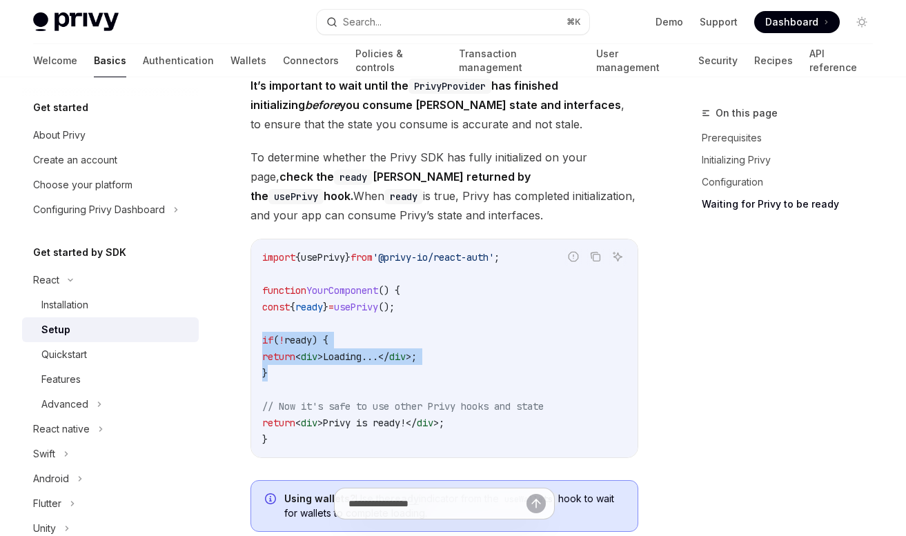
scroll to position [1502, 0]
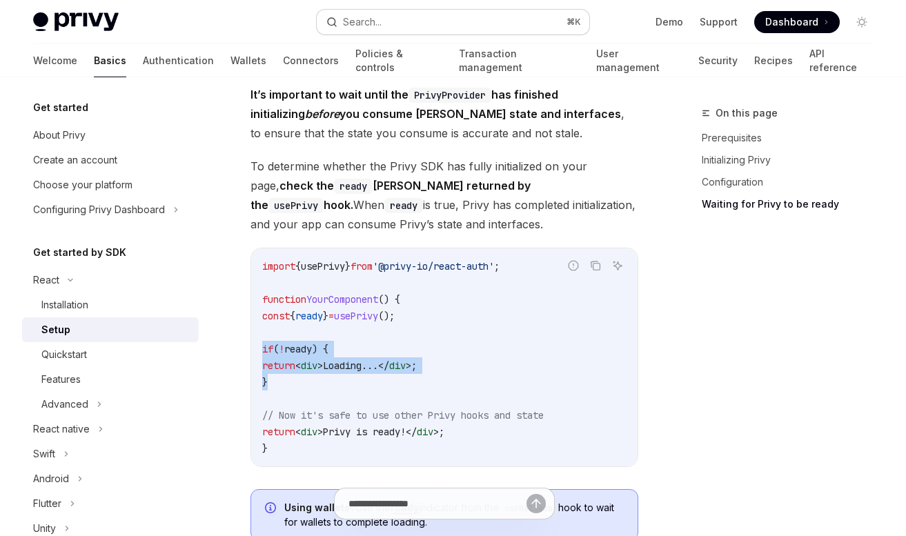
click at [381, 29] on div "Search..." at bounding box center [362, 22] width 39 height 17
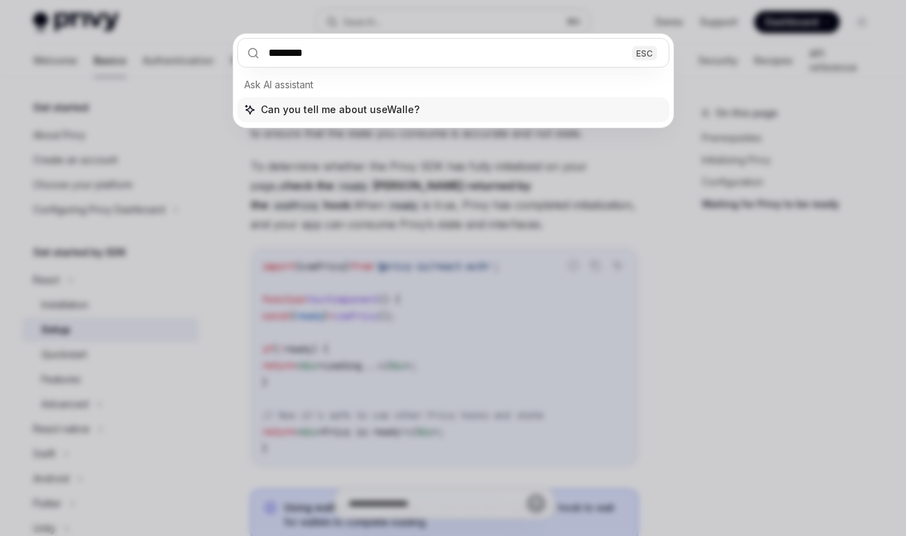
type input "*********"
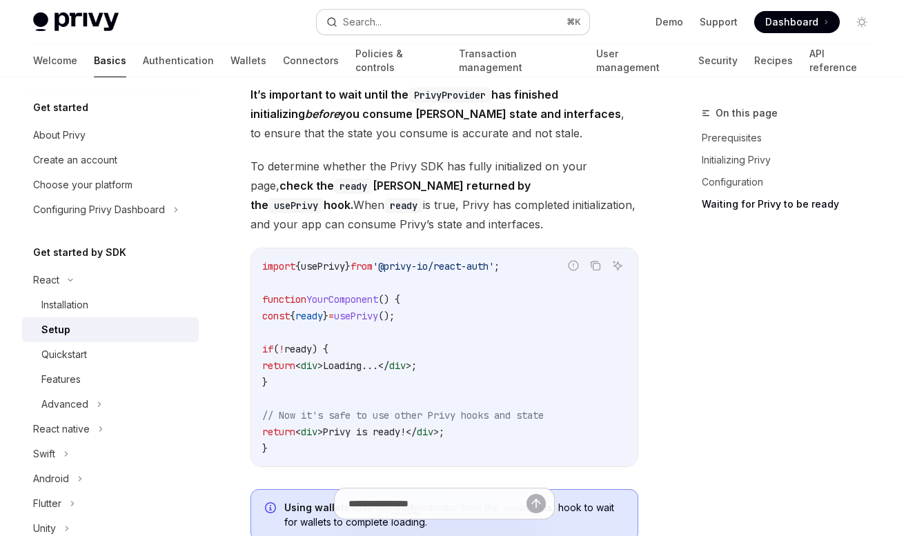
type textarea "*"
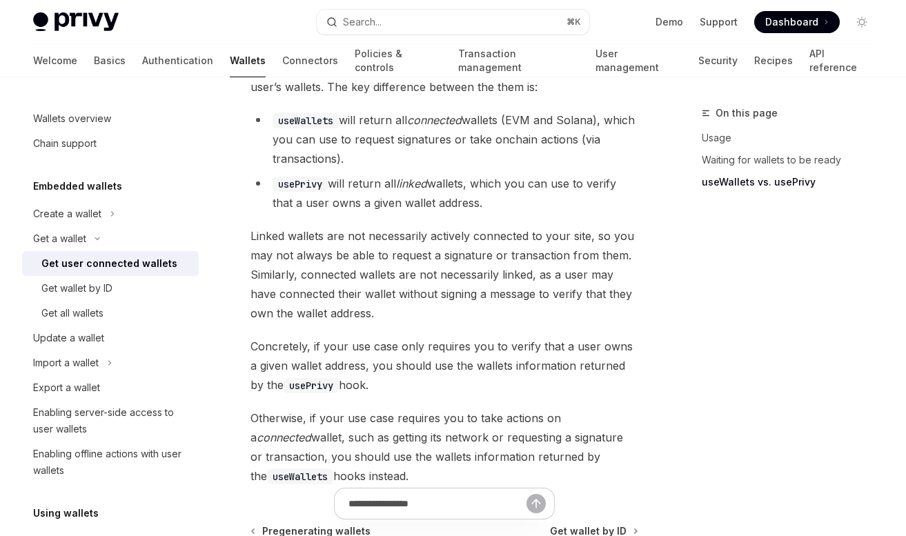
scroll to position [1361, 0]
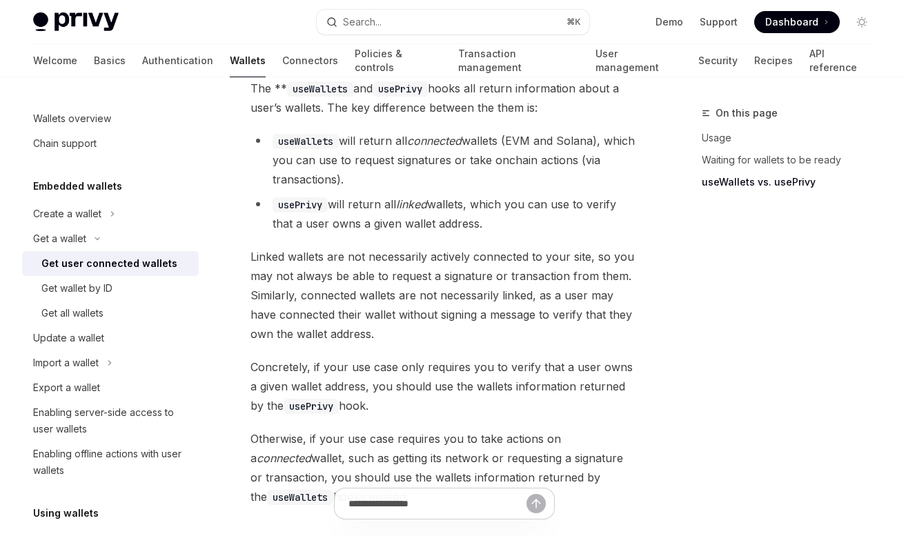
click at [312, 140] on code "useWallets" at bounding box center [306, 141] width 66 height 15
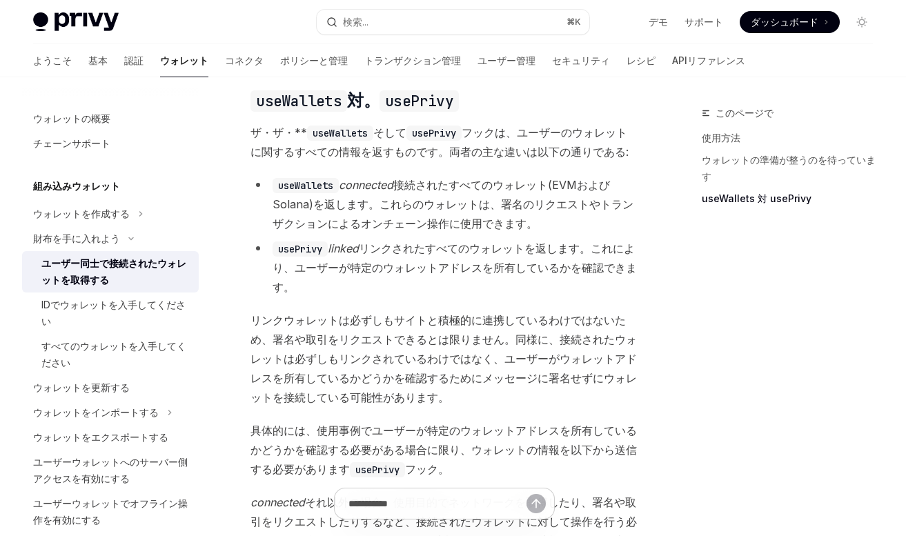
click at [319, 186] on code "useWallets" at bounding box center [306, 185] width 66 height 15
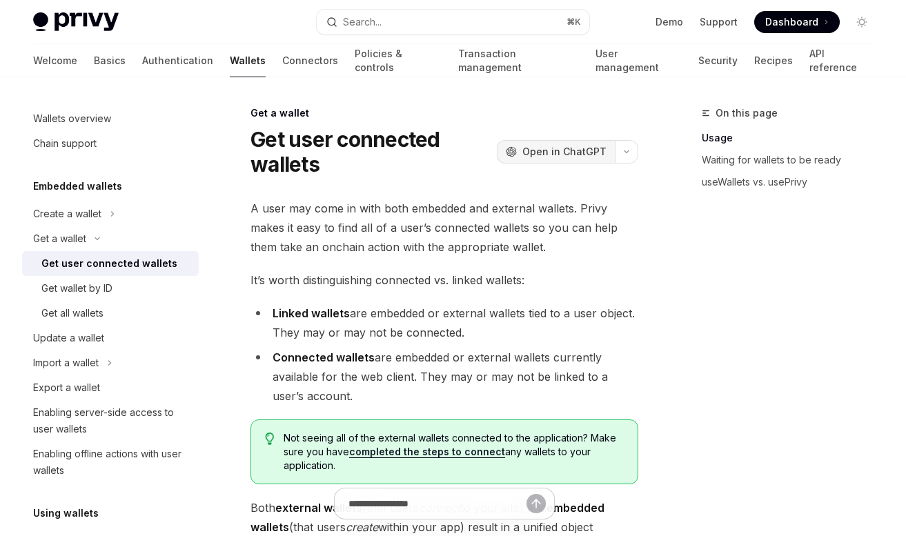
click at [553, 150] on span "Open in ChatGPT" at bounding box center [564, 152] width 84 height 14
click at [486, 26] on button "Search... ⌘ K" at bounding box center [453, 22] width 273 height 25
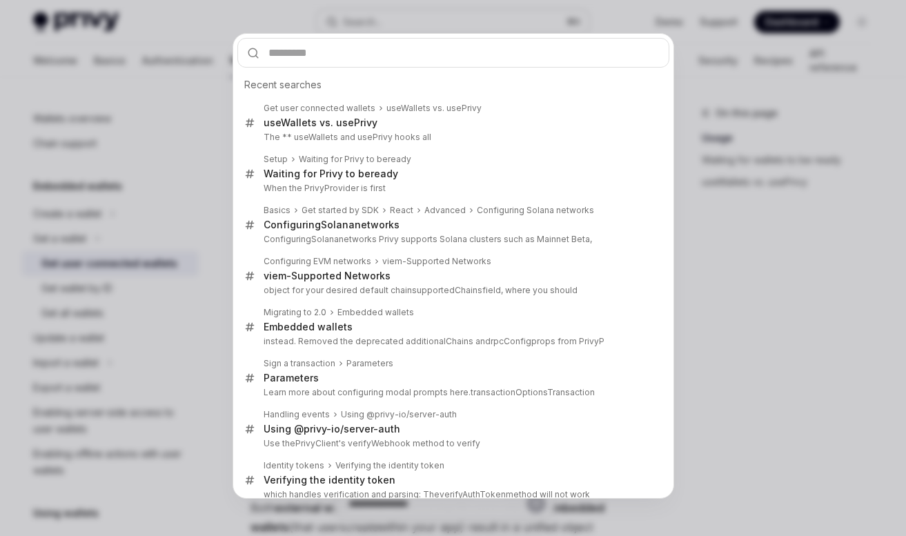
type input "**********"
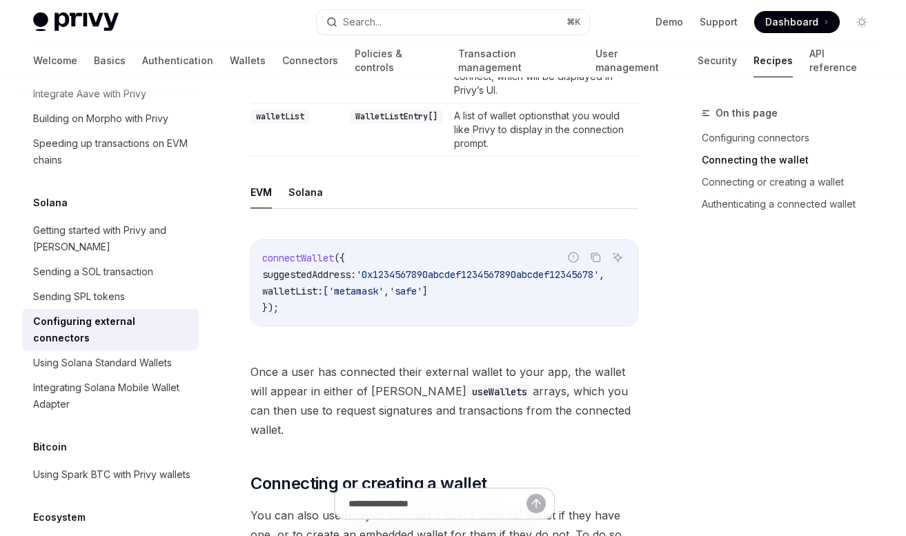
scroll to position [1975, 0]
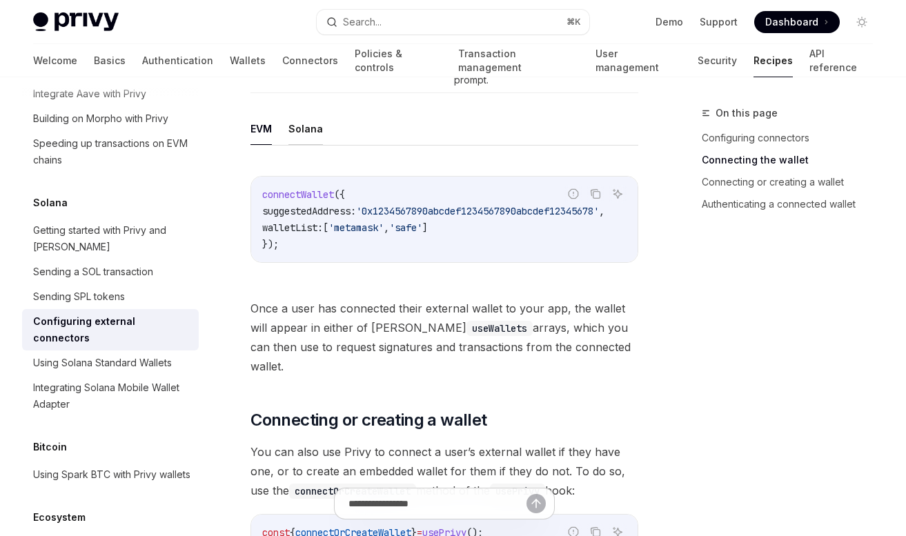
click at [293, 139] on button "Solana" at bounding box center [305, 128] width 34 height 32
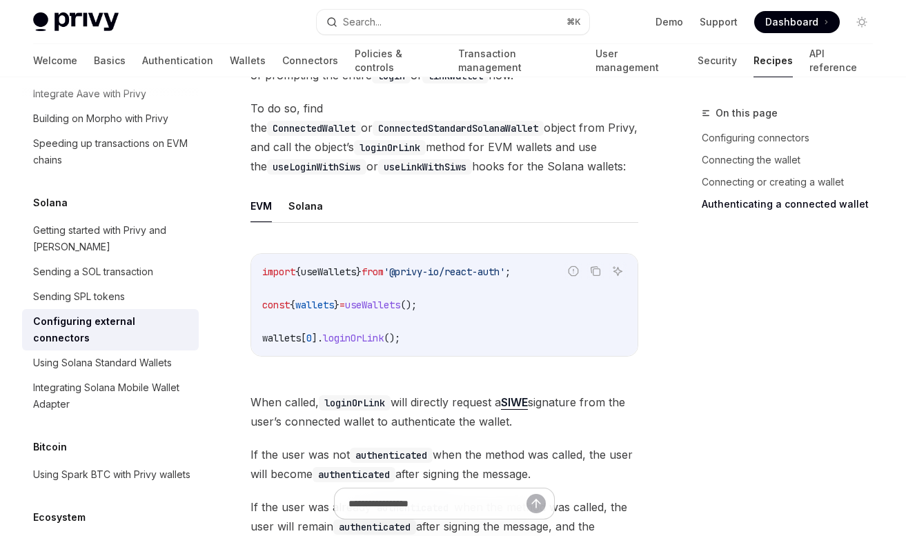
scroll to position [3025, 0]
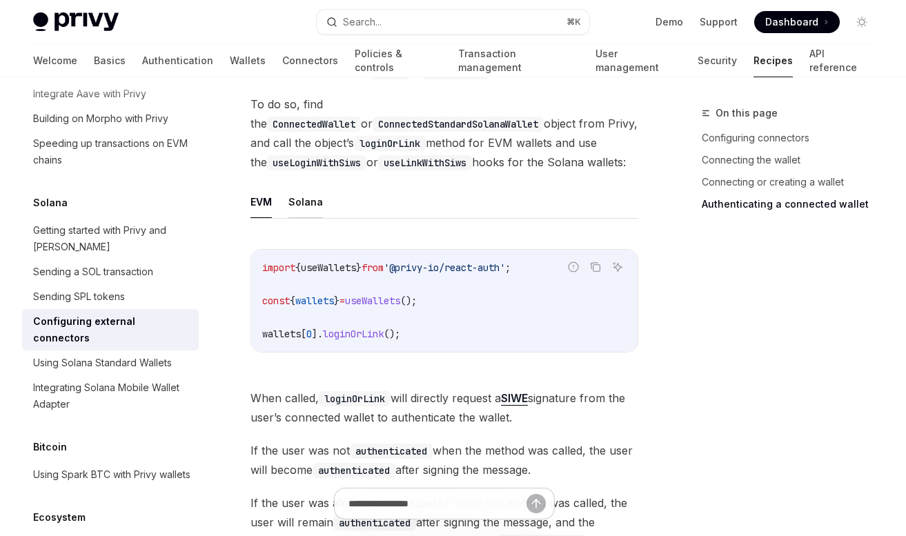
click at [313, 215] on button "Solana" at bounding box center [305, 202] width 34 height 32
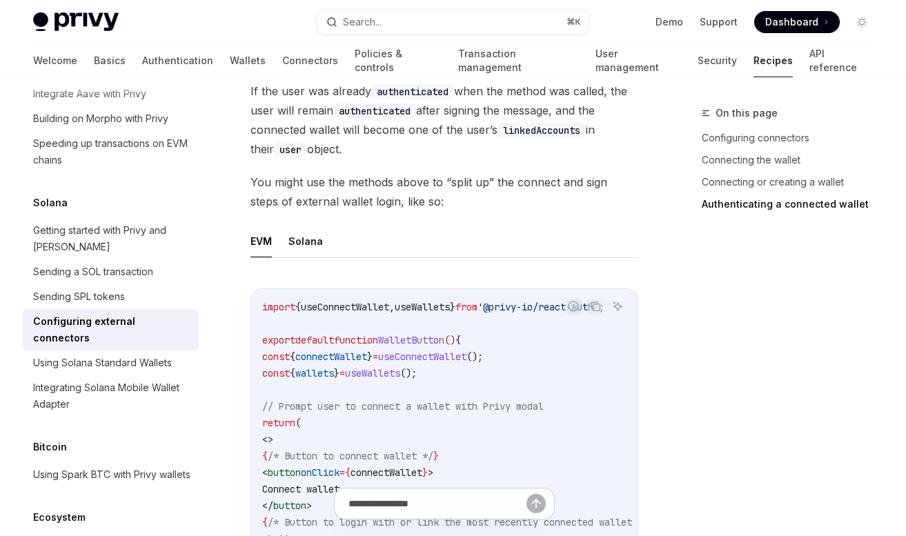
scroll to position [3507, 0]
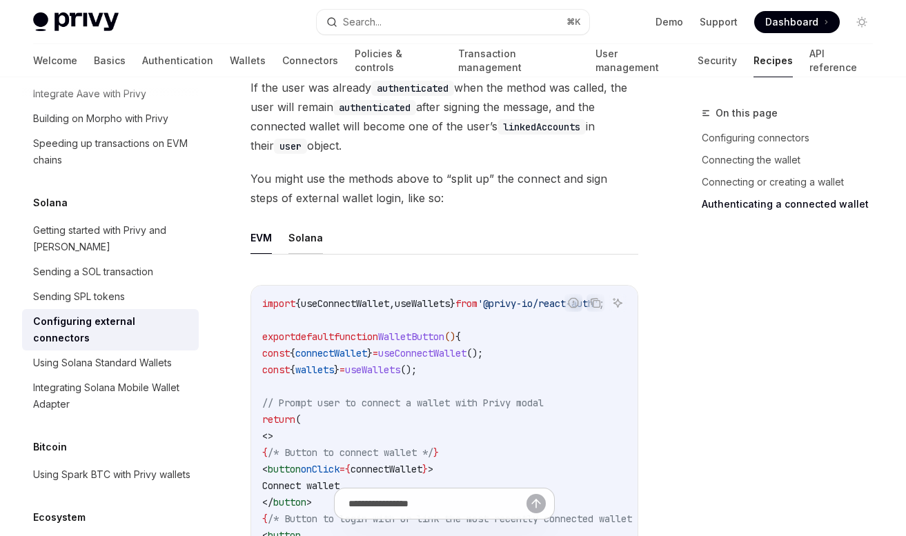
click at [295, 243] on button "Solana" at bounding box center [305, 237] width 34 height 32
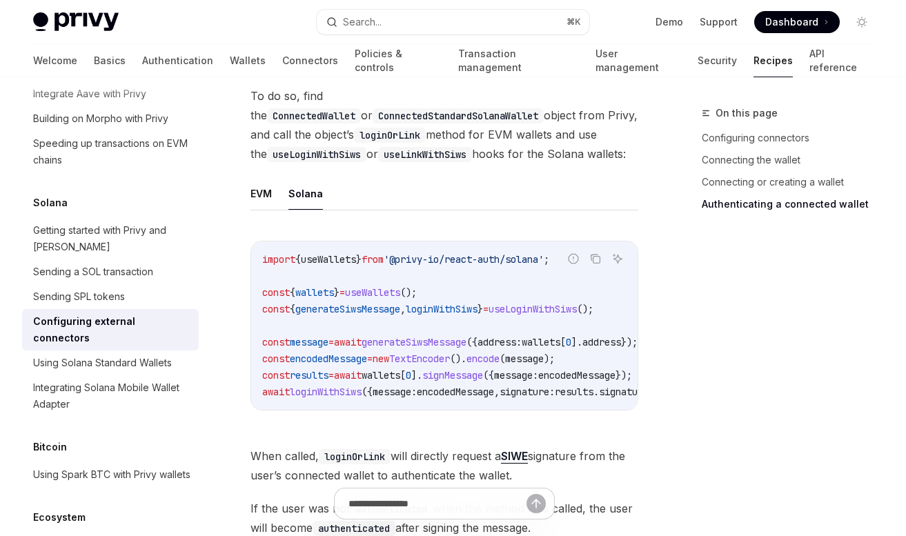
scroll to position [3043, 0]
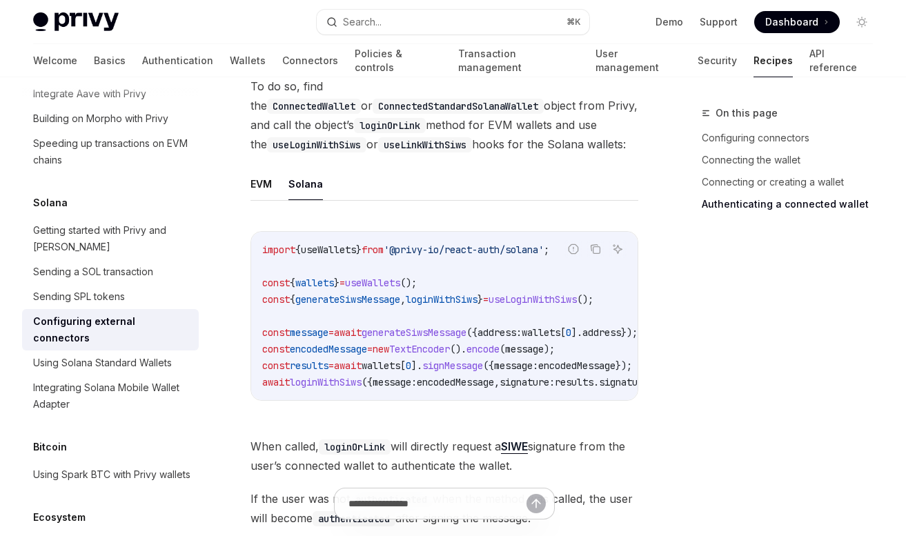
click at [422, 372] on span "]." at bounding box center [416, 365] width 11 height 12
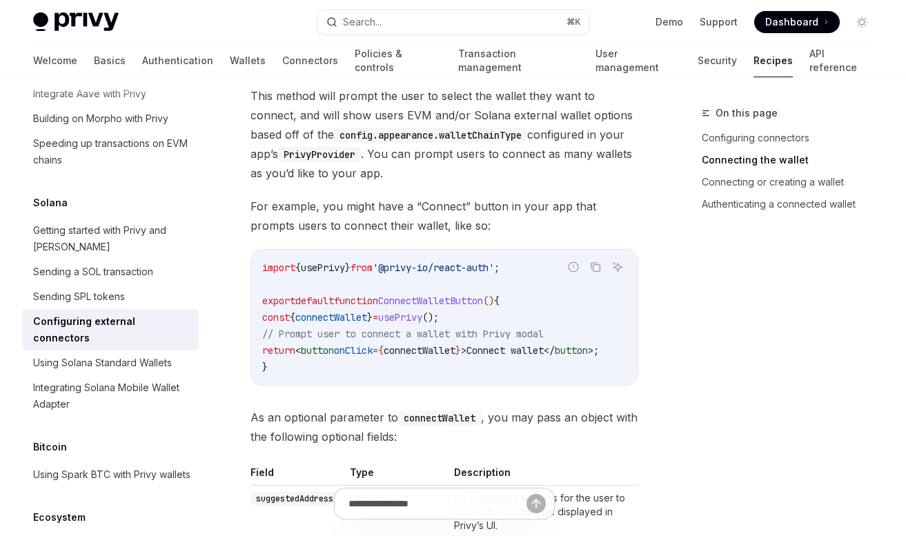
scroll to position [1475, 0]
click at [127, 355] on div "Using Solana Standard Wallets" at bounding box center [102, 363] width 139 height 17
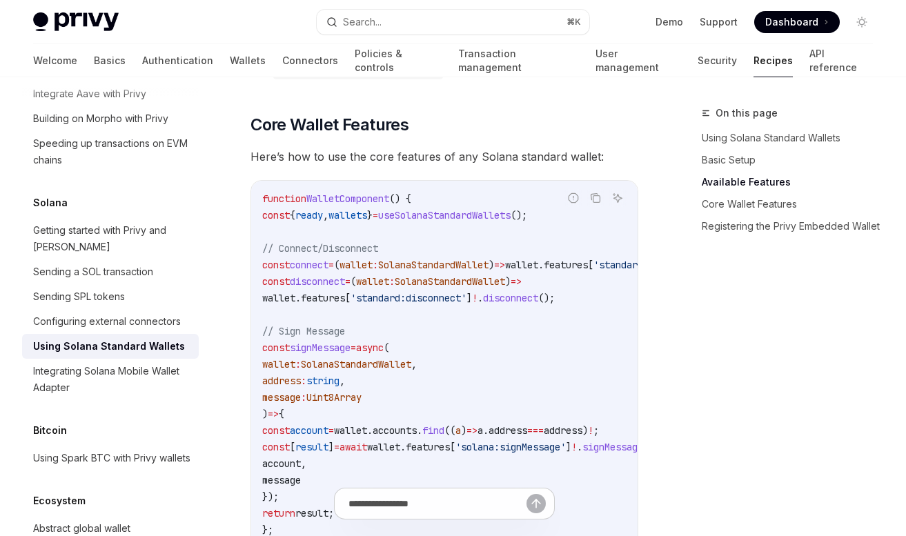
scroll to position [669, 0]
click at [468, 217] on span "useSolanaStandardWallets" at bounding box center [444, 214] width 132 height 12
copy span "useSolanaStandardWallets"
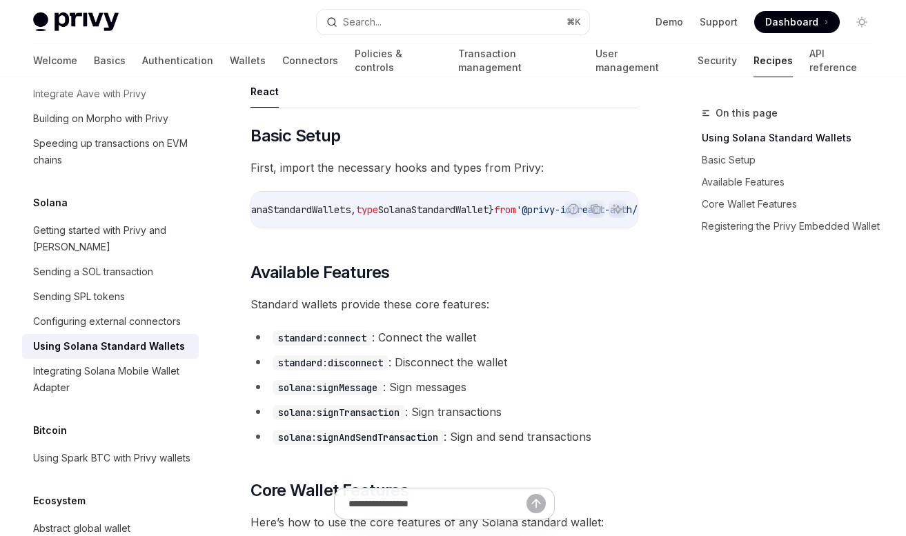
scroll to position [0, 87]
drag, startPoint x: 313, startPoint y: 211, endPoint x: 517, endPoint y: 205, distance: 204.3
click at [517, 205] on span "import { useSolanaStandardWallets , type SolanaStandardWallet } from '@privy-io…" at bounding box center [426, 210] width 502 height 12
copy span "useSolanaStandardWallets , type SolanaStandardWallet"
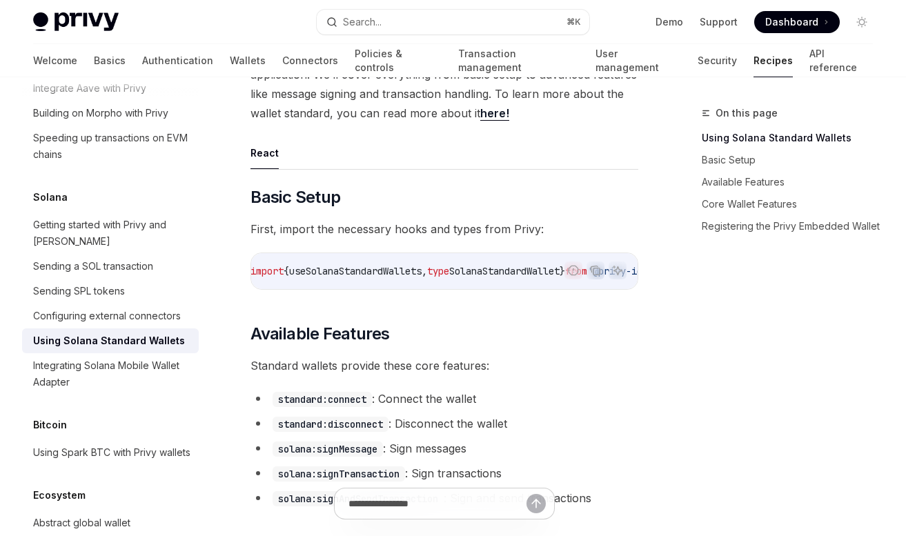
scroll to position [168, 0]
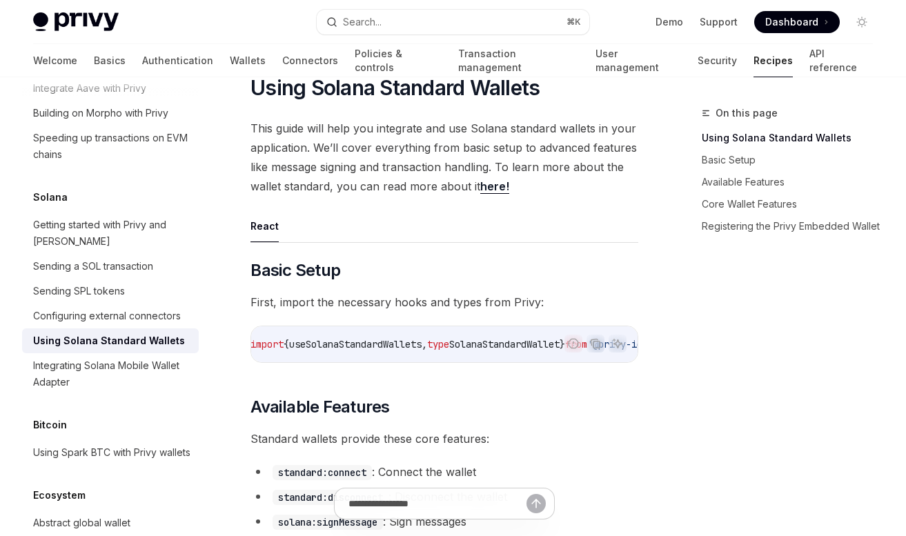
click at [411, 301] on span "First, import the necessary hooks and types from Privy:" at bounding box center [444, 302] width 388 height 19
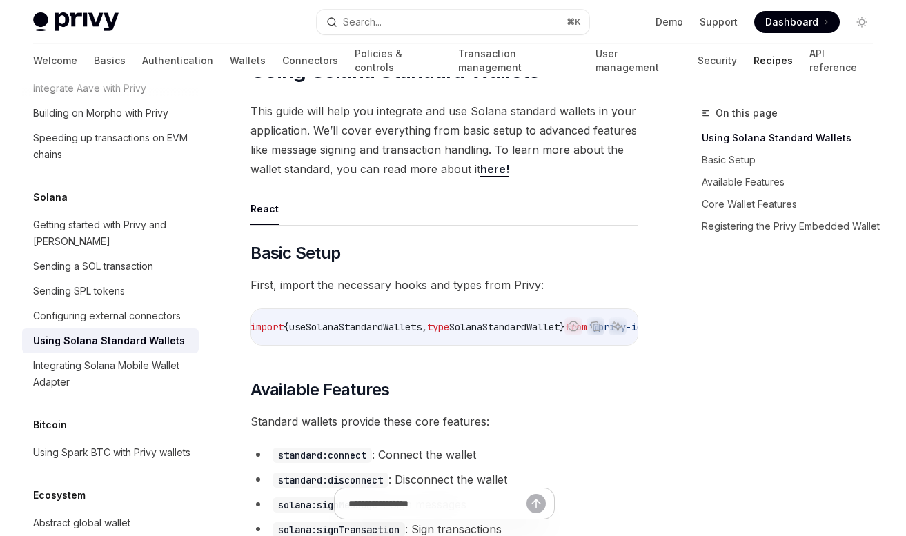
scroll to position [190, 0]
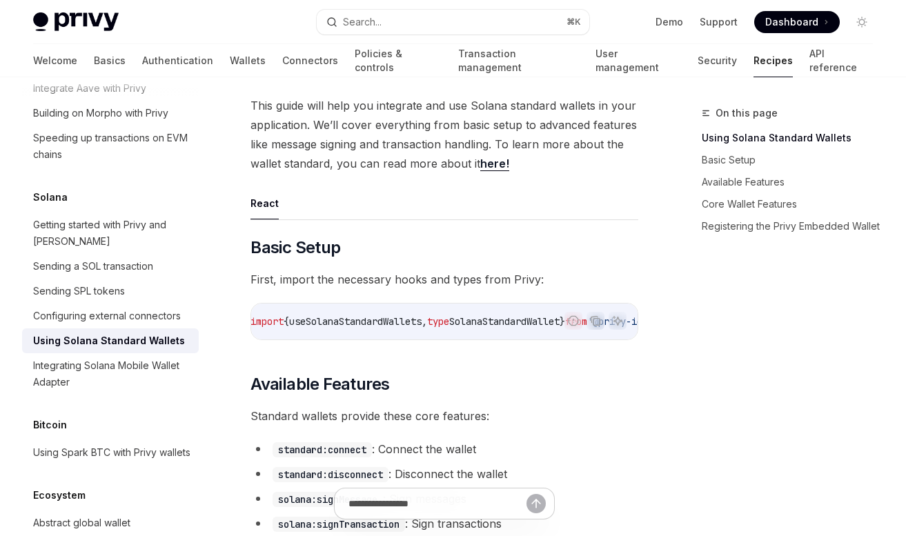
click at [495, 162] on link "here!" at bounding box center [494, 164] width 29 height 14
click at [414, 195] on ul "React" at bounding box center [444, 203] width 388 height 33
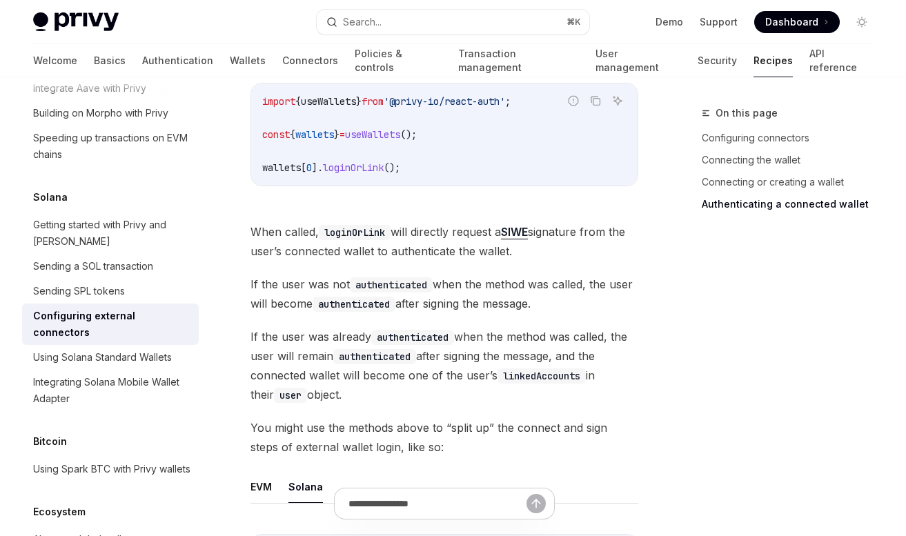
scroll to position [2244, 0]
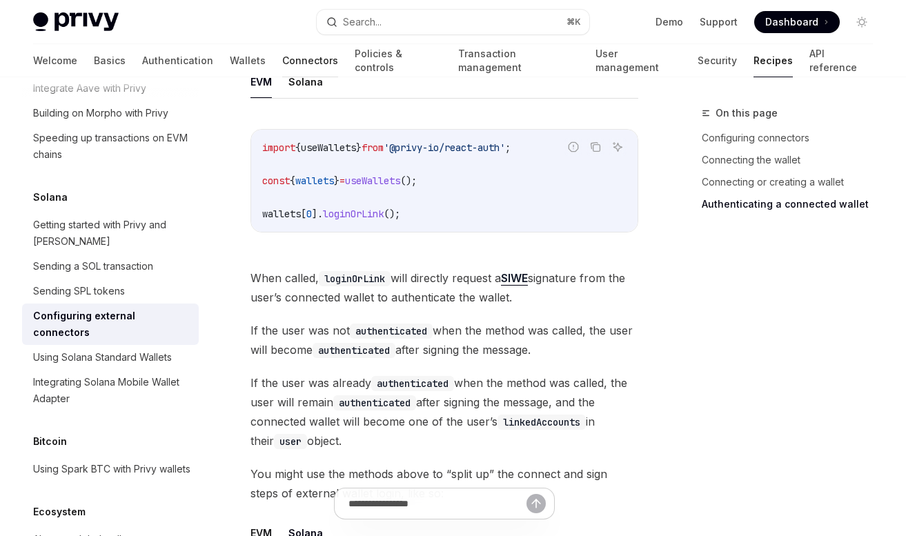
click at [282, 60] on link "Connectors" at bounding box center [310, 60] width 56 height 33
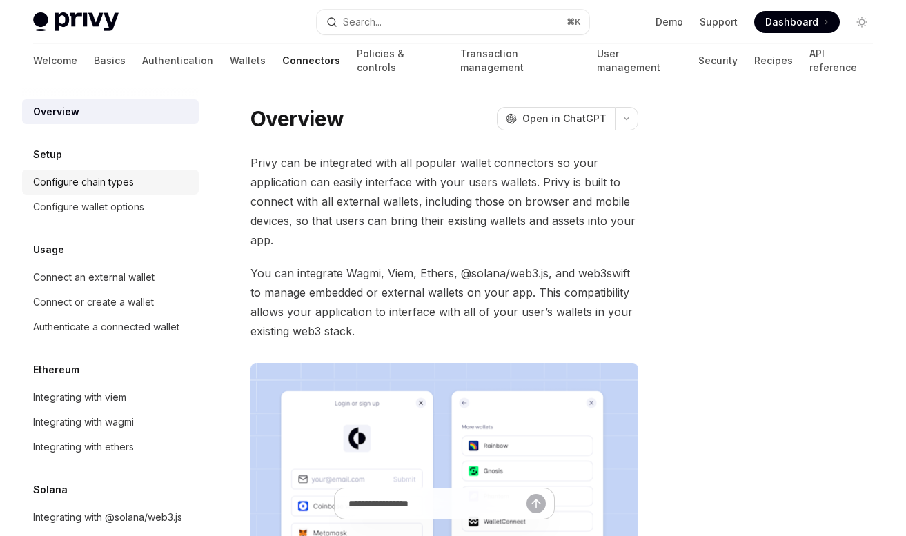
click at [149, 186] on div "Configure chain types" at bounding box center [111, 182] width 157 height 17
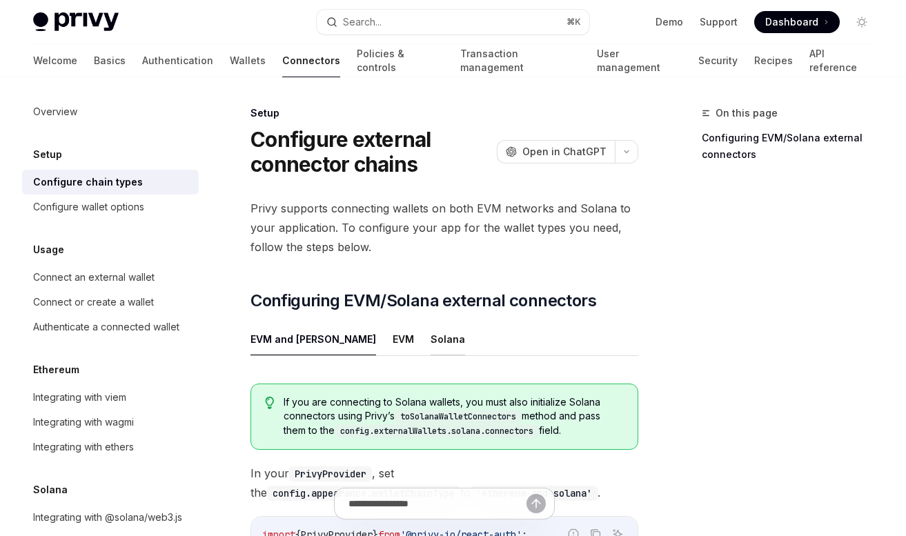
click at [430, 344] on button "Solana" at bounding box center [447, 339] width 34 height 32
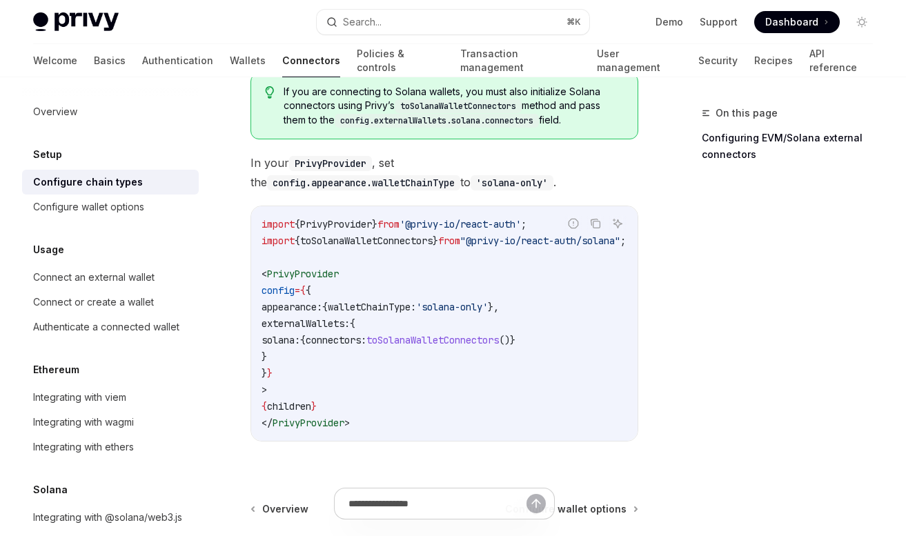
scroll to position [303, 0]
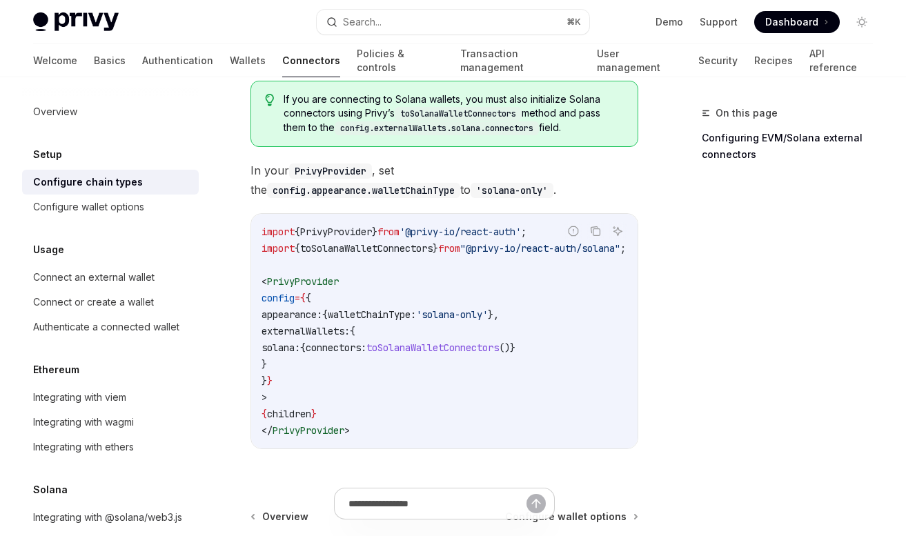
click at [418, 248] on span "toSolanaWalletConnectors" at bounding box center [366, 248] width 132 height 12
copy span "toSolanaWalletConnectors"
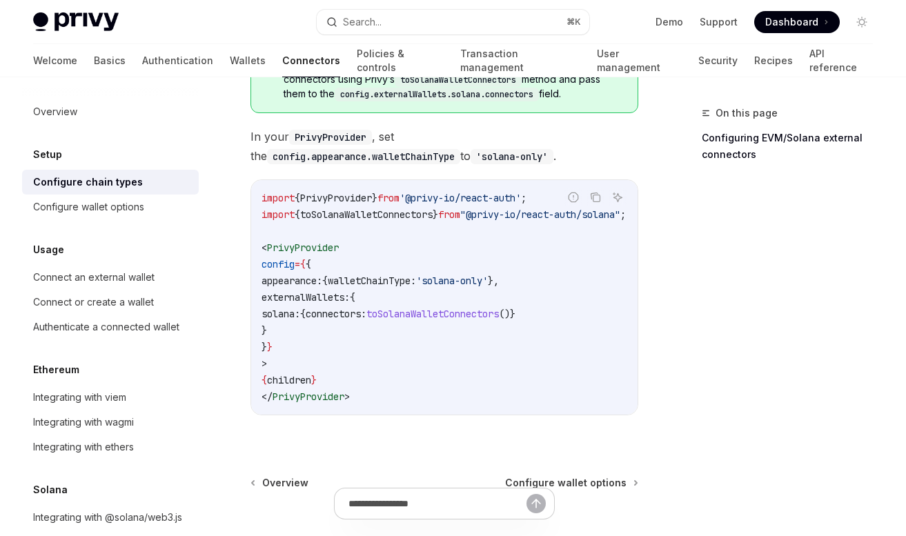
scroll to position [336, 0]
click at [128, 197] on link "Configure wallet options" at bounding box center [110, 207] width 177 height 25
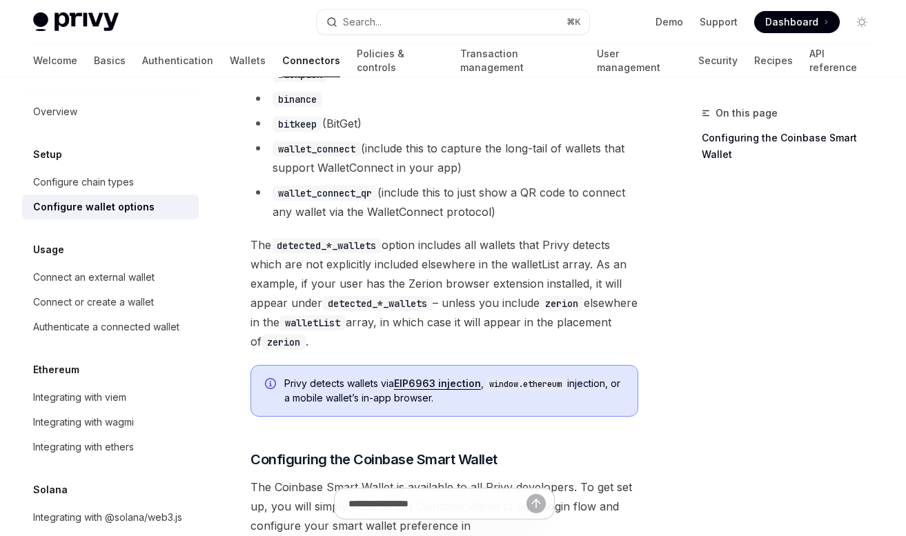
scroll to position [1309, 0]
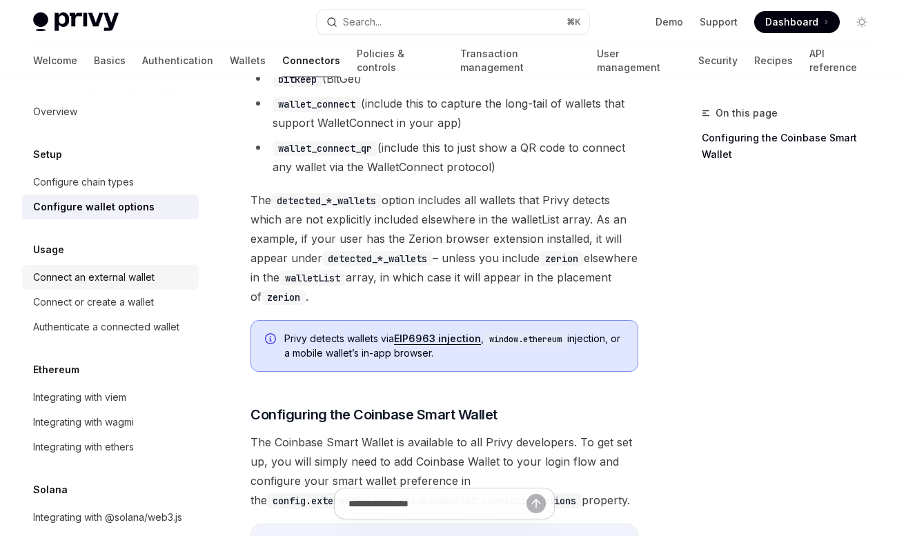
click at [140, 275] on div "Connect an external wallet" at bounding box center [93, 277] width 121 height 17
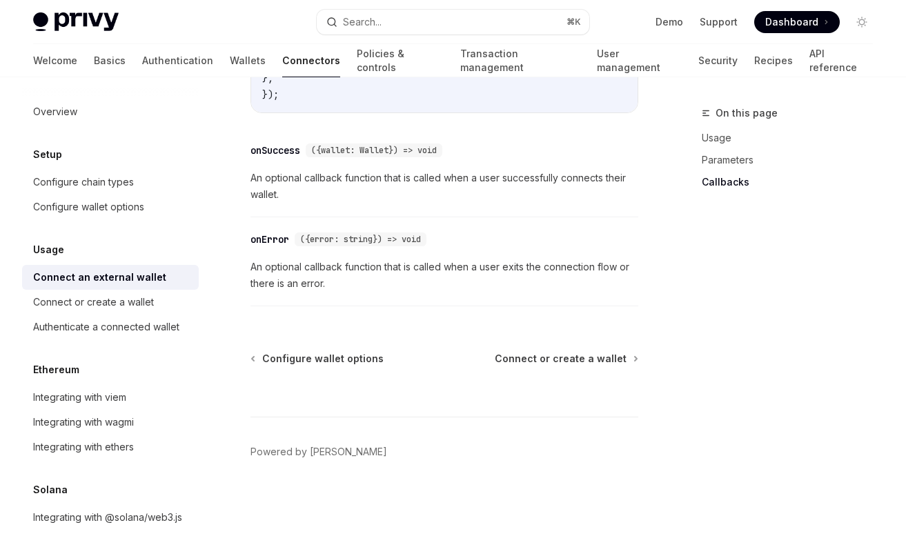
scroll to position [1123, 0]
click at [159, 308] on div "Connect or create a wallet" at bounding box center [111, 302] width 157 height 17
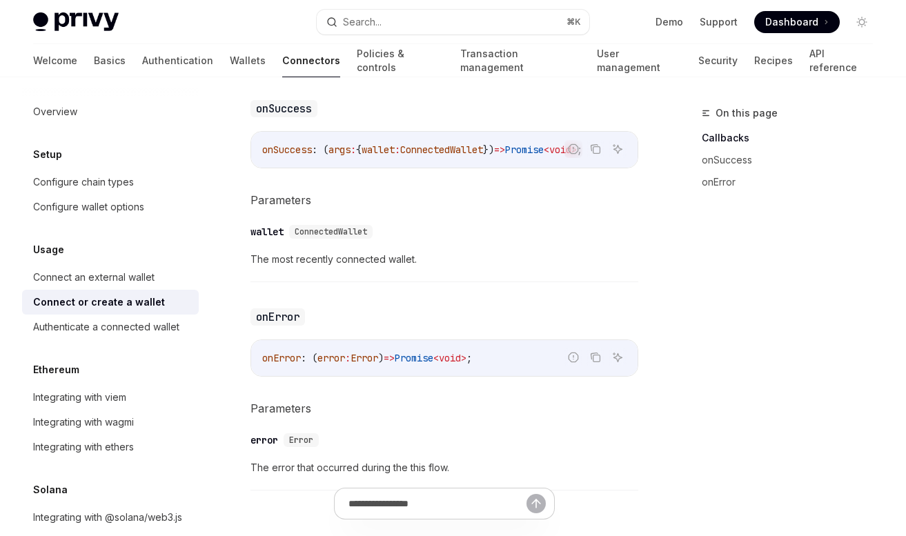
scroll to position [896, 0]
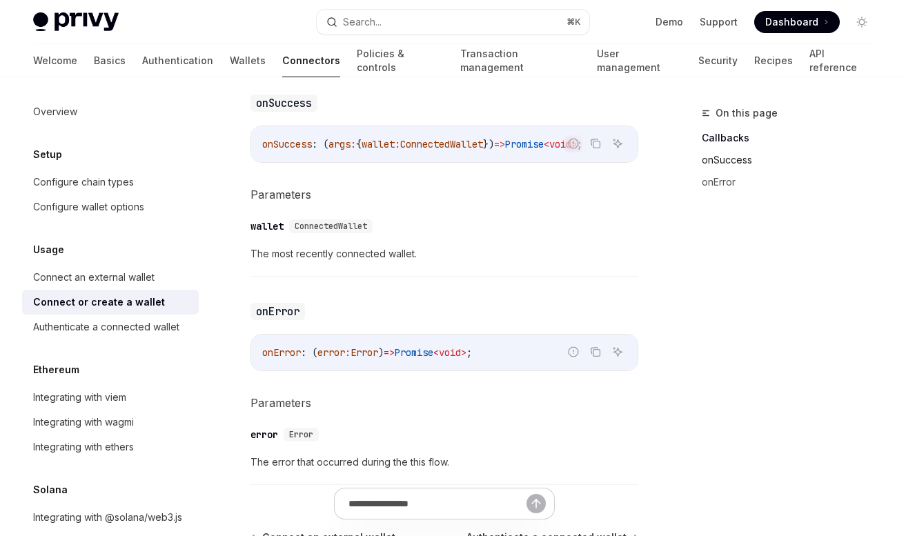
click at [711, 162] on link "onSuccess" at bounding box center [793, 160] width 182 height 22
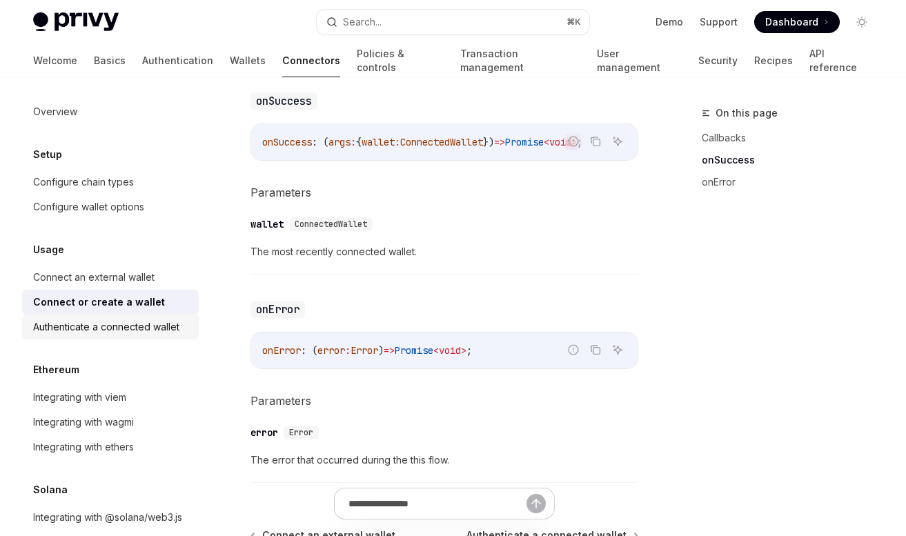
click at [139, 328] on div "Authenticate a connected wallet" at bounding box center [106, 327] width 146 height 17
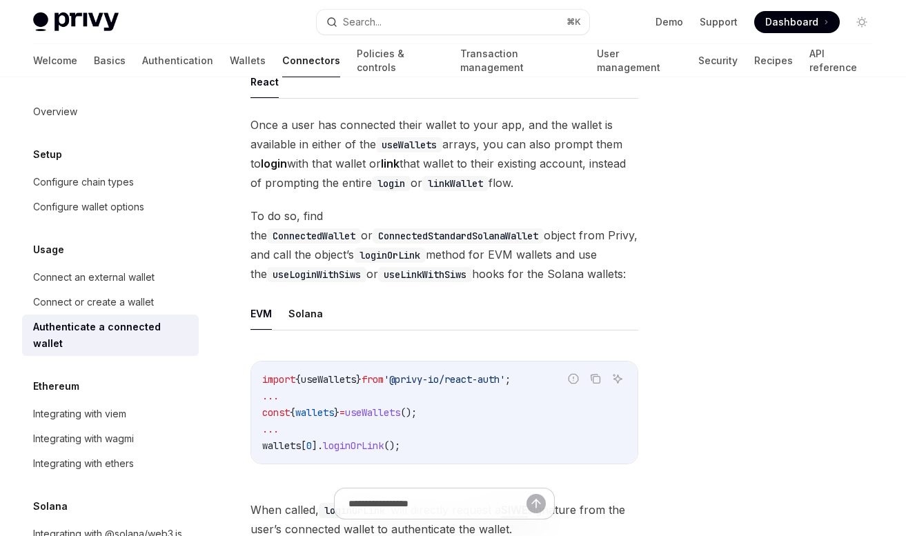
scroll to position [136, 0]
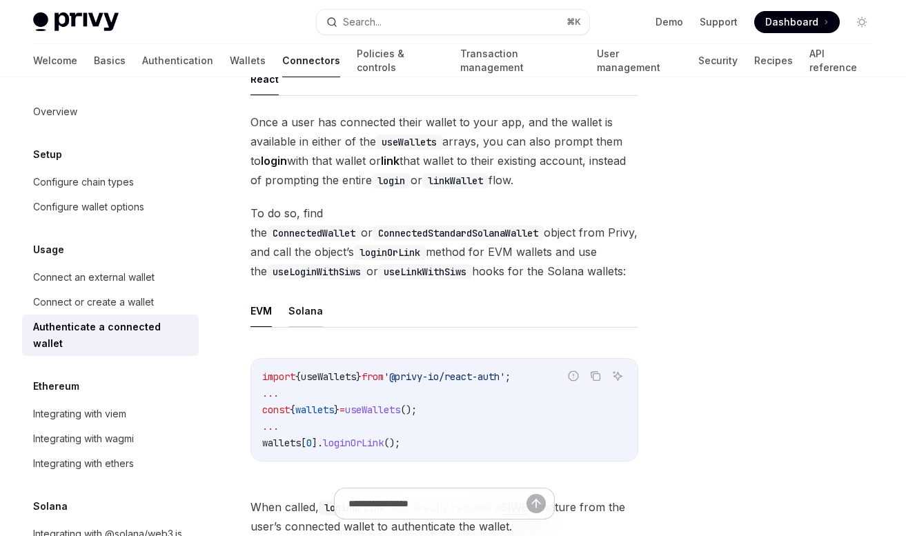
click at [305, 314] on button "Solana" at bounding box center [305, 311] width 34 height 32
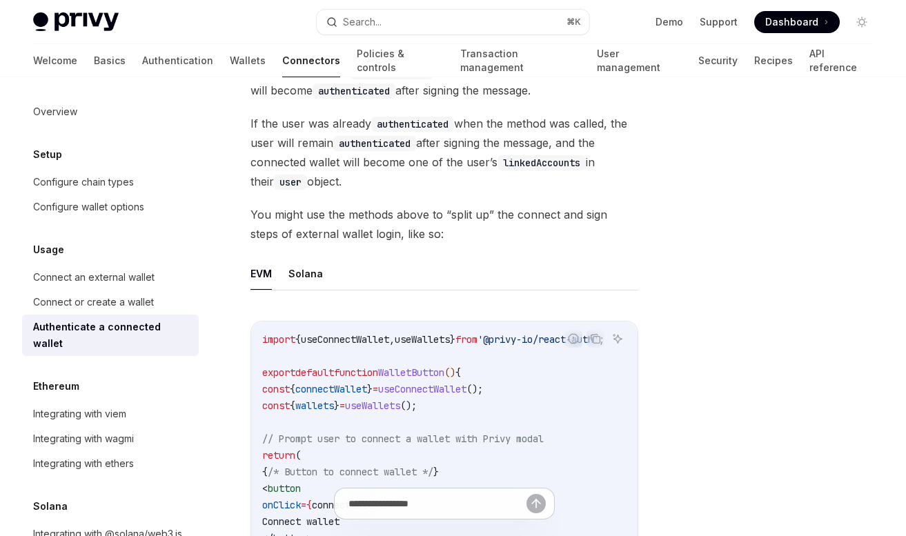
scroll to position [713, 0]
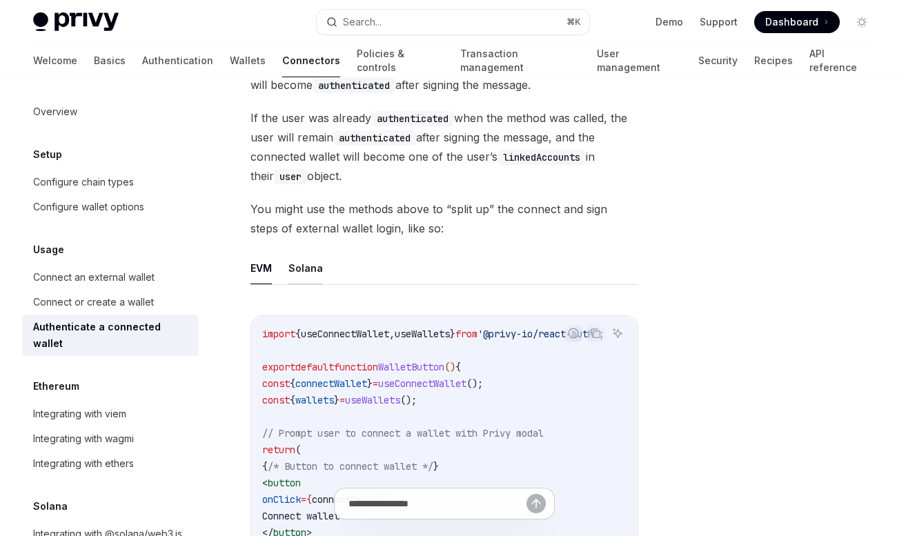
click at [314, 266] on button "Solana" at bounding box center [305, 268] width 34 height 32
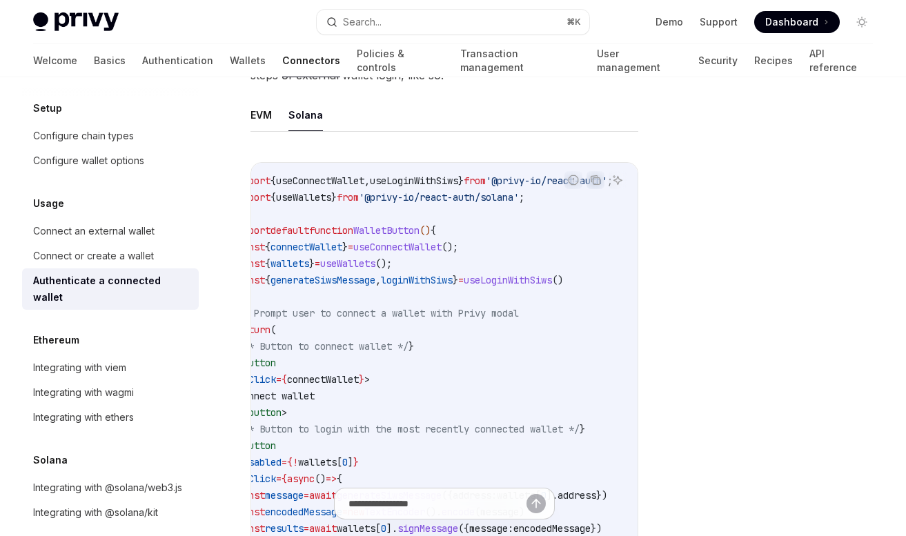
scroll to position [931, 0]
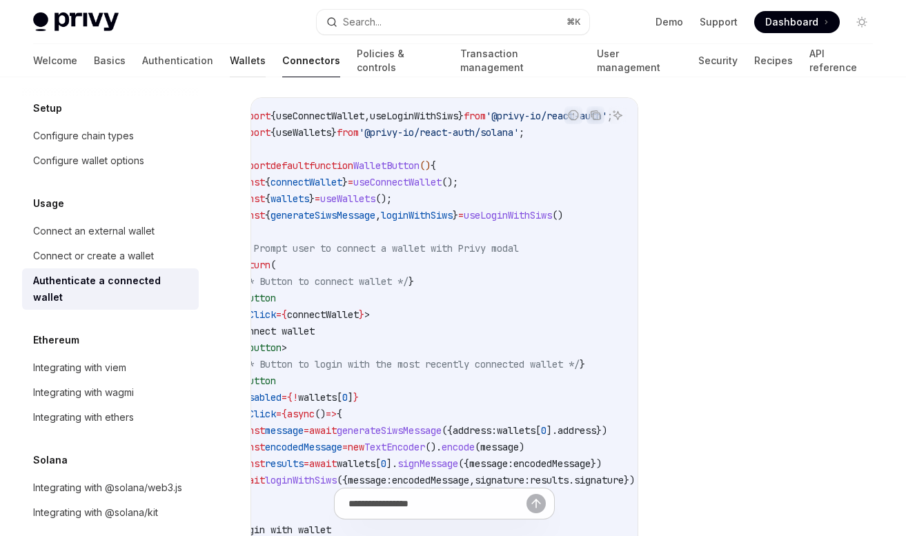
click at [230, 68] on link "Wallets" at bounding box center [248, 60] width 36 height 33
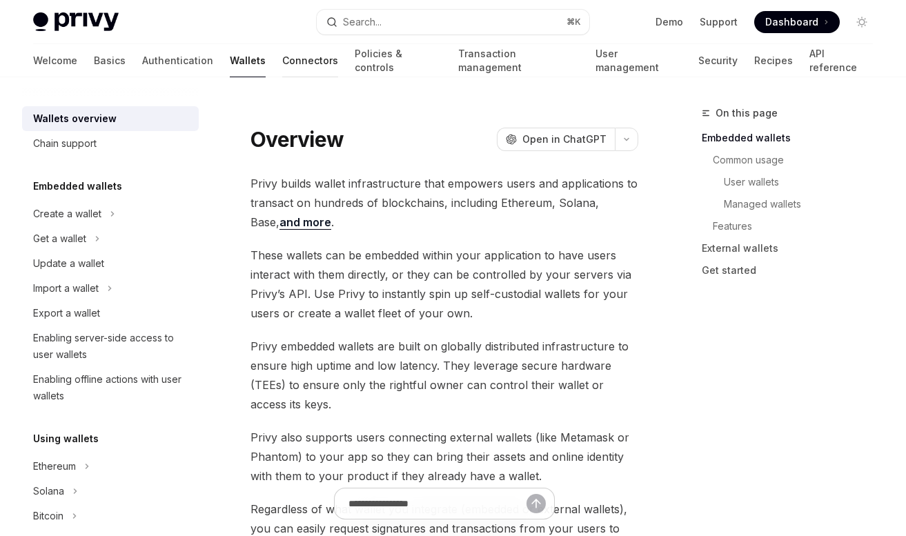
click at [282, 65] on link "Connectors" at bounding box center [310, 60] width 56 height 33
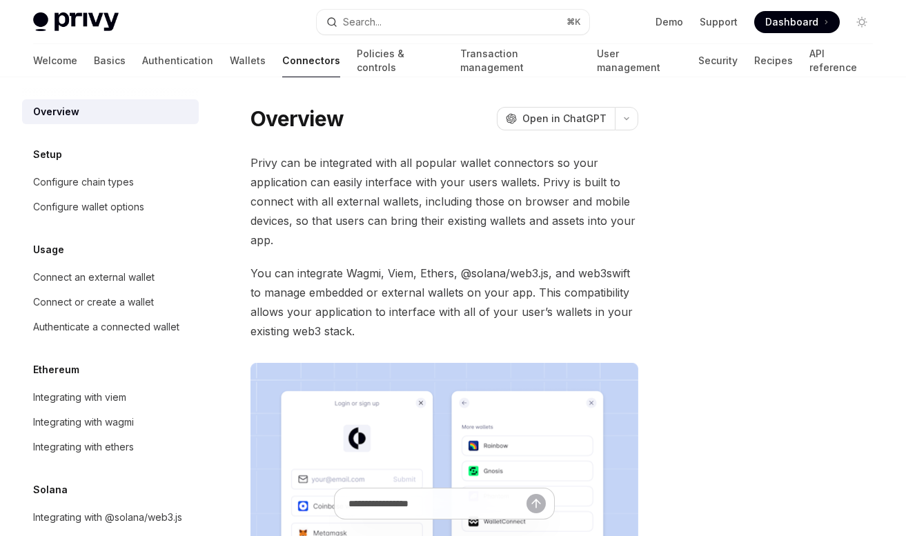
scroll to position [46, 0]
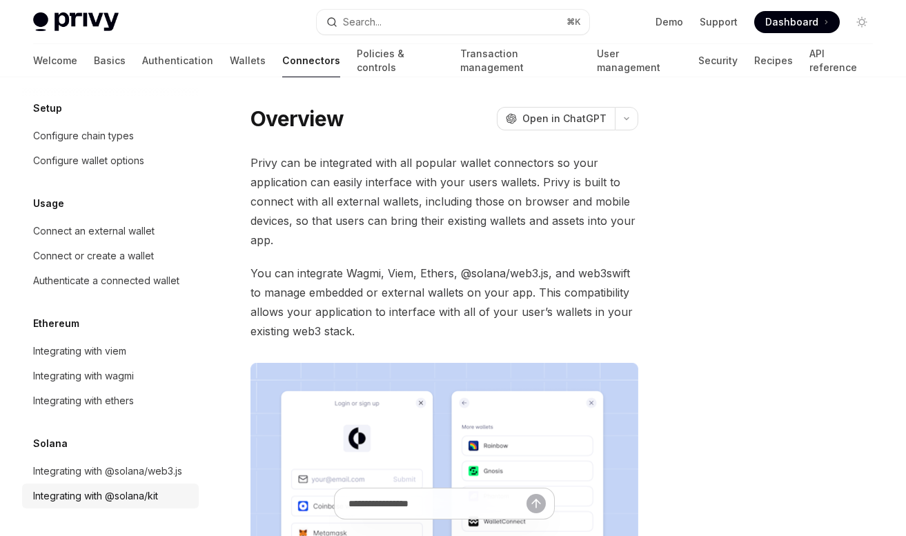
click at [110, 500] on div "Integrating with @solana/kit" at bounding box center [95, 496] width 125 height 17
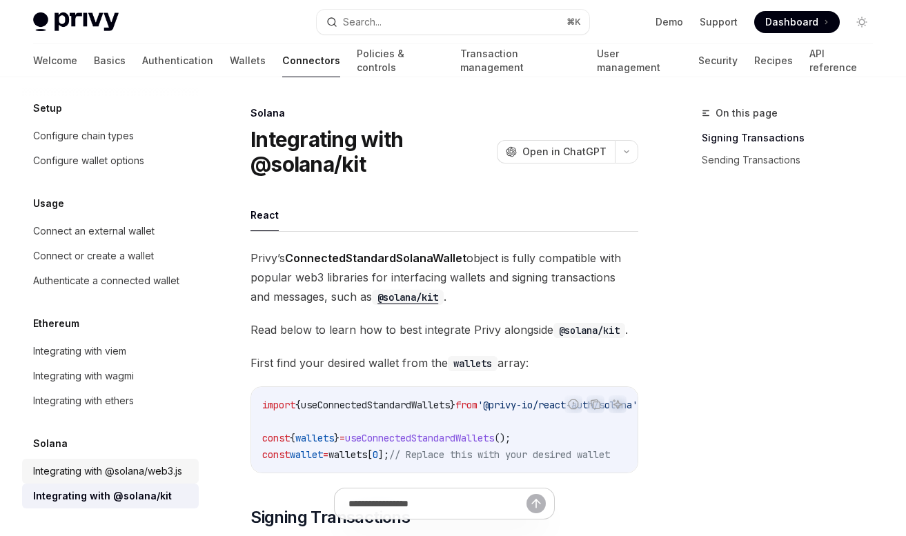
click at [137, 462] on link "Integrating with @solana/web3.js" at bounding box center [110, 471] width 177 height 25
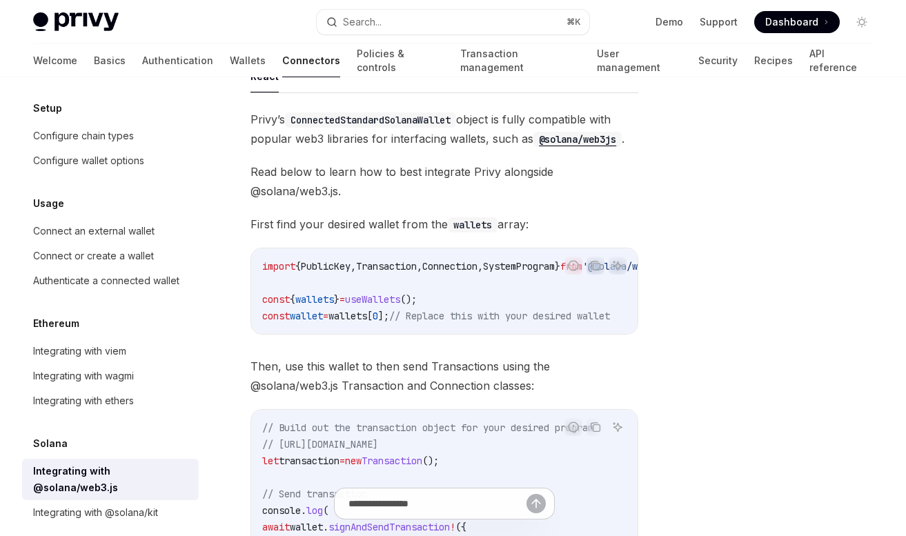
scroll to position [140, 0]
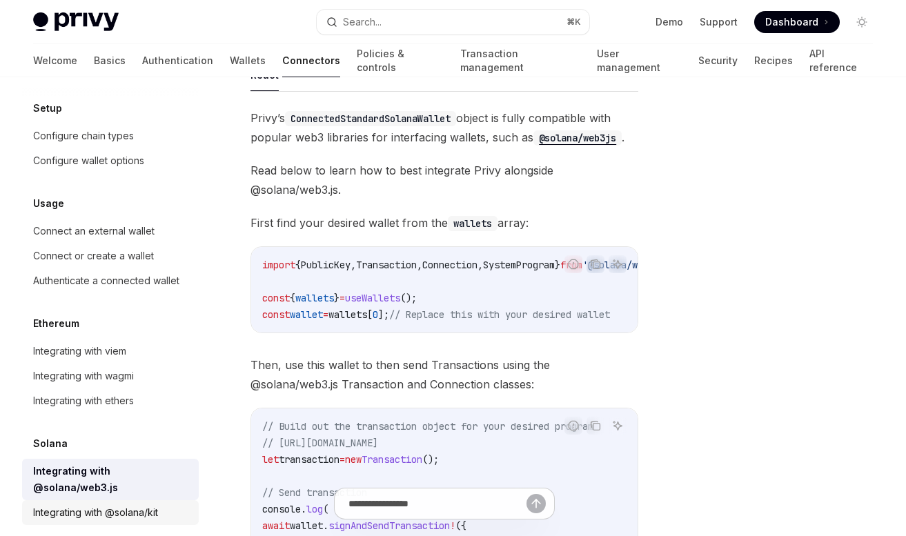
click at [132, 504] on div "Integrating with @solana/kit" at bounding box center [95, 512] width 125 height 17
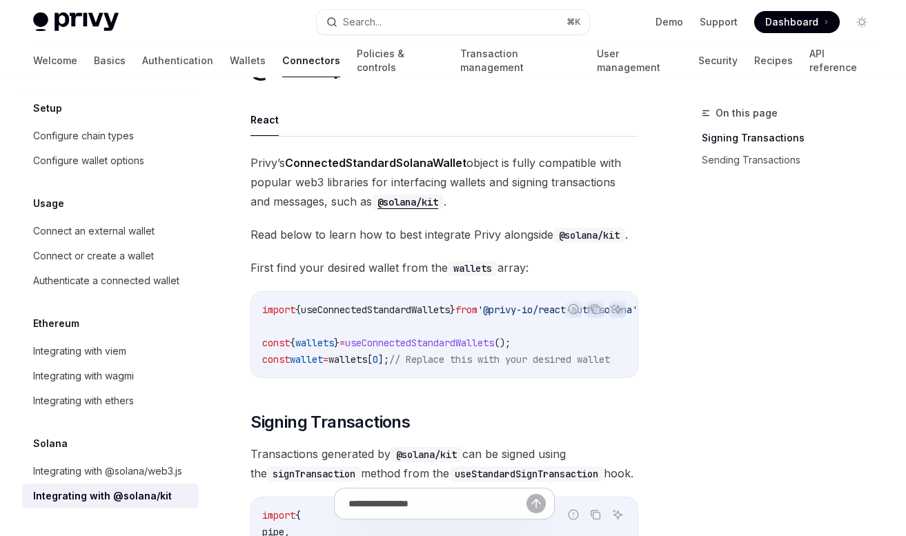
click at [418, 313] on span "useConnectedStandardWallets" at bounding box center [375, 310] width 149 height 12
copy span "useConnectedStandardWallets"
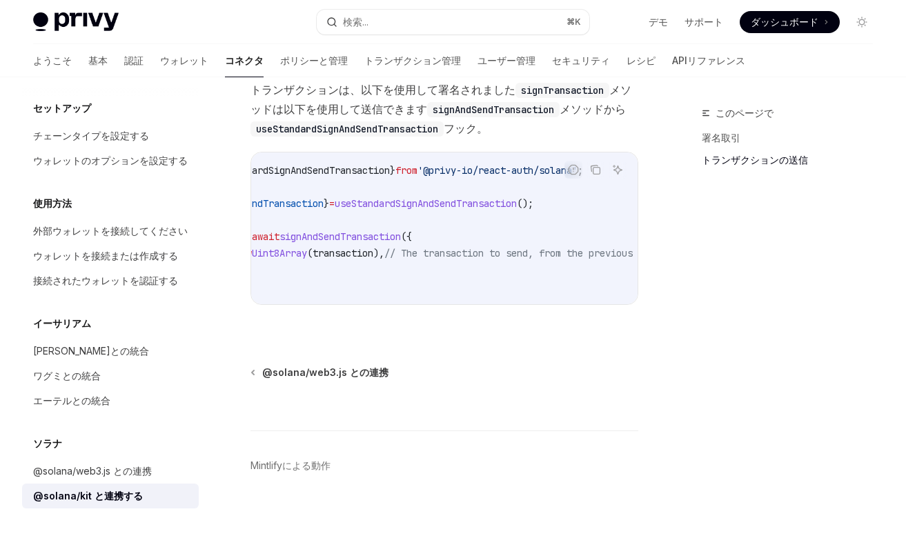
scroll to position [1329, 0]
click at [116, 472] on div "@solana/web3.js との連携" at bounding box center [92, 471] width 119 height 17
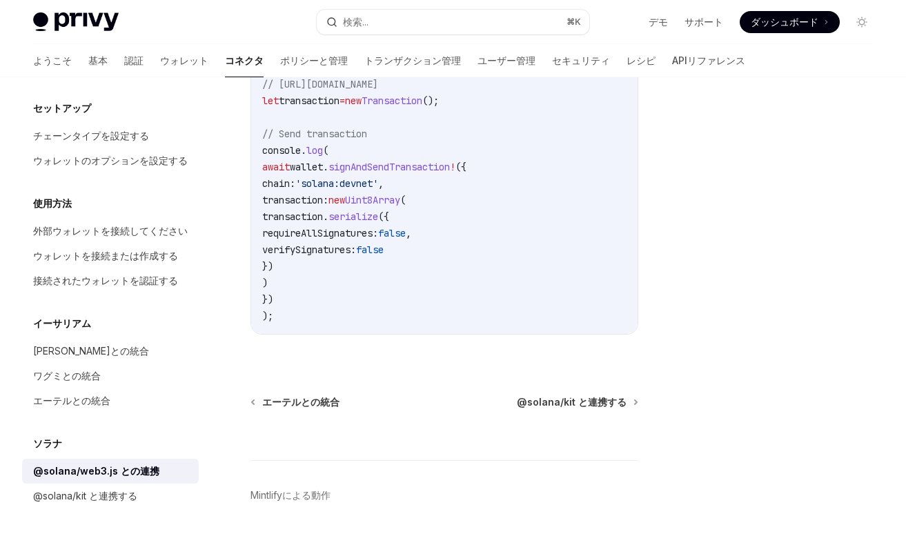
scroll to position [537, 0]
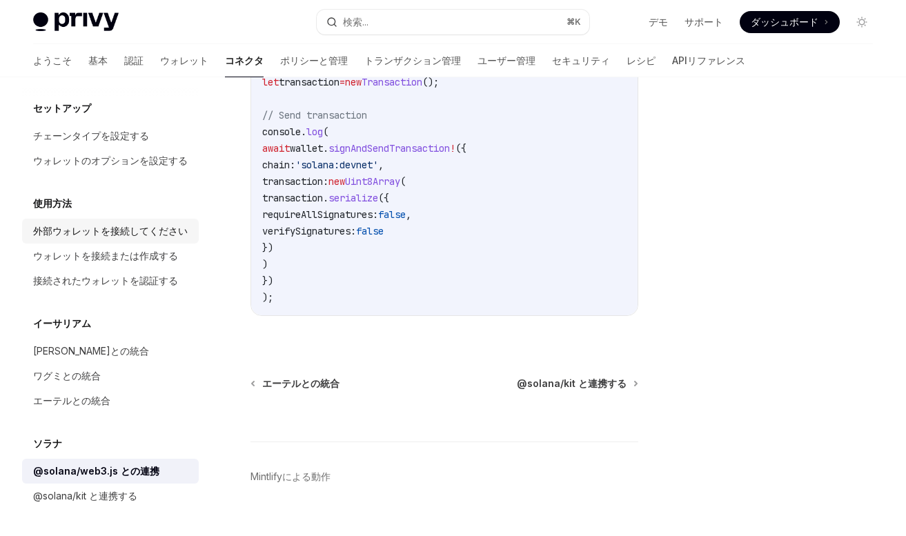
click at [150, 228] on div "外部ウォレットを接続してください" at bounding box center [110, 231] width 155 height 17
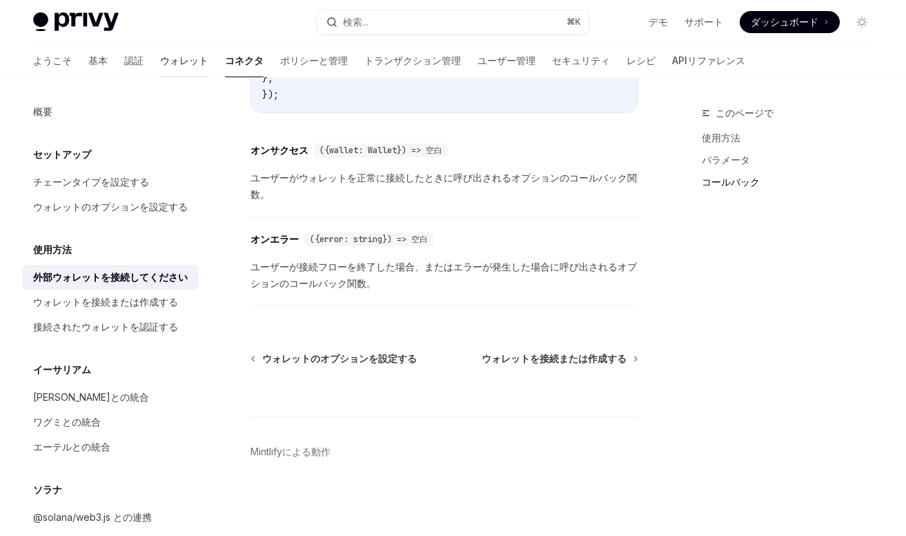
click at [160, 66] on link "ウォレット" at bounding box center [184, 60] width 48 height 33
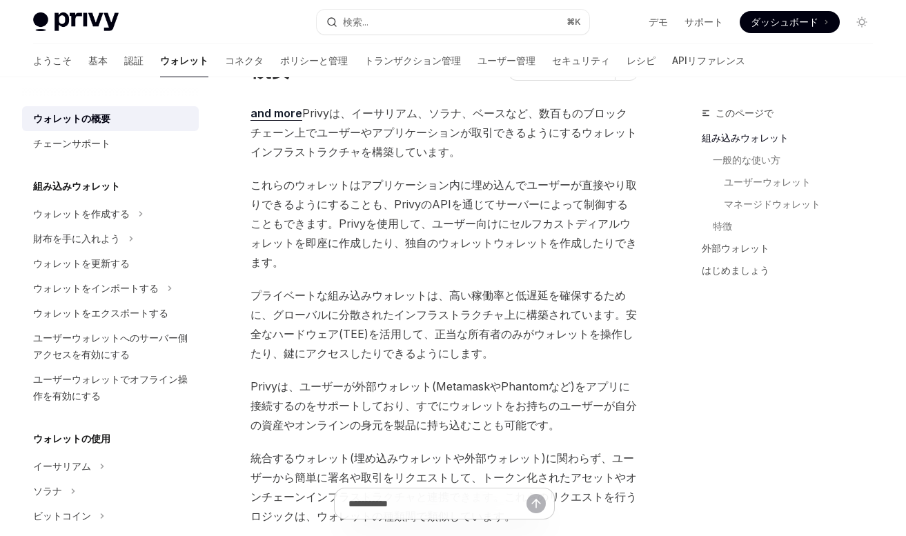
scroll to position [77, 0]
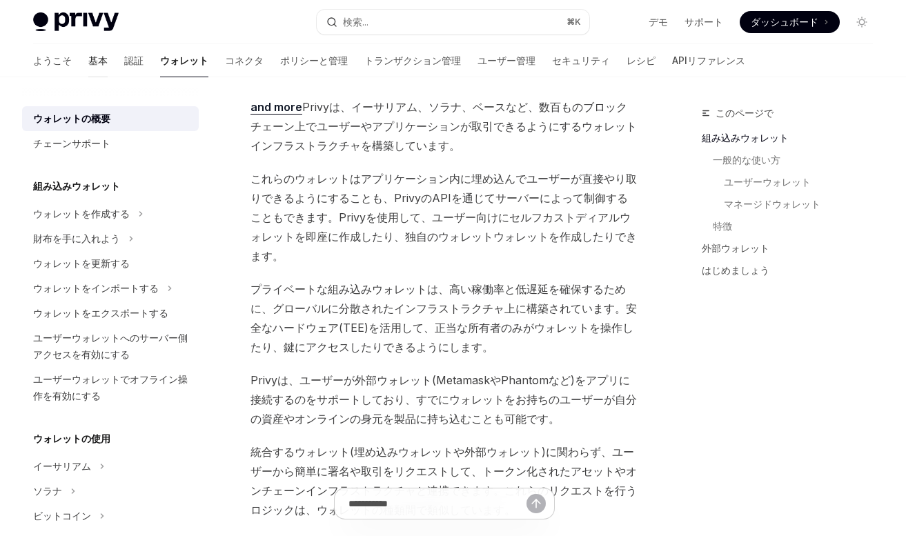
click at [88, 61] on link "基本" at bounding box center [97, 60] width 19 height 33
type textarea "*"
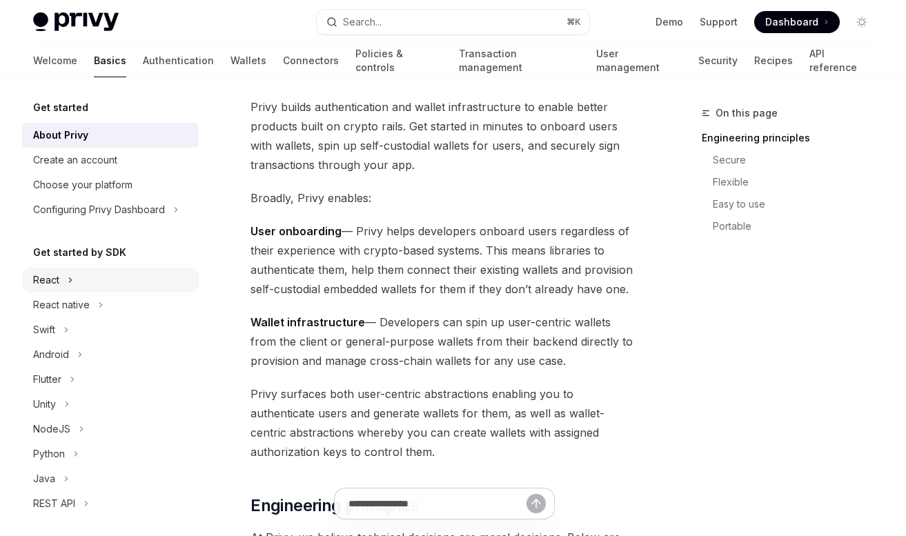
scroll to position [180, 0]
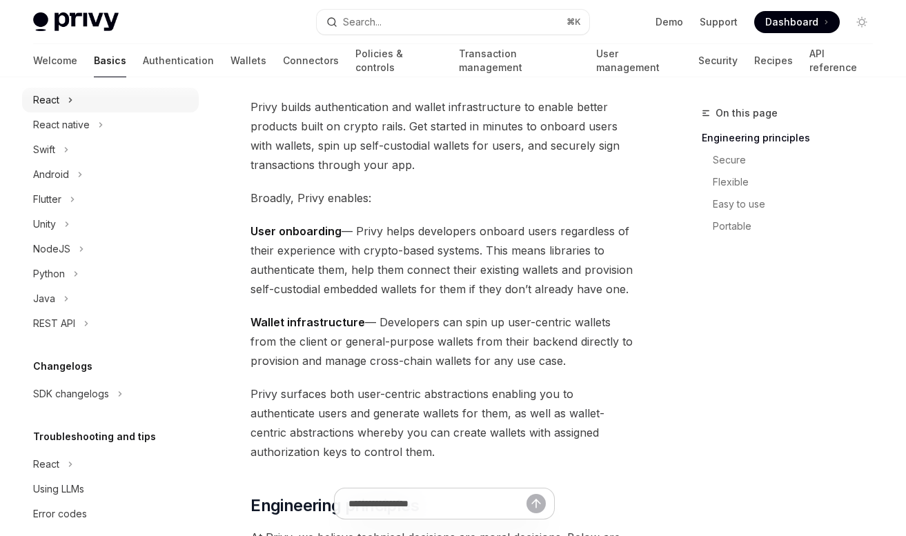
click at [66, 107] on div "React" at bounding box center [110, 100] width 177 height 25
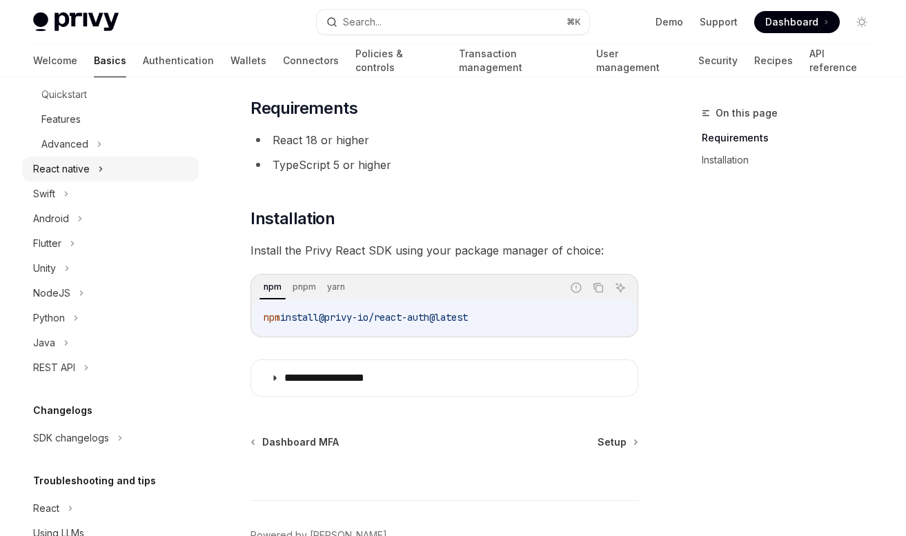
scroll to position [322, 0]
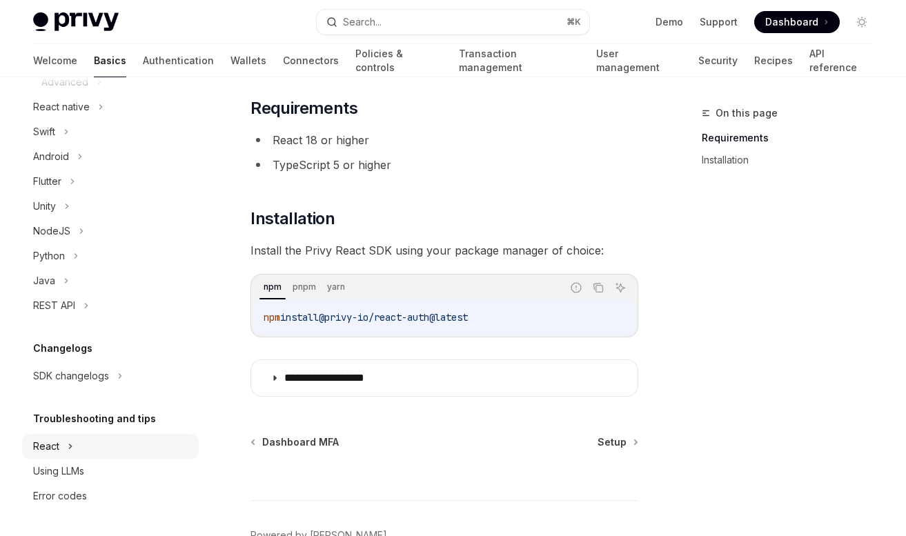
click at [79, 448] on div "React" at bounding box center [110, 446] width 177 height 25
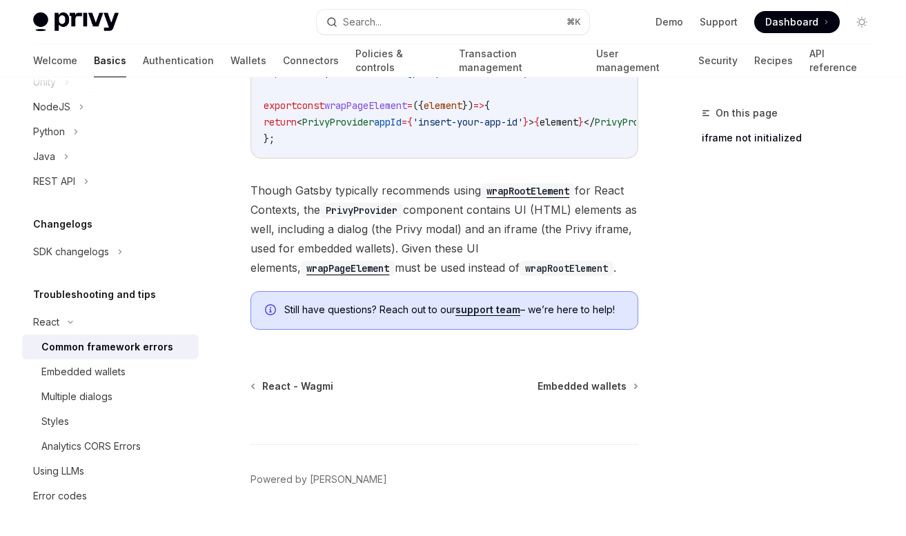
scroll to position [654, 0]
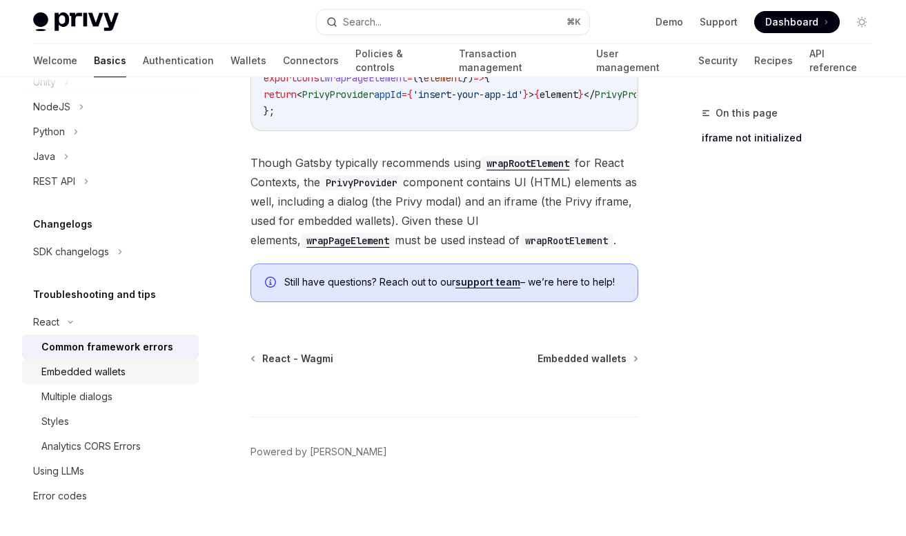
click at [126, 378] on div "Embedded wallets" at bounding box center [115, 372] width 149 height 17
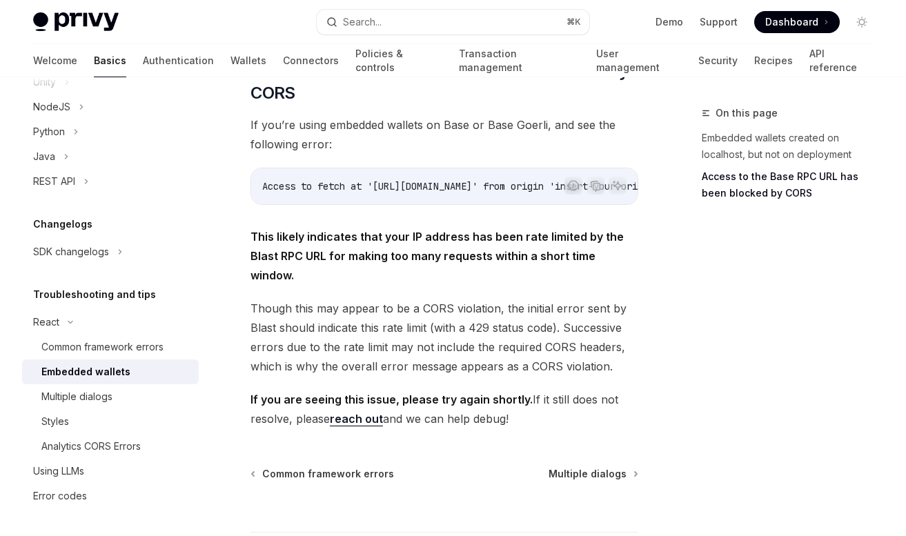
scroll to position [449, 0]
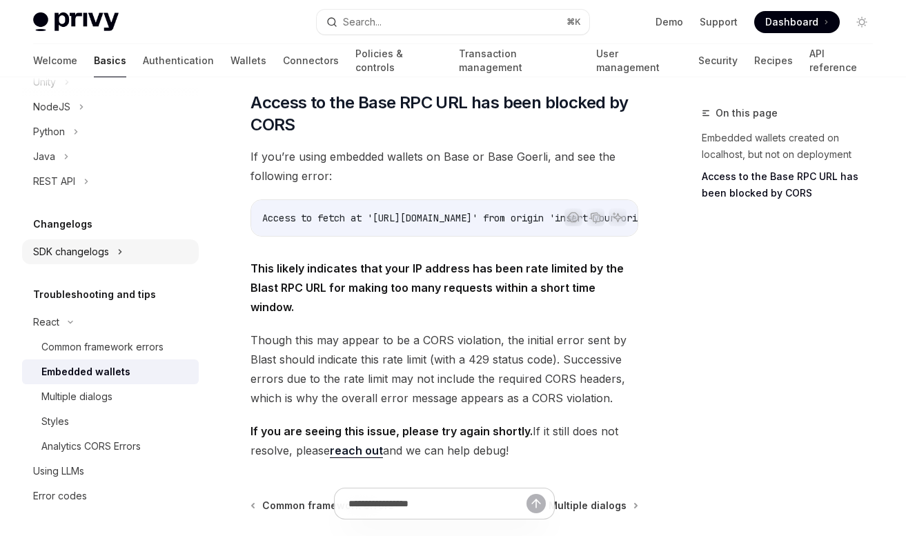
click at [104, 243] on div "SDK changelogs" at bounding box center [110, 251] width 177 height 25
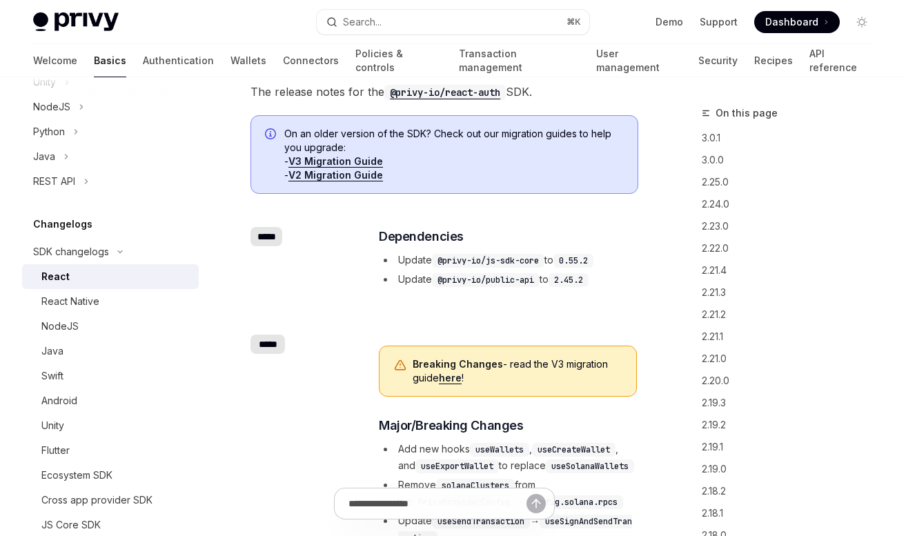
scroll to position [117, 0]
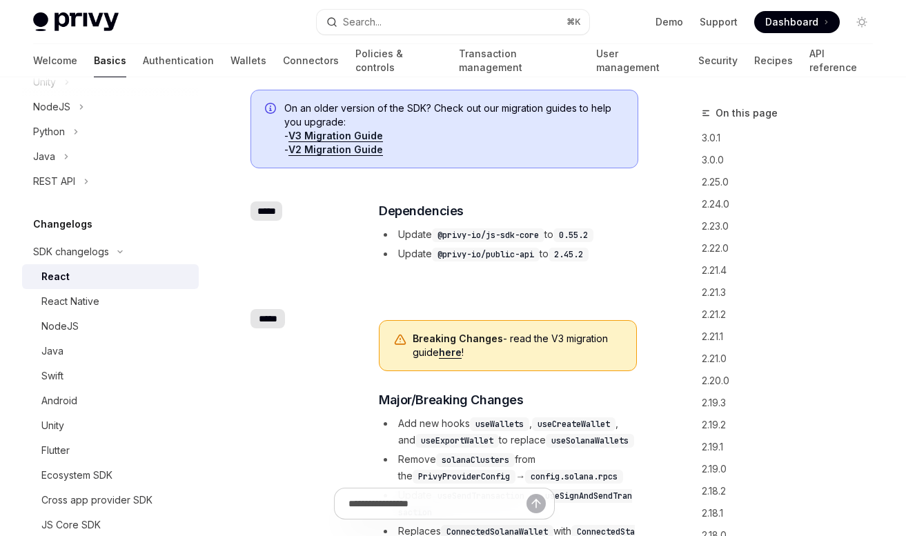
click at [338, 135] on link "V3 Migration Guide" at bounding box center [335, 136] width 95 height 12
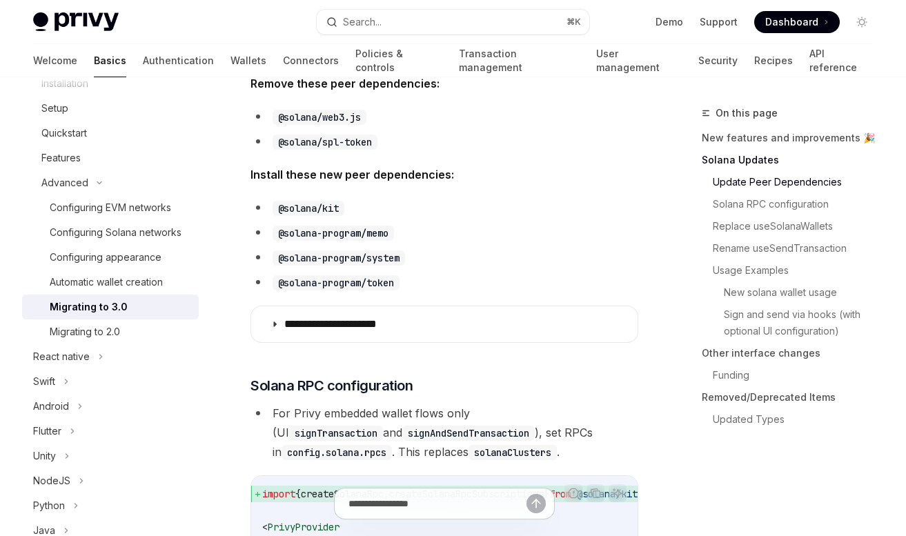
scroll to position [560, 0]
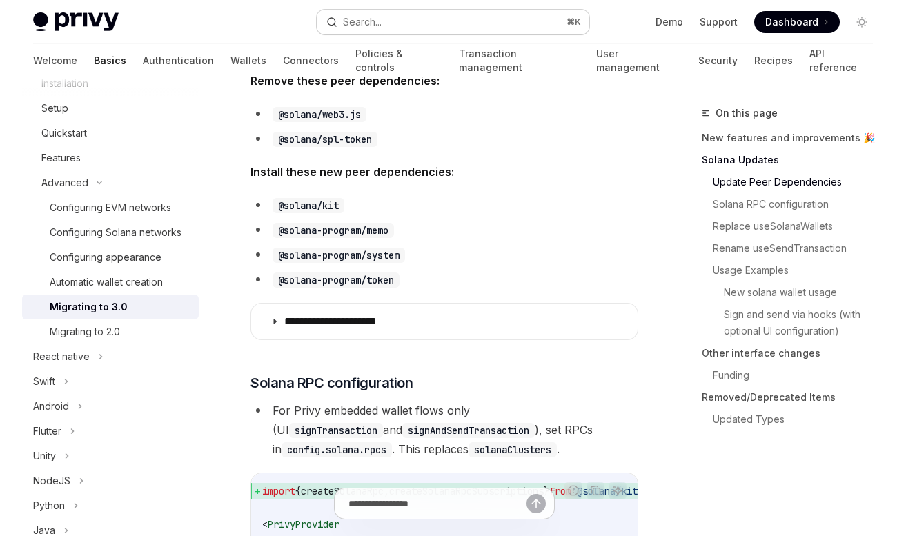
type textarea "*"
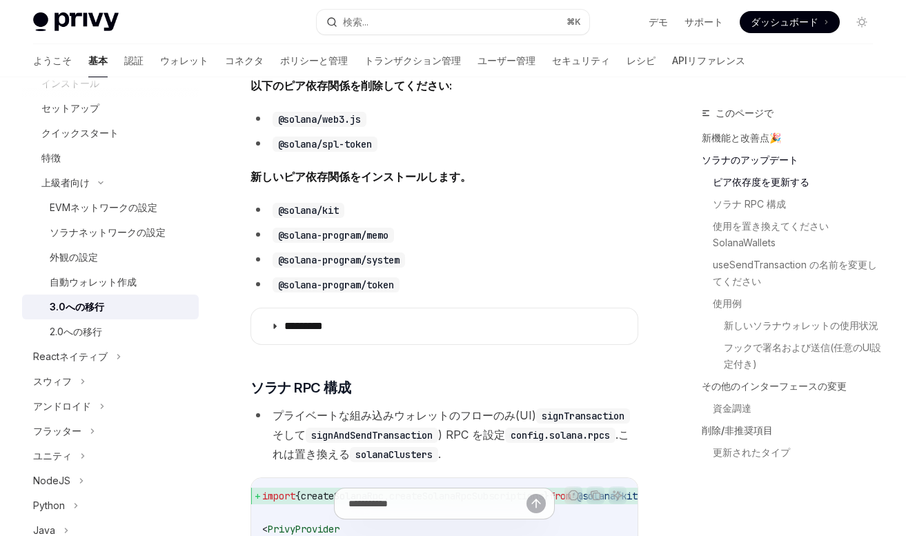
scroll to position [551, 0]
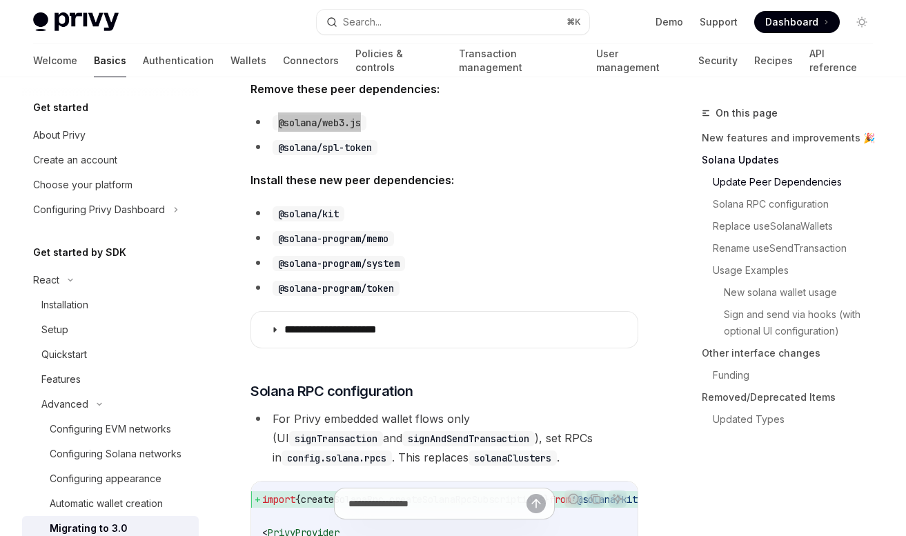
scroll to position [255, 0]
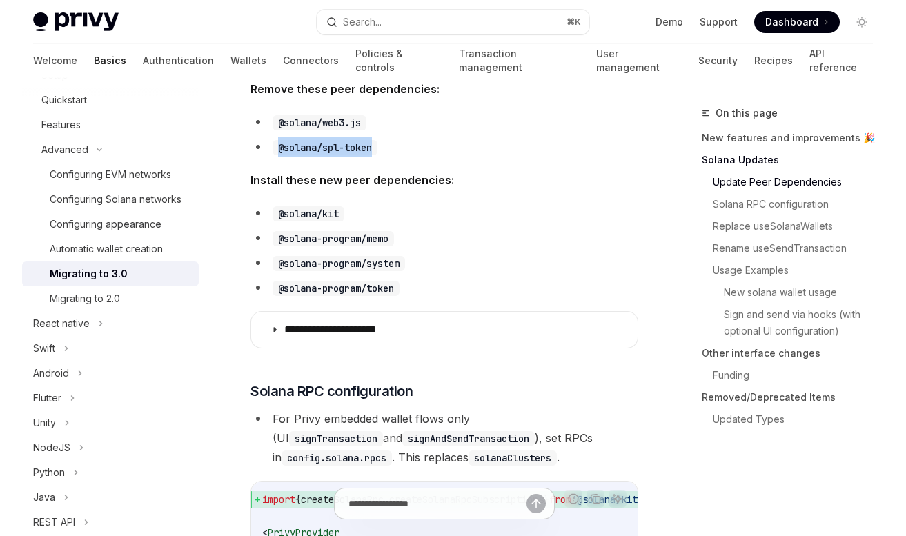
drag, startPoint x: 277, startPoint y: 148, endPoint x: 393, endPoint y: 148, distance: 115.9
click at [393, 148] on li "@solana/spl-token" at bounding box center [444, 146] width 388 height 19
copy code "@solana/spl-token"
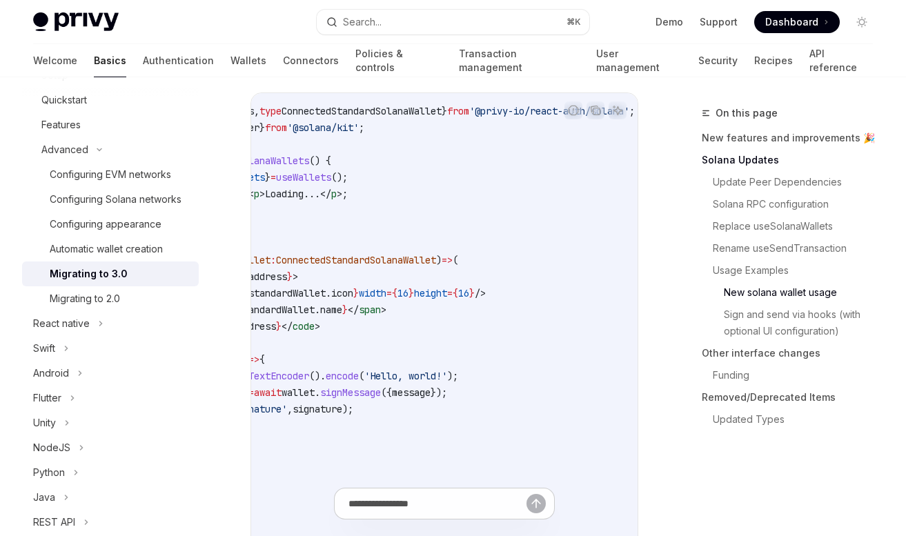
scroll to position [0, 103]
drag, startPoint x: 308, startPoint y: 112, endPoint x: 473, endPoint y: 110, distance: 164.9
click at [473, 110] on span "import { useWallets , type ConnectedStandardSolanaWallet } from '@privy-io/reac…" at bounding box center [396, 111] width 475 height 12
copy span "useWallets , type ConnectedStandardSolanaWallet"
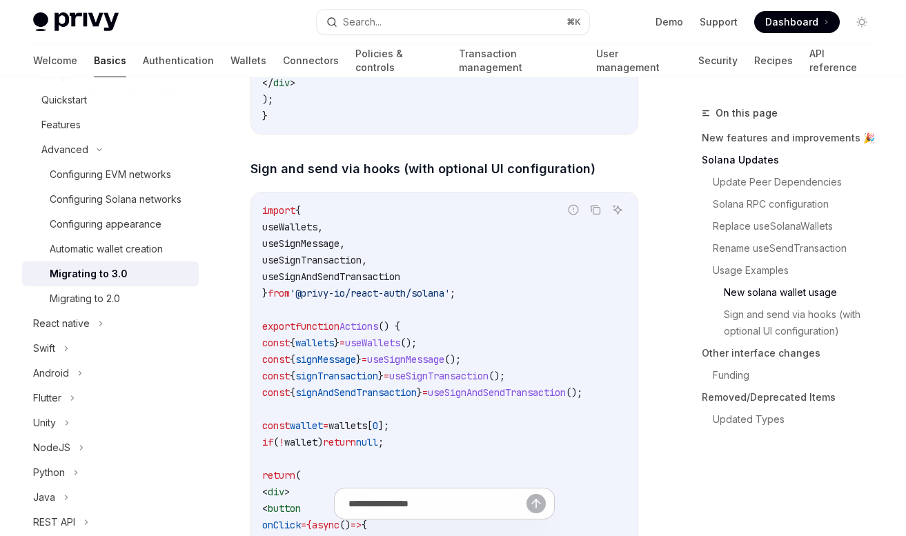
scroll to position [3013, 0]
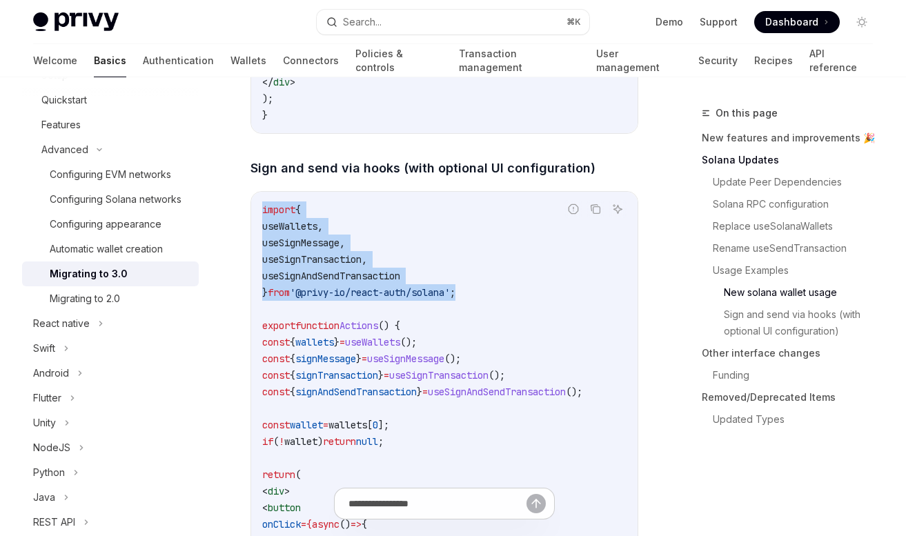
drag, startPoint x: 480, startPoint y: 295, endPoint x: 253, endPoint y: 212, distance: 242.3
copy code "import { useWallets , useSignMessage , useSignTransaction , useSignAndSendTrans…"
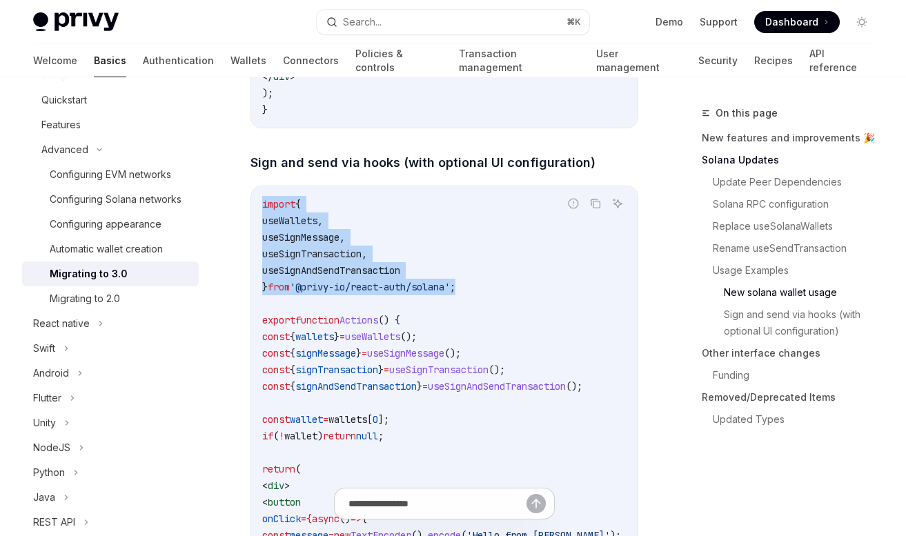
scroll to position [3021, 0]
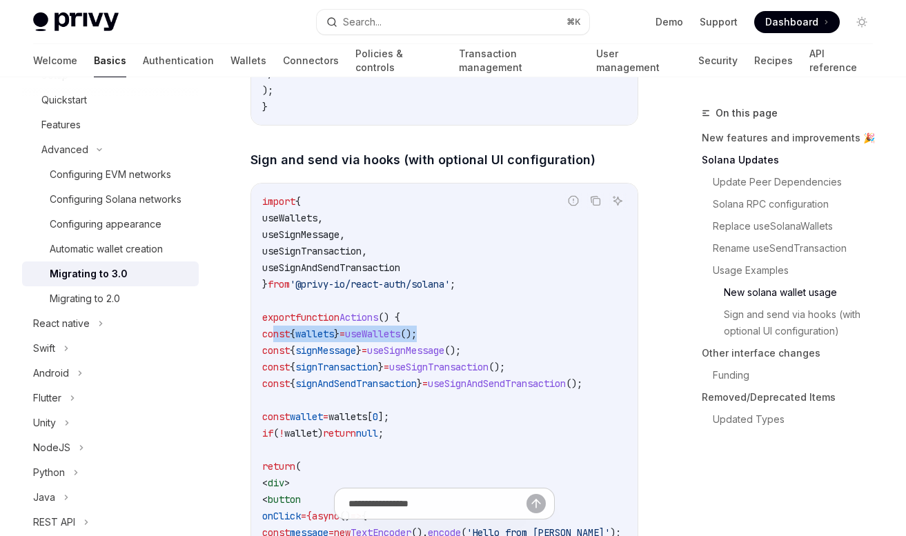
drag, startPoint x: 275, startPoint y: 335, endPoint x: 499, endPoint y: 335, distance: 224.2
copy span "const { wallets } = useWallets ();"
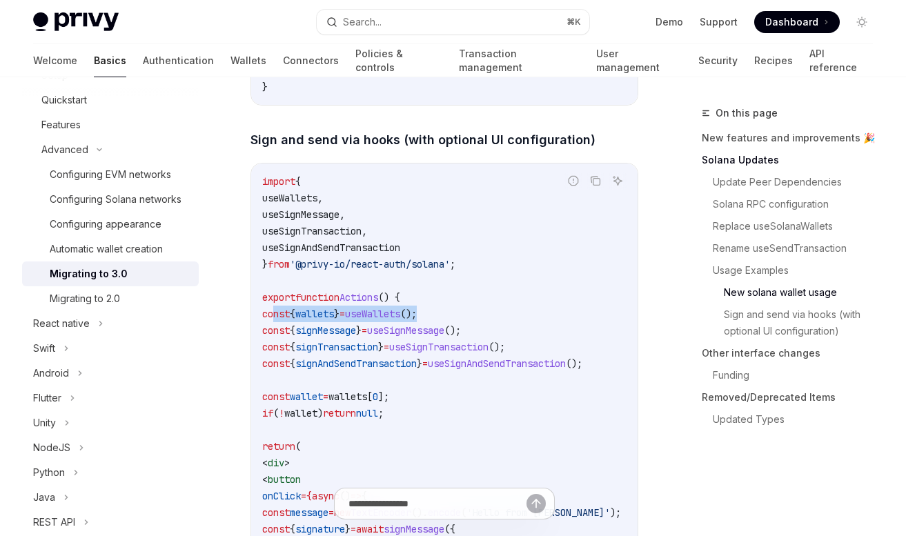
scroll to position [3043, 0]
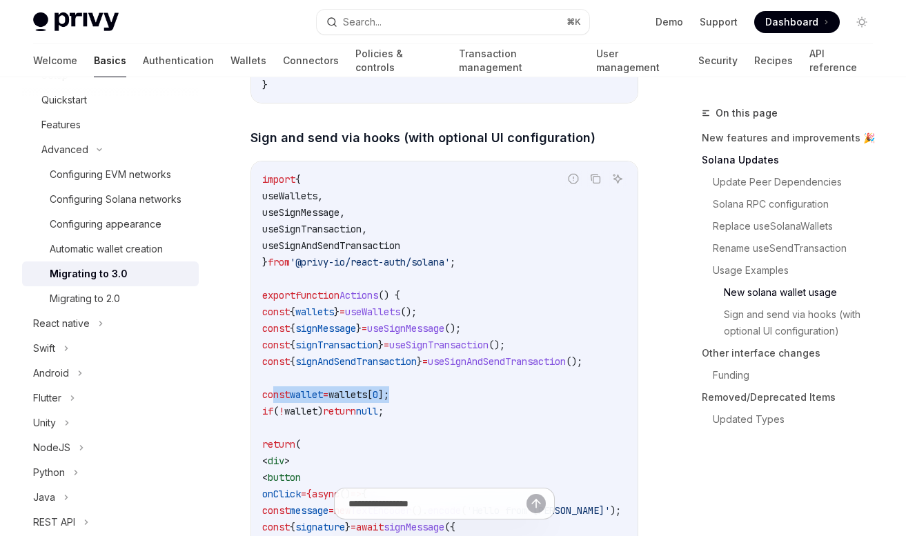
drag, startPoint x: 274, startPoint y: 398, endPoint x: 464, endPoint y: 398, distance: 189.7
copy span "const wallet = wallets [ 0 ];"
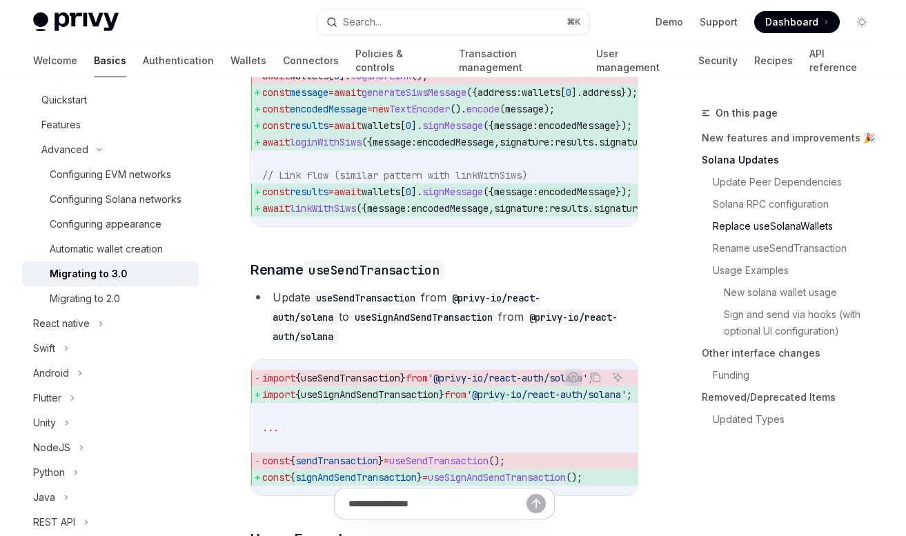
scroll to position [1643, 0]
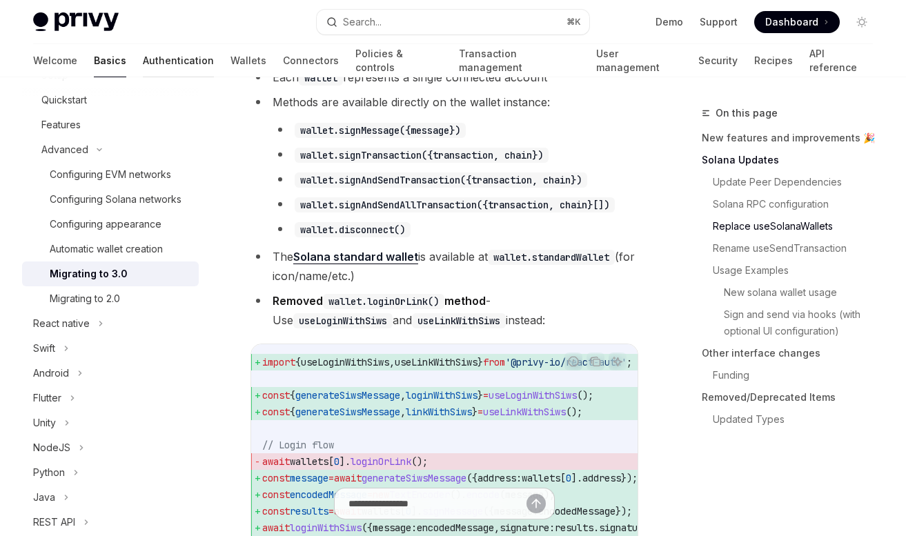
click at [143, 66] on link "Authentication" at bounding box center [178, 60] width 71 height 33
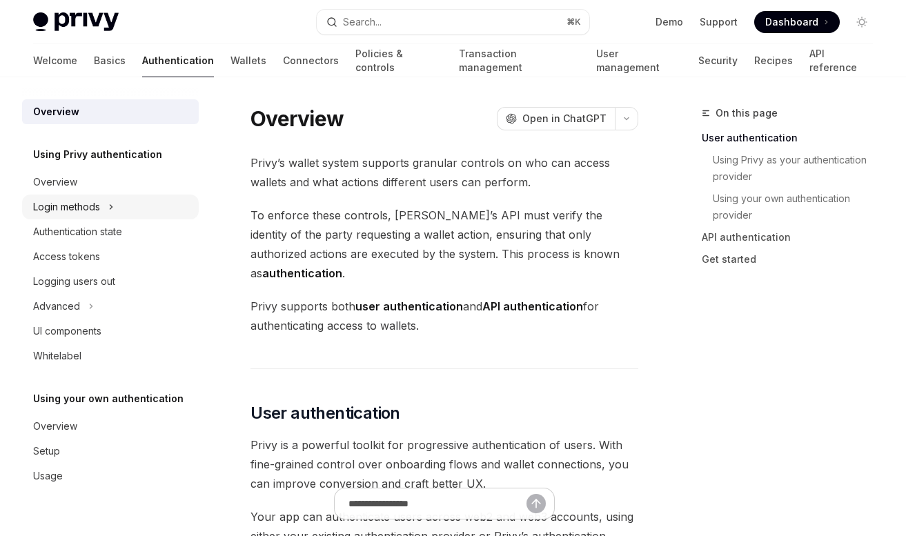
click at [131, 205] on div "Login methods" at bounding box center [110, 207] width 177 height 25
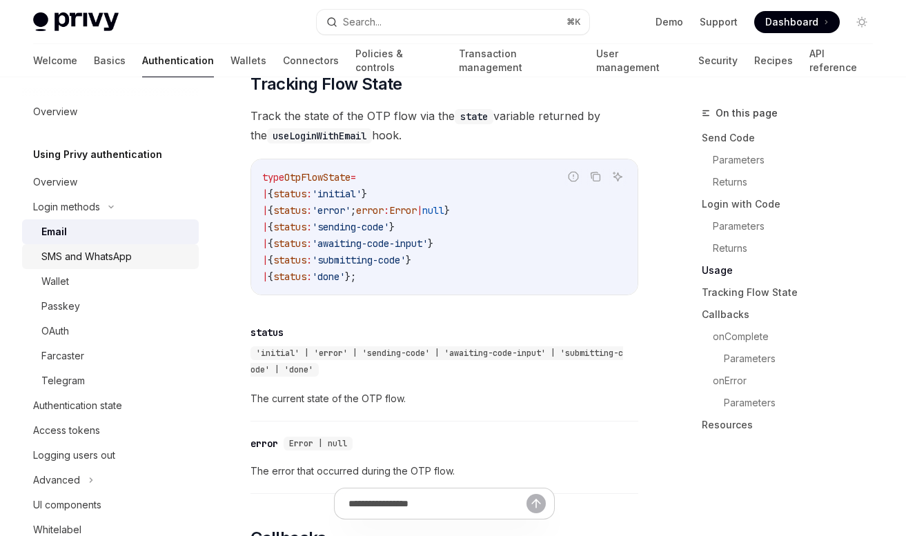
scroll to position [1675, 0]
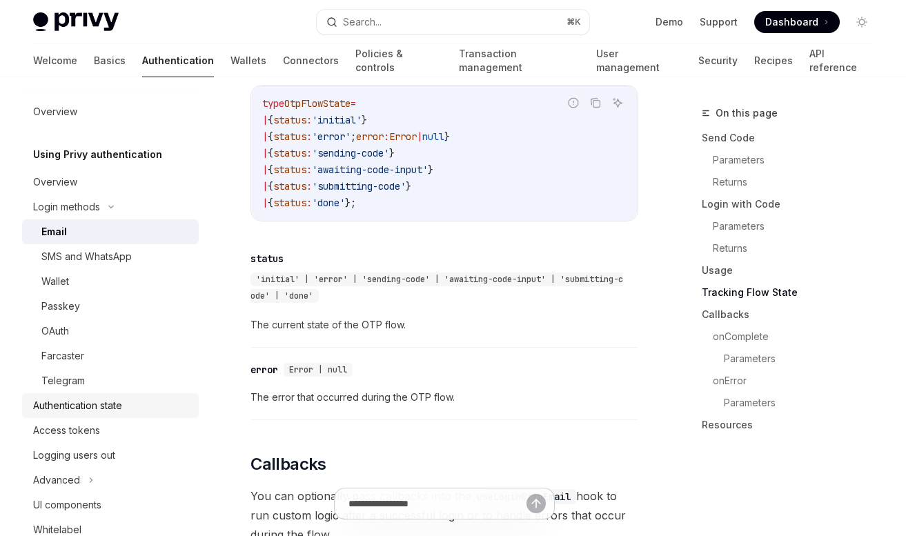
click at [110, 406] on div "Authentication state" at bounding box center [77, 405] width 89 height 17
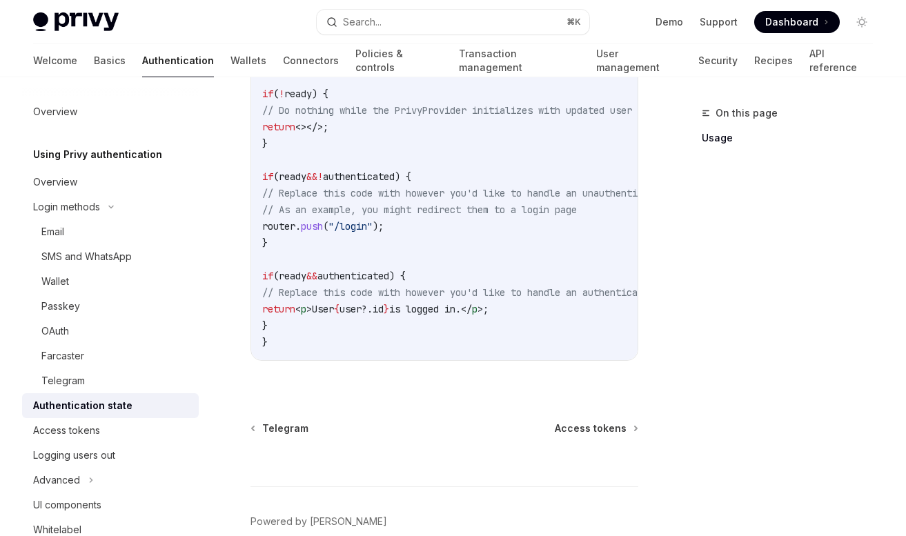
scroll to position [603, 0]
click at [135, 436] on div "Access tokens" at bounding box center [111, 430] width 157 height 17
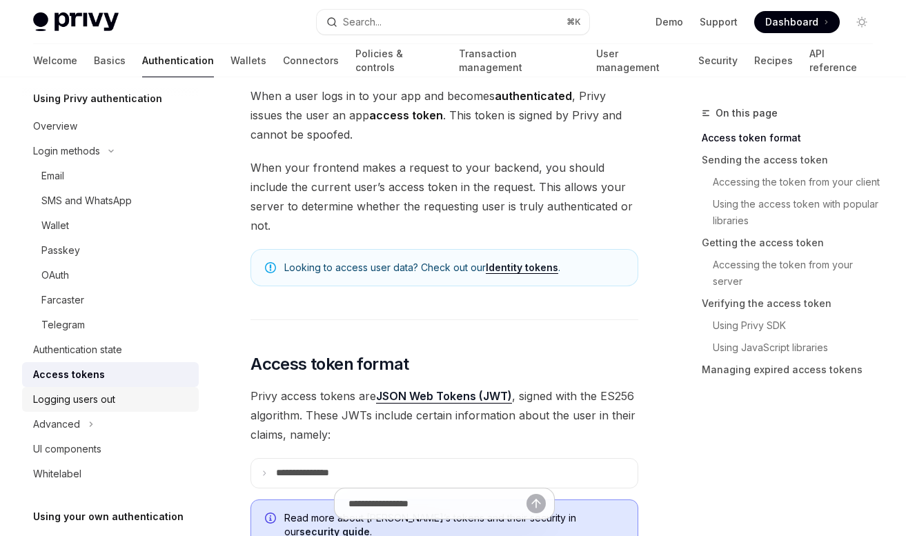
scroll to position [108, 0]
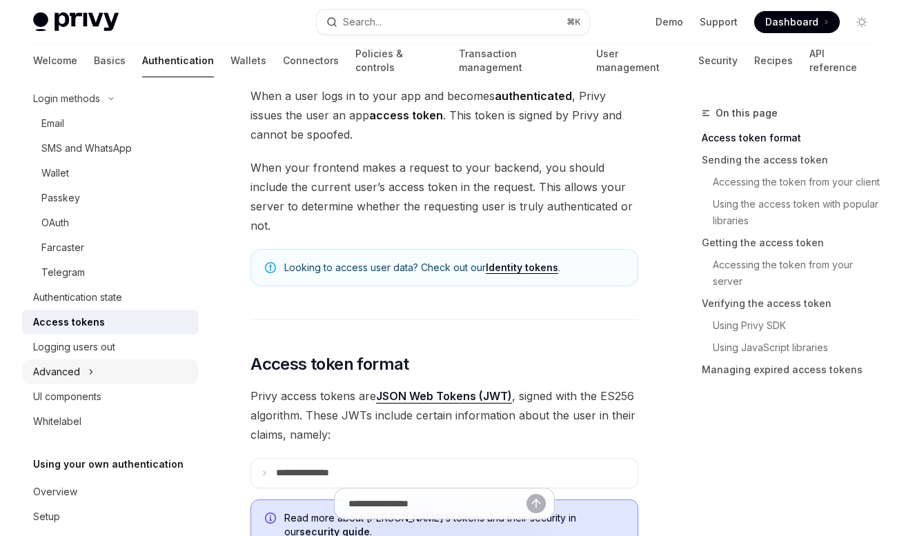
click at [112, 378] on div "Advanced" at bounding box center [110, 371] width 177 height 25
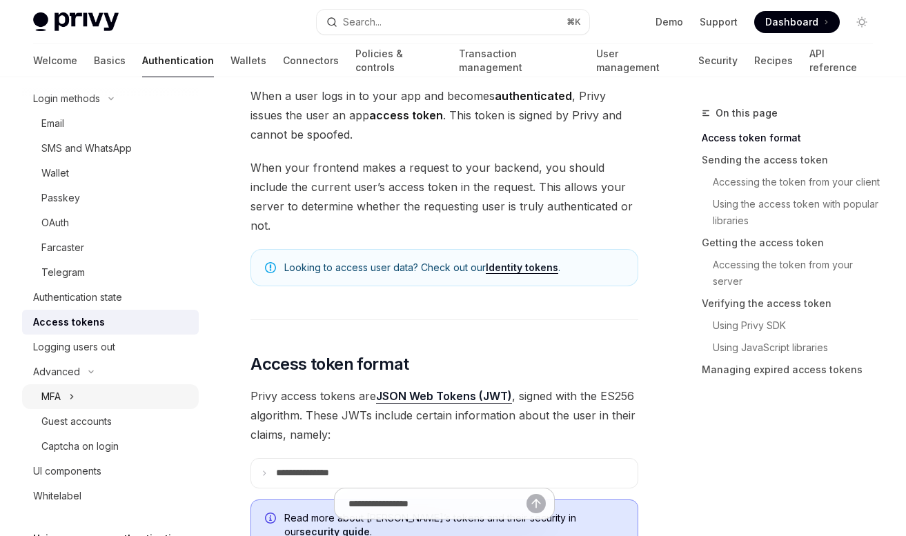
click at [111, 400] on div "MFA" at bounding box center [110, 396] width 177 height 25
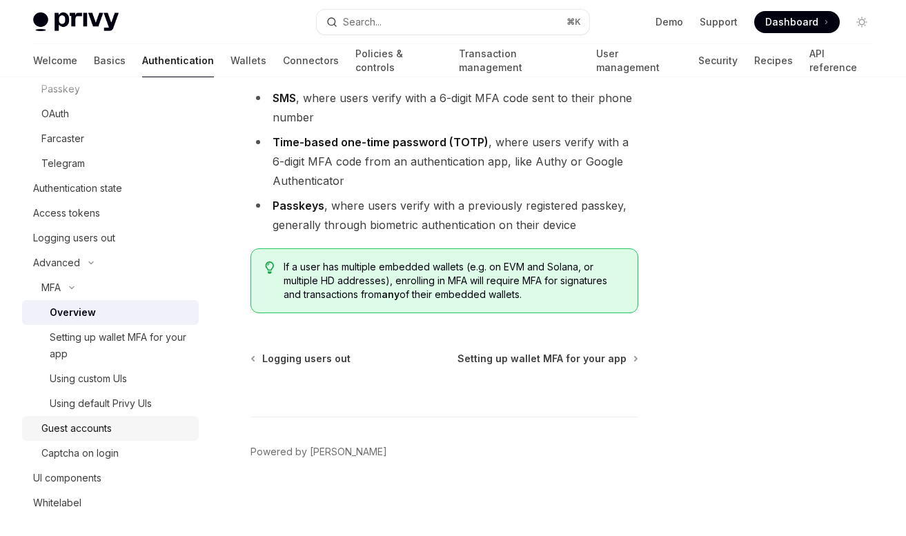
scroll to position [228, 0]
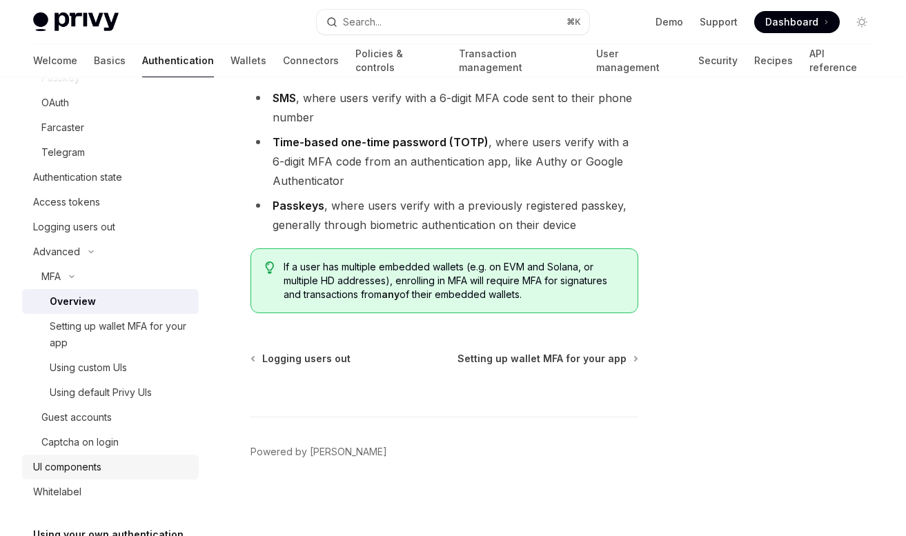
click at [139, 468] on div "UI components" at bounding box center [111, 467] width 157 height 17
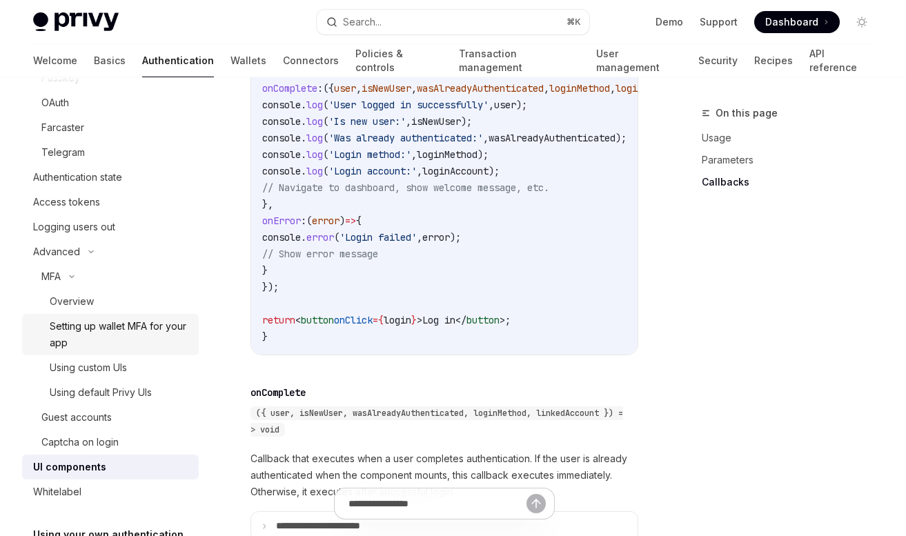
scroll to position [344, 0]
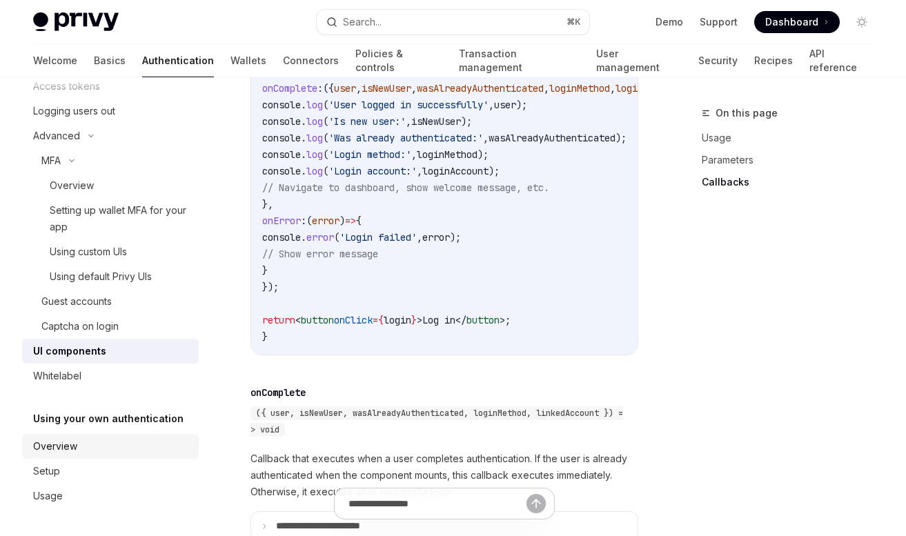
click at [135, 446] on div "Overview" at bounding box center [111, 446] width 157 height 17
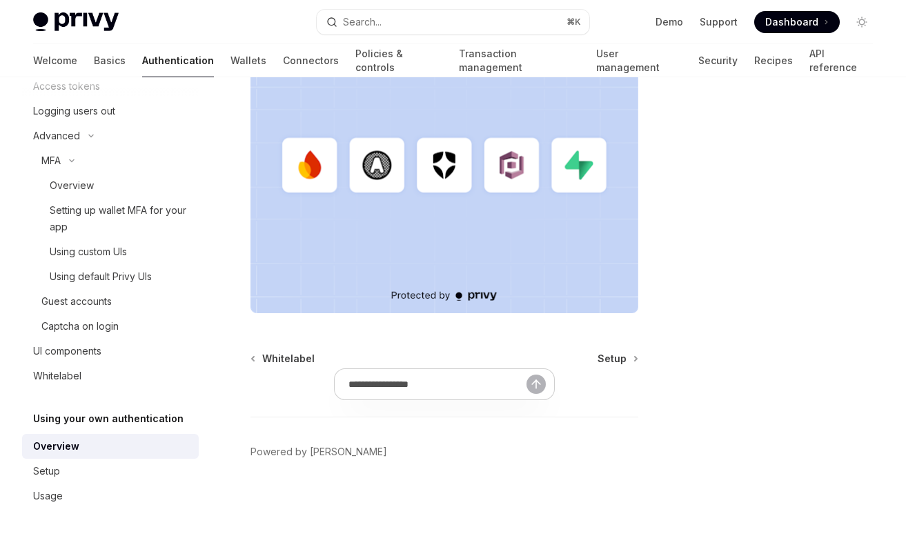
scroll to position [520, 0]
click at [81, 466] on div "Setup" at bounding box center [111, 471] width 157 height 17
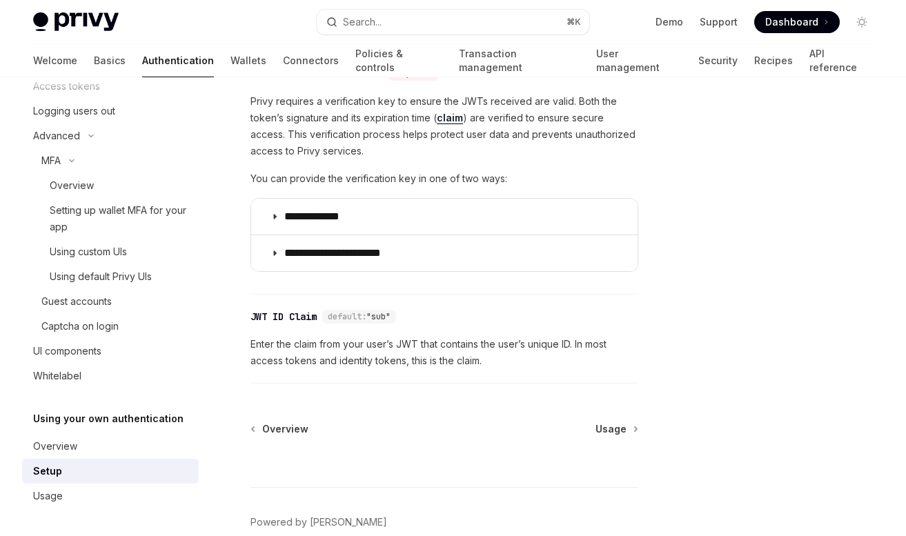
scroll to position [661, 0]
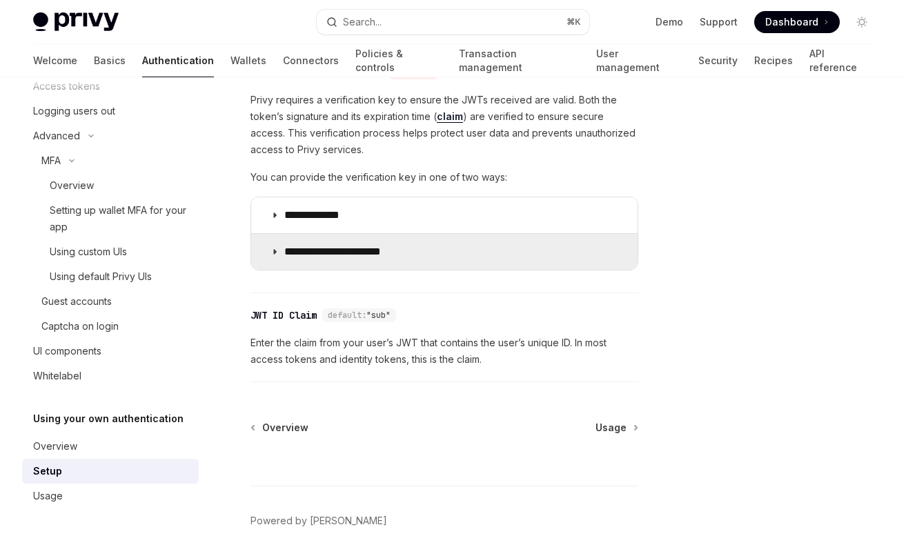
click at [337, 241] on summary "**********" at bounding box center [444, 252] width 386 height 36
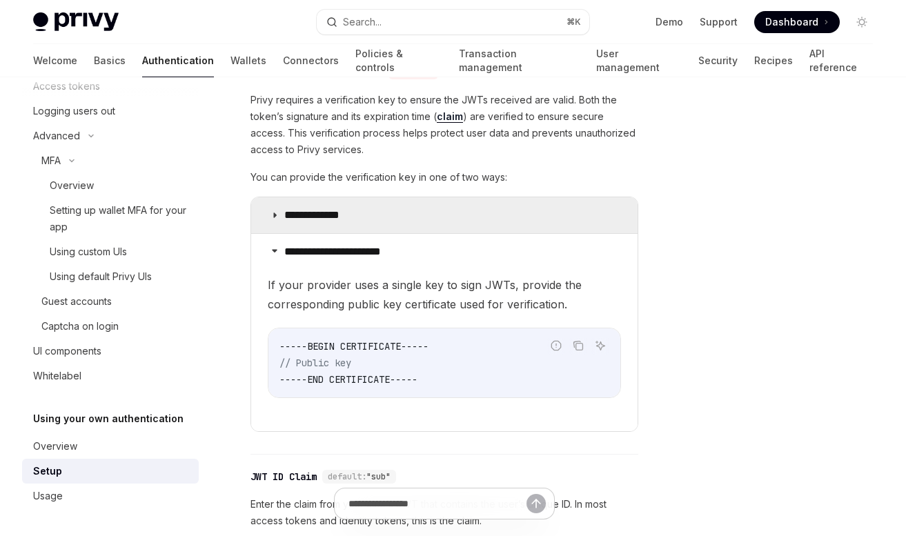
click at [337, 215] on p "**********" at bounding box center [325, 215] width 82 height 14
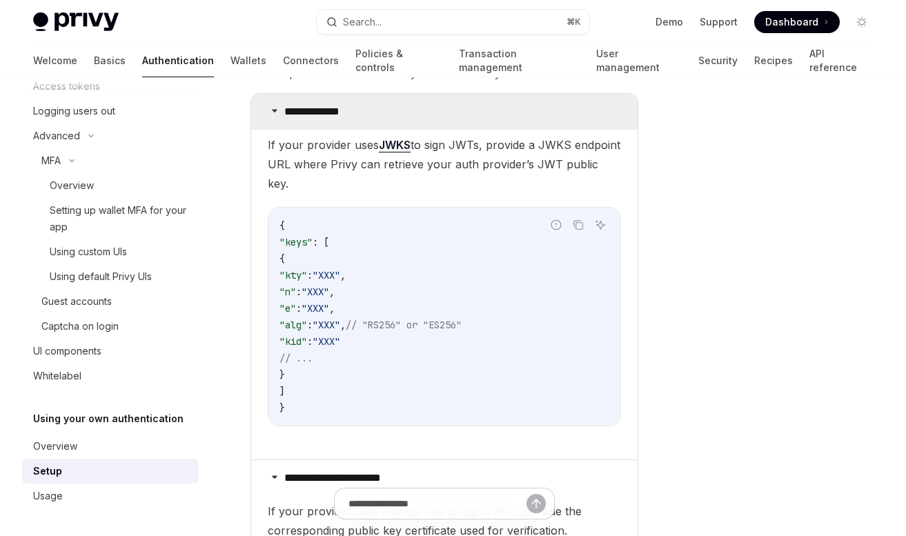
scroll to position [841, 0]
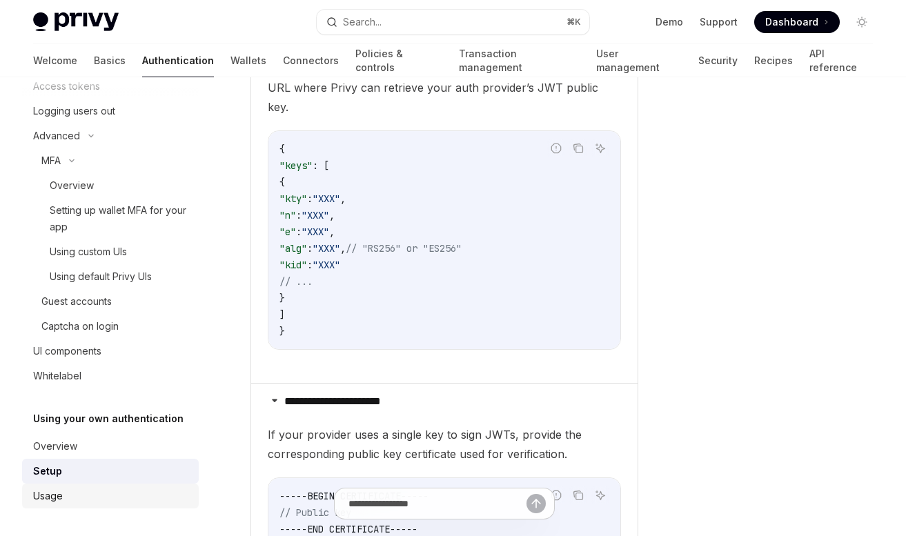
click at [132, 486] on link "Usage" at bounding box center [110, 496] width 177 height 25
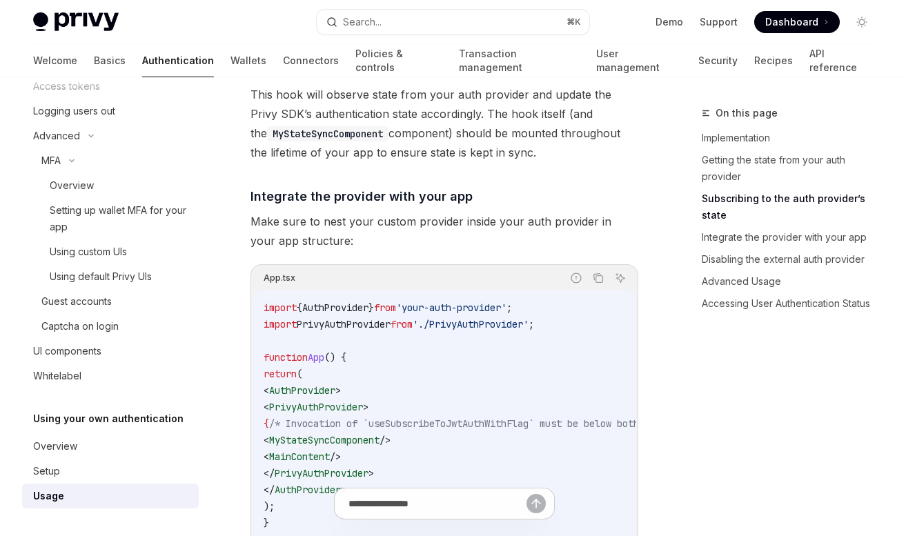
scroll to position [1002, 0]
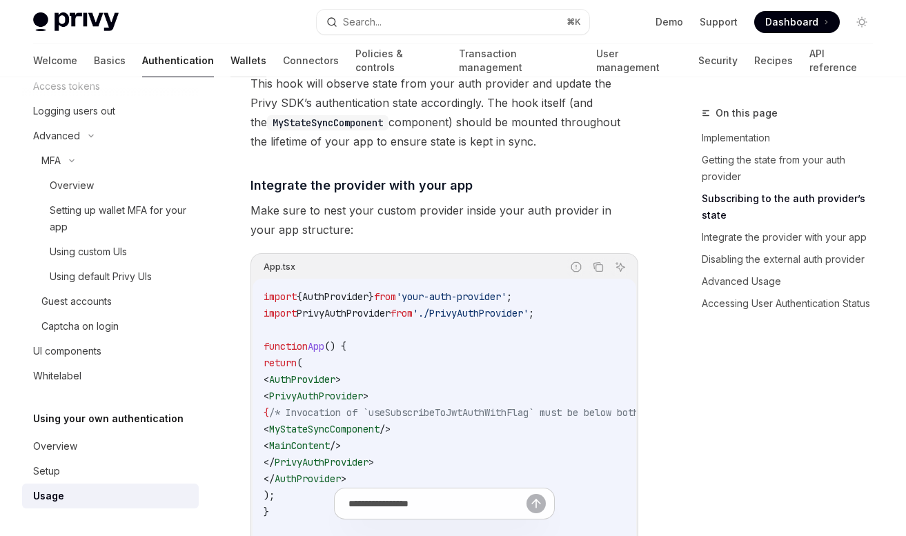
click at [230, 67] on link "Wallets" at bounding box center [248, 60] width 36 height 33
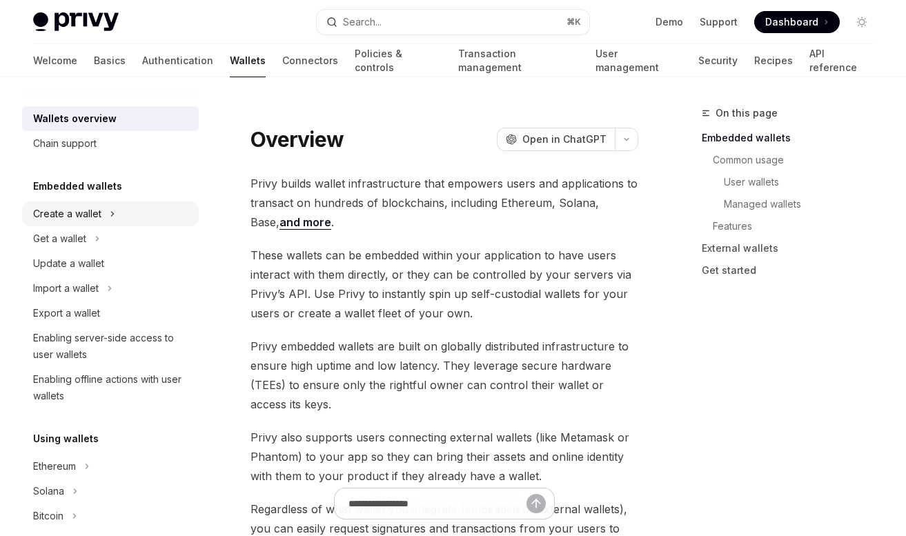
click at [170, 212] on div "Create a wallet" at bounding box center [110, 213] width 177 height 25
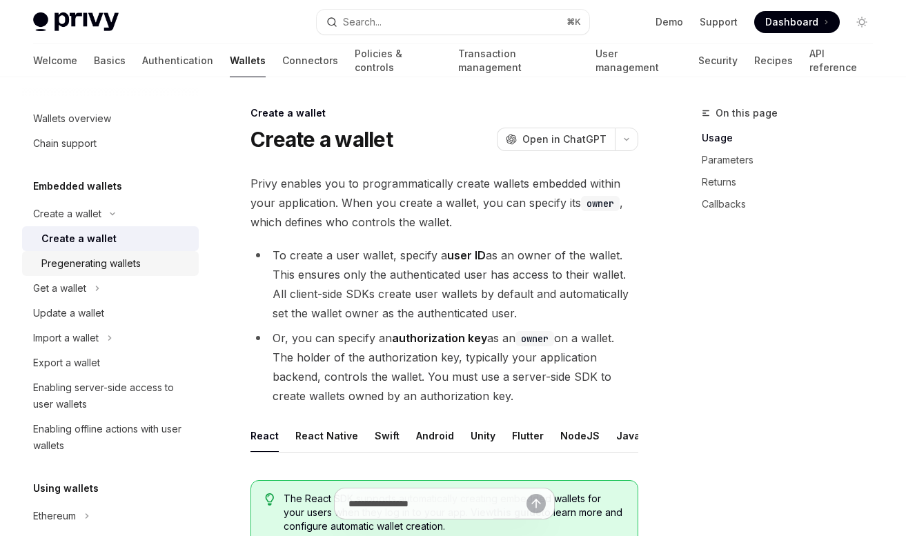
click at [168, 264] on div "Pregenerating wallets" at bounding box center [115, 263] width 149 height 17
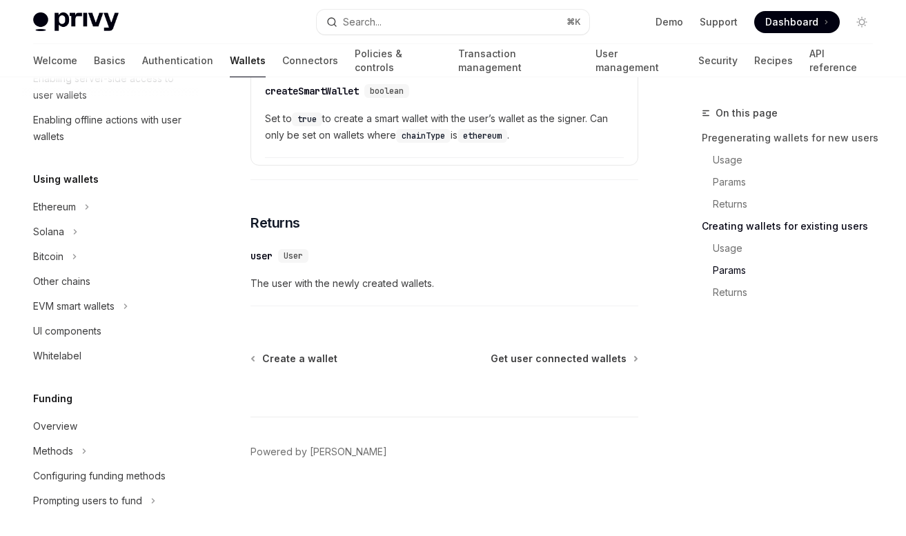
scroll to position [390, 0]
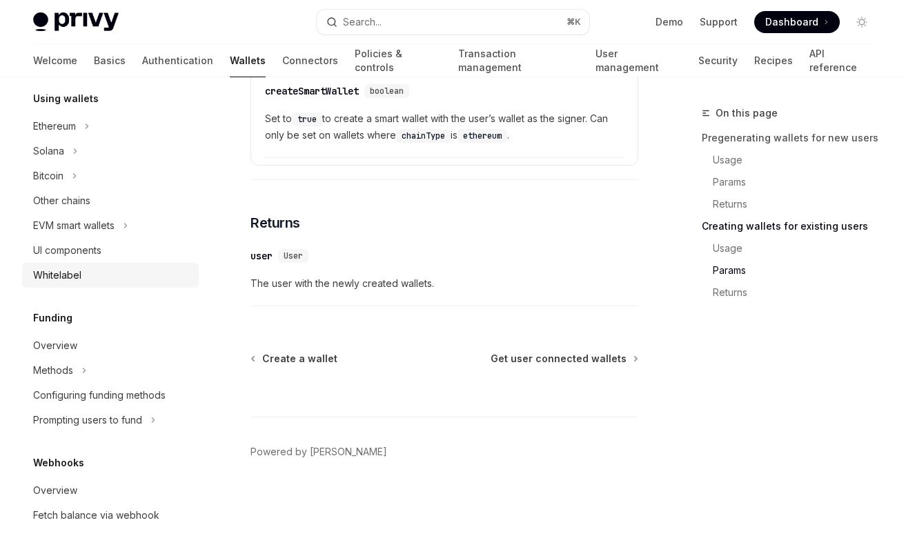
click at [142, 279] on div "Whitelabel" at bounding box center [111, 275] width 157 height 17
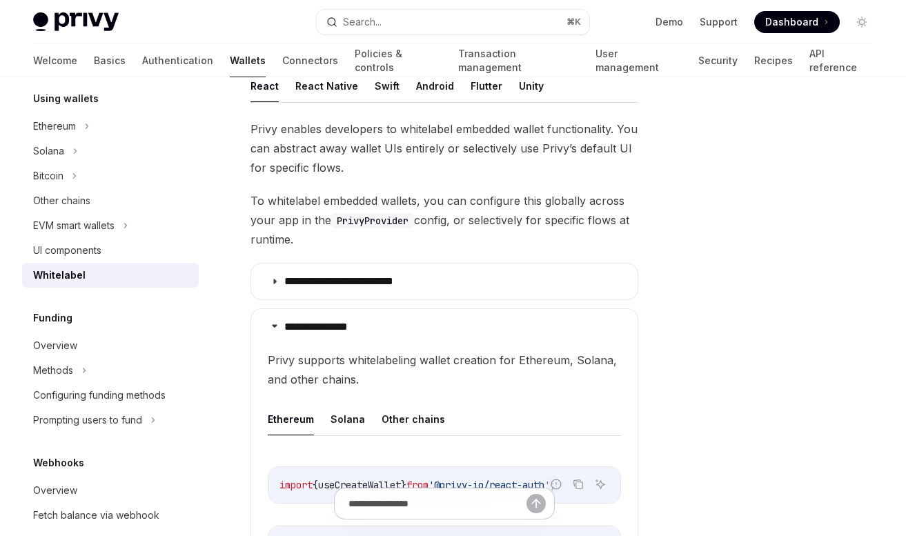
scroll to position [255, 0]
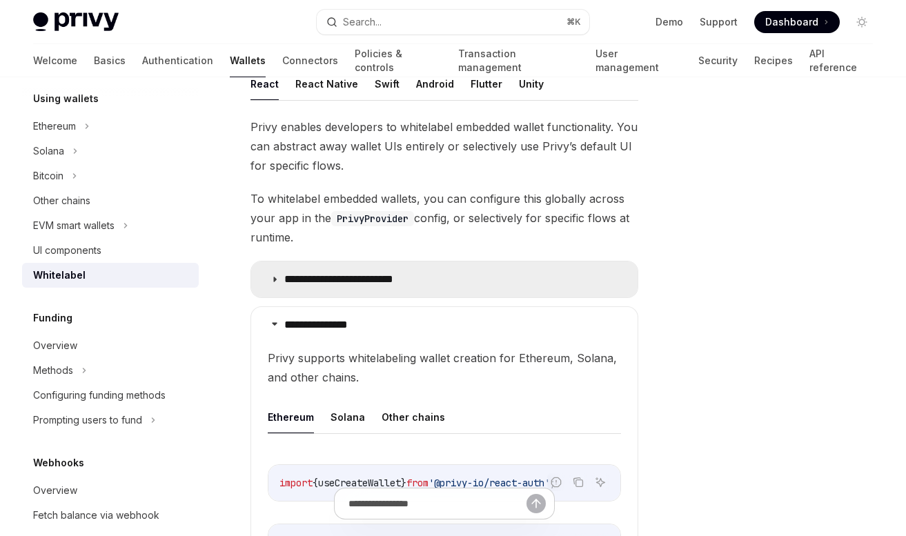
click at [348, 276] on p "**********" at bounding box center [350, 280] width 133 height 14
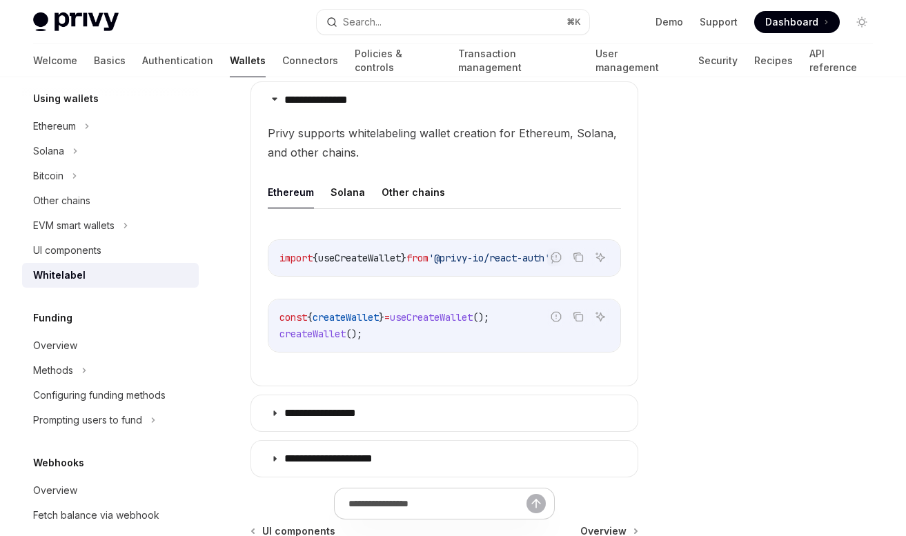
scroll to position [826, 0]
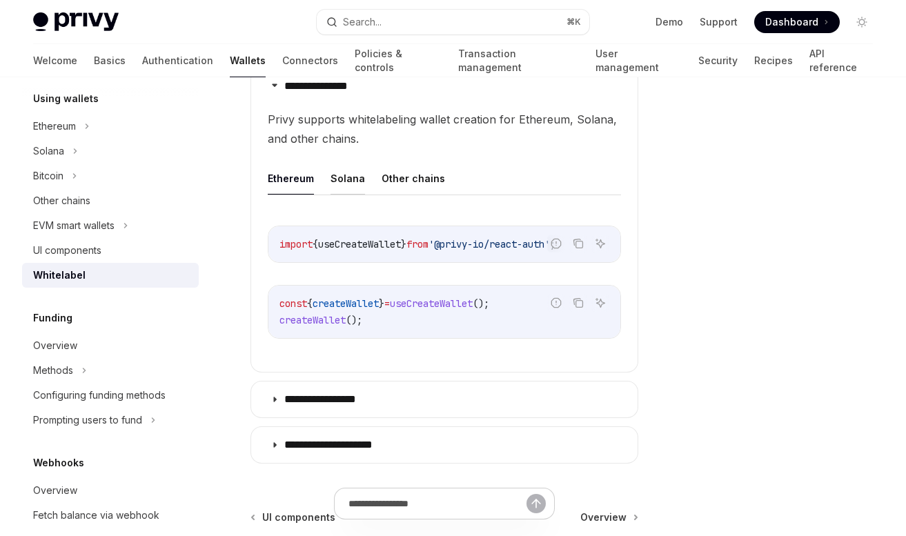
click at [343, 177] on button "Solana" at bounding box center [347, 178] width 34 height 32
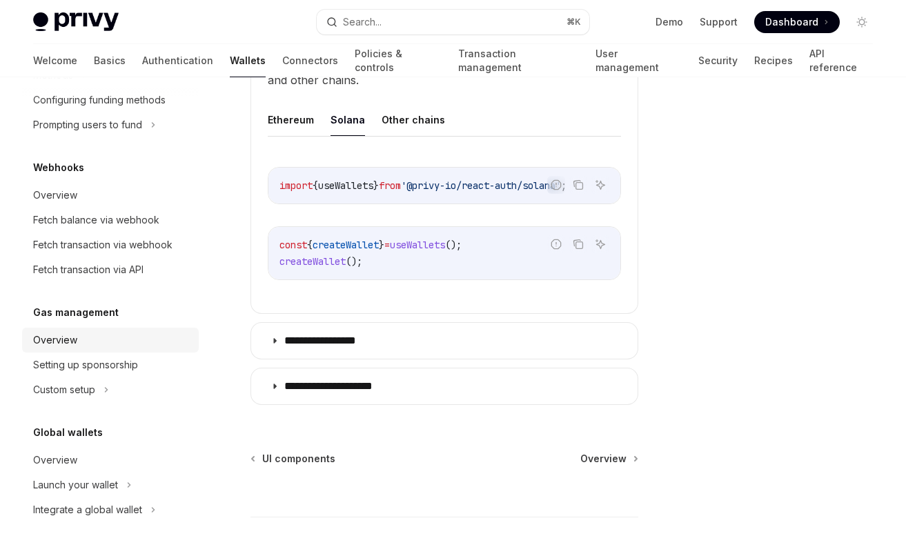
scroll to position [699, 0]
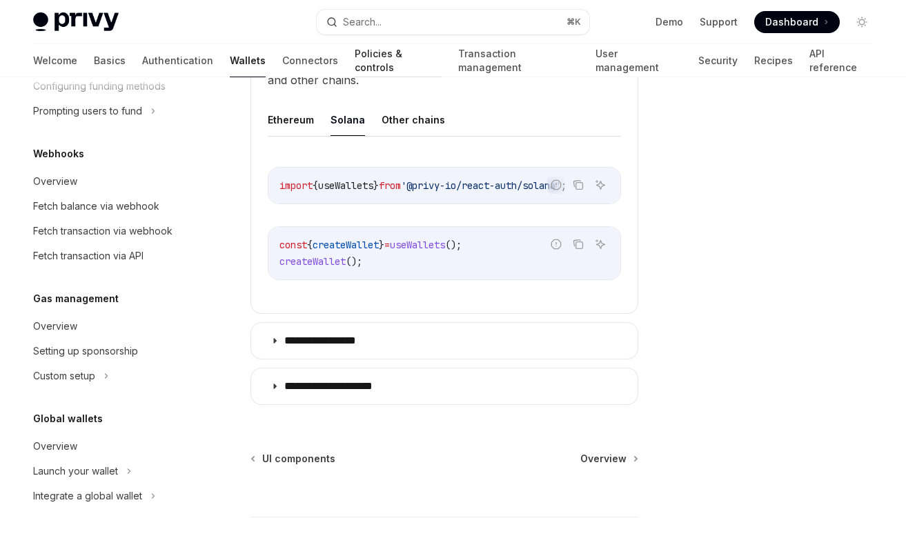
click at [355, 56] on link "Policies & controls" at bounding box center [398, 60] width 87 height 33
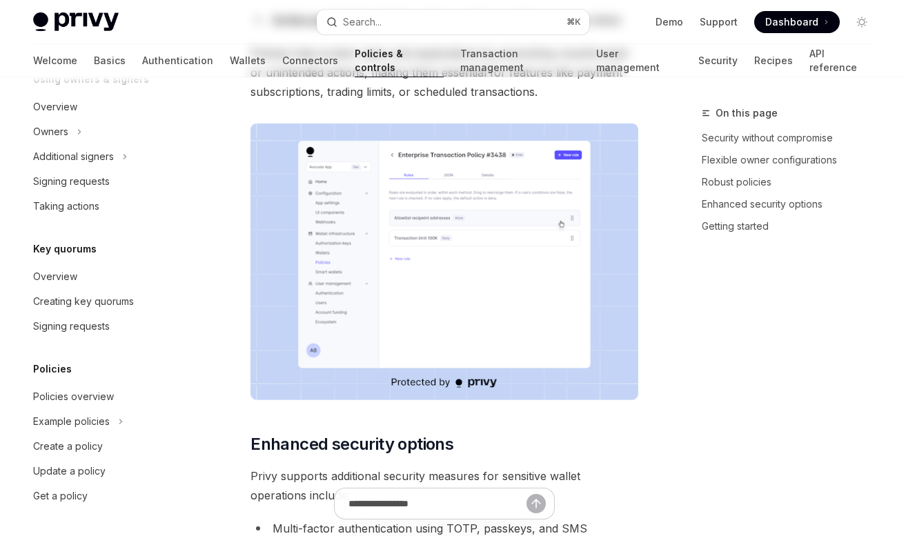
type textarea "*"
